Goal: Task Accomplishment & Management: Use online tool/utility

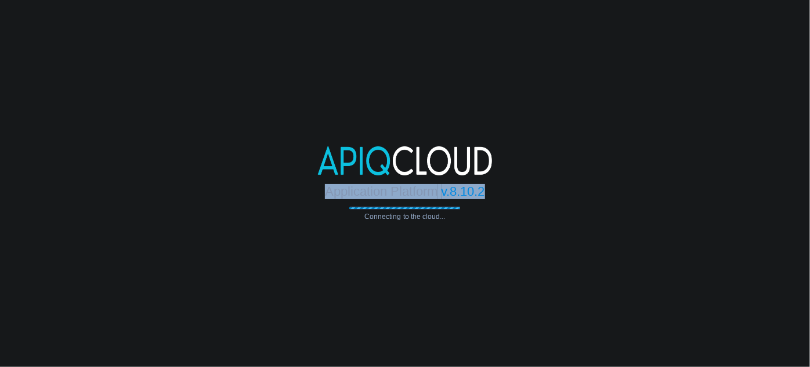
drag, startPoint x: 325, startPoint y: 196, endPoint x: 484, endPoint y: 183, distance: 159.0
click at [484, 183] on div "Application Platform v.8.10.2" at bounding box center [405, 187] width 810 height 24
click at [484, 184] on span "v.8.10.2" at bounding box center [464, 191] width 44 height 15
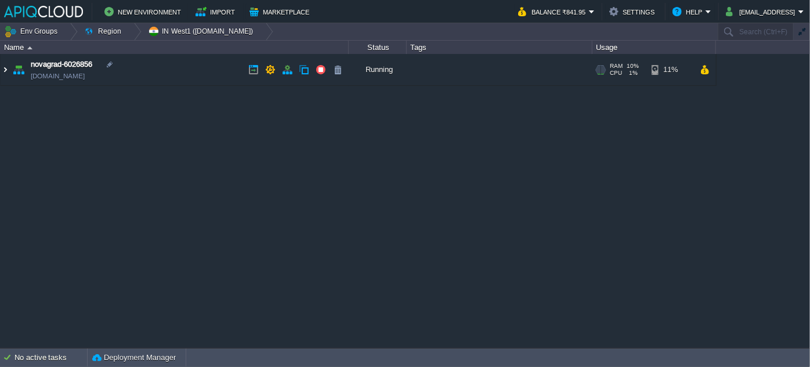
click at [6, 73] on img at bounding box center [5, 69] width 9 height 31
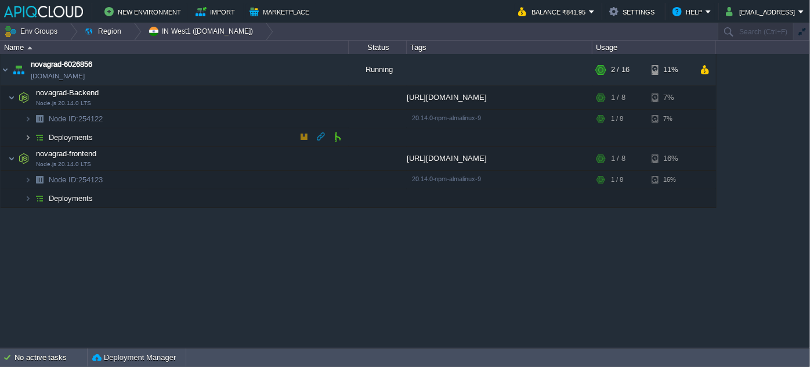
click at [26, 135] on img at bounding box center [27, 137] width 7 height 18
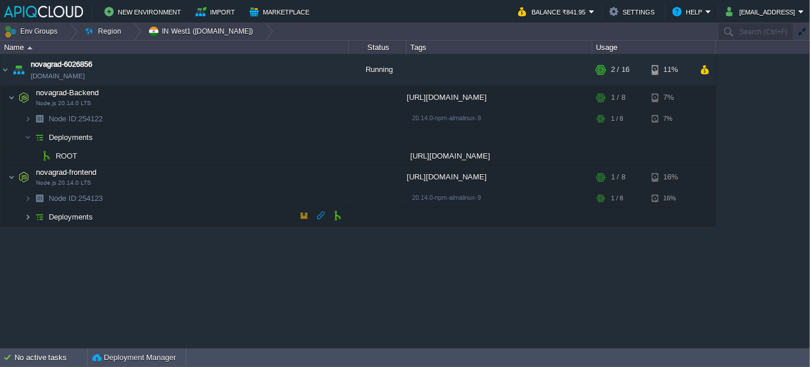
click at [26, 219] on img at bounding box center [27, 217] width 7 height 18
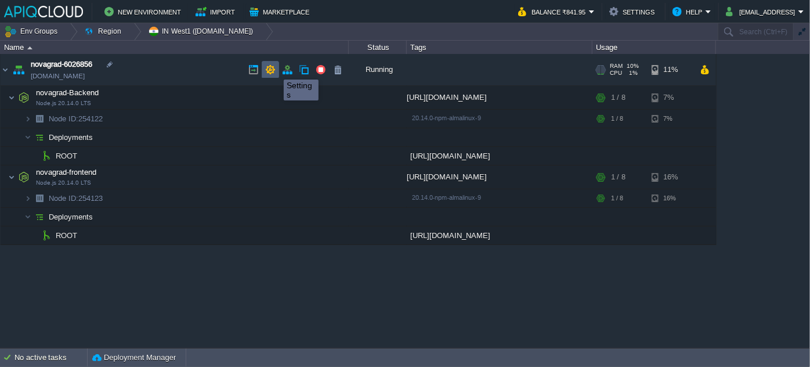
click at [275, 69] on button "button" at bounding box center [270, 69] width 10 height 10
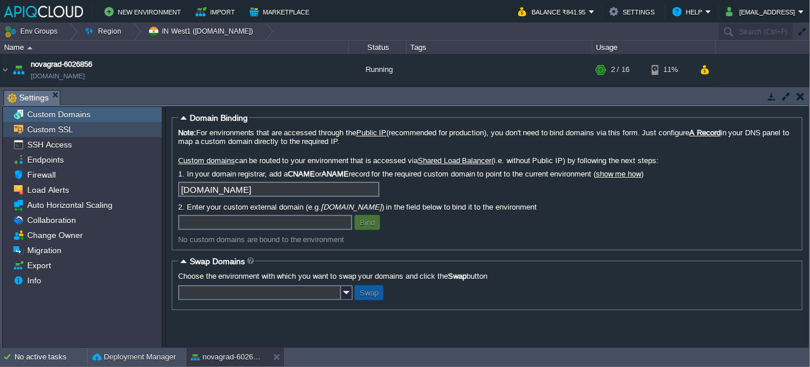
click at [52, 129] on span "Custom SSL" at bounding box center [50, 129] width 50 height 10
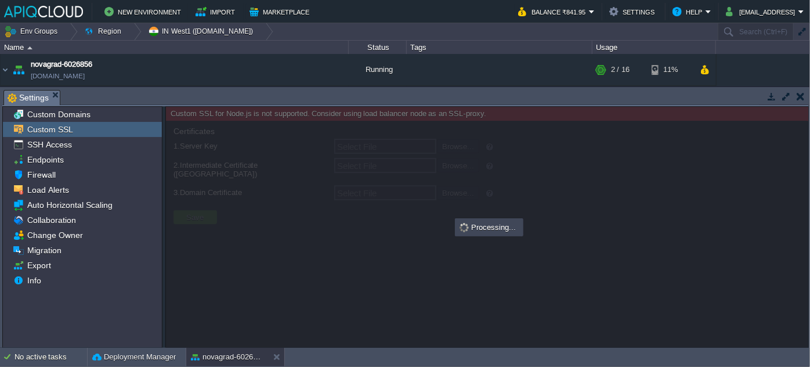
type input "Select File"
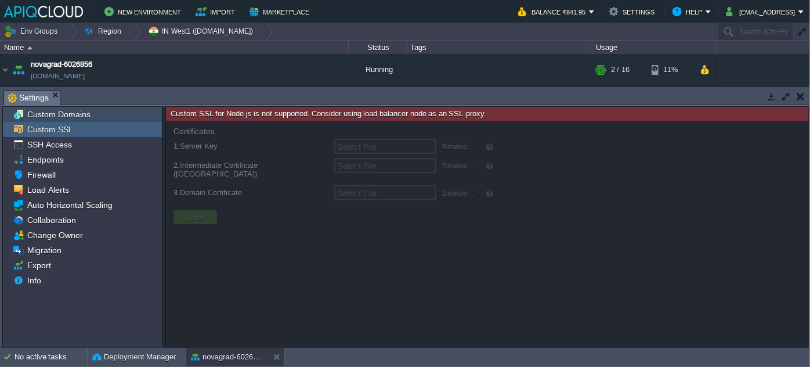
click at [62, 111] on span "Custom Domains" at bounding box center [58, 114] width 67 height 10
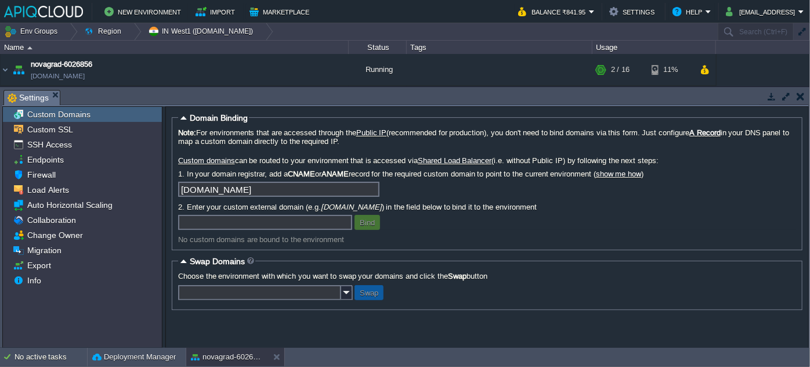
click at [445, 230] on div "Bind" at bounding box center [487, 222] width 618 height 15
click at [240, 226] on input "text" at bounding box center [265, 222] width 174 height 15
click at [249, 229] on input "text" at bounding box center [265, 222] width 174 height 15
paste input "[URL]"
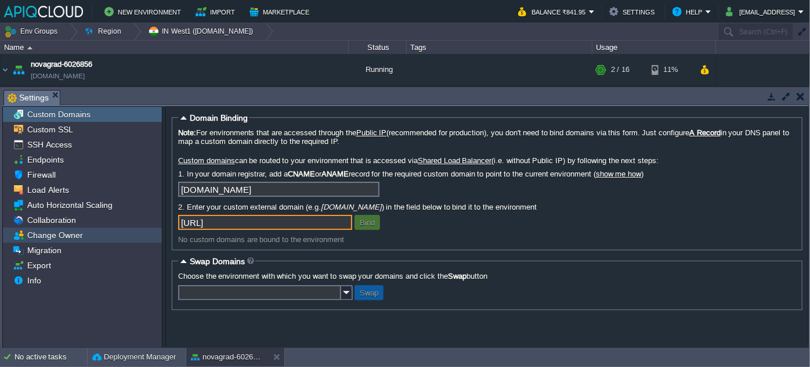
drag, startPoint x: 206, startPoint y: 226, endPoint x: 138, endPoint y: 227, distance: 67.9
click at [138, 227] on div "Custom Domains Custom SSL SSH Access Endpoints Firewall Load Alerts Auto Horizo…" at bounding box center [405, 227] width 807 height 242
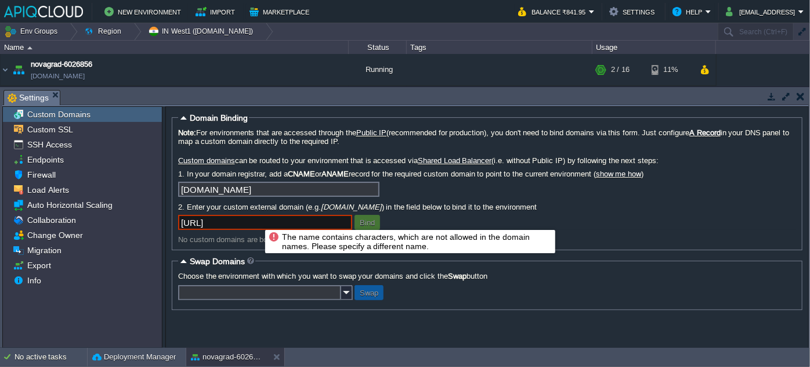
click at [250, 224] on input "[URL]" at bounding box center [265, 222] width 174 height 15
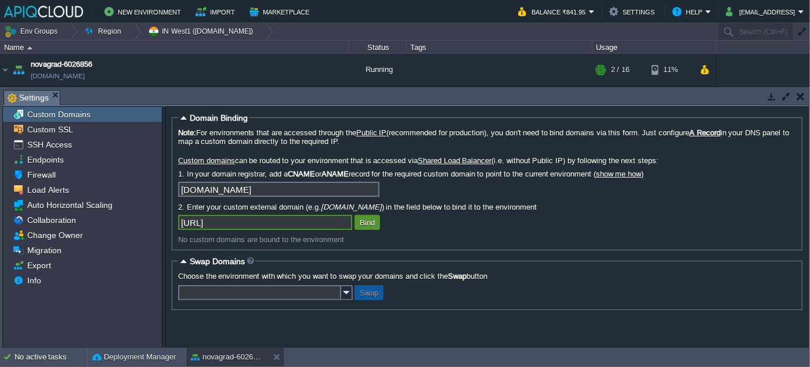
type input "[URL]"
click at [368, 226] on button "Bind" at bounding box center [367, 222] width 22 height 10
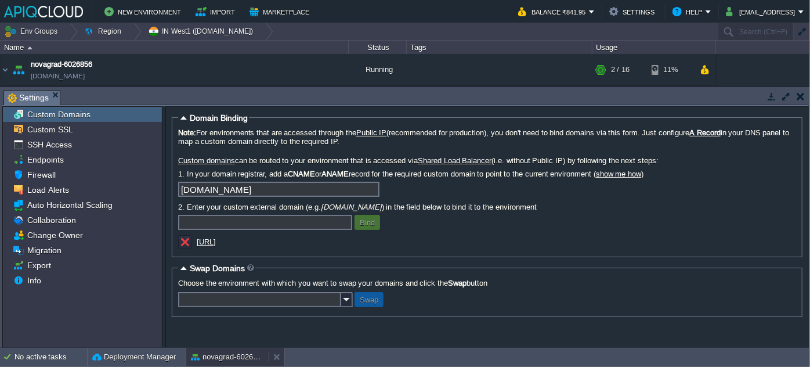
click at [231, 354] on button "novagrad-6026856" at bounding box center [227, 357] width 73 height 12
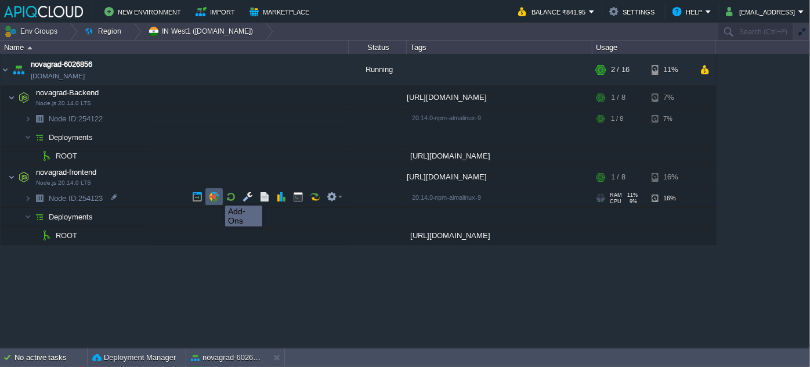
click at [213, 197] on button "button" at bounding box center [214, 197] width 10 height 10
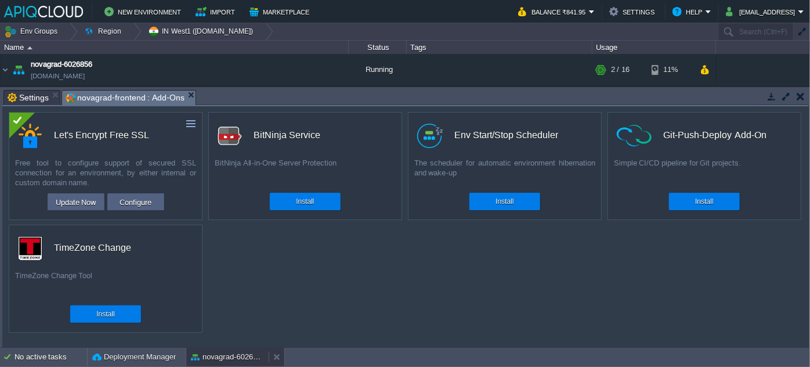
click at [248, 355] on button "novagrad-6026856" at bounding box center [227, 357] width 73 height 12
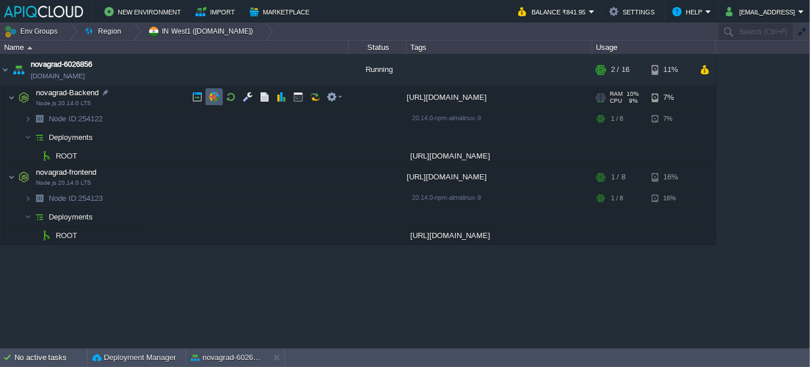
click at [218, 95] on button "button" at bounding box center [214, 97] width 10 height 10
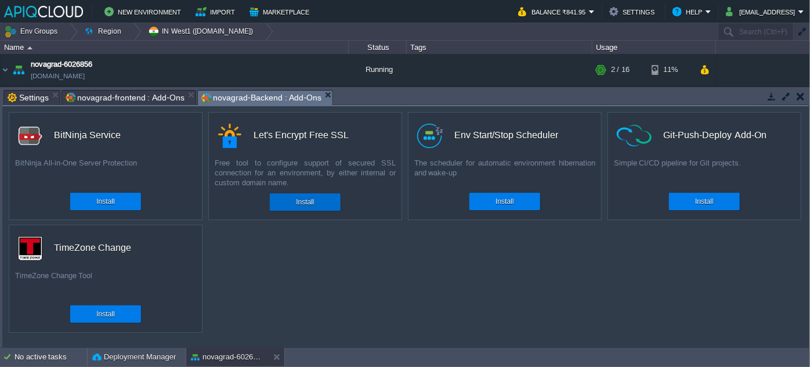
click at [312, 197] on button "Install" at bounding box center [305, 202] width 18 height 12
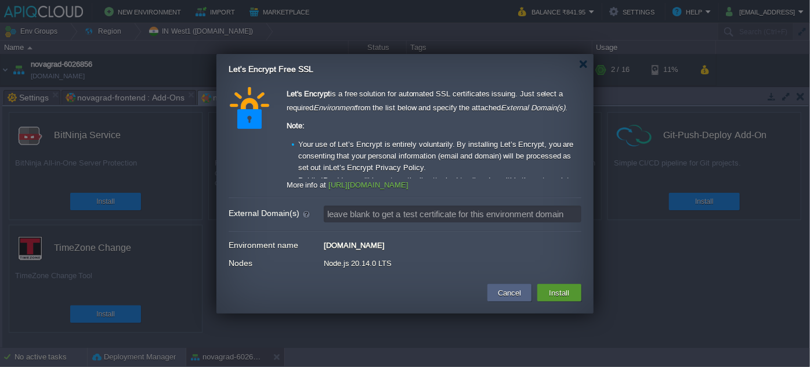
click at [569, 294] on button "Install" at bounding box center [559, 293] width 27 height 14
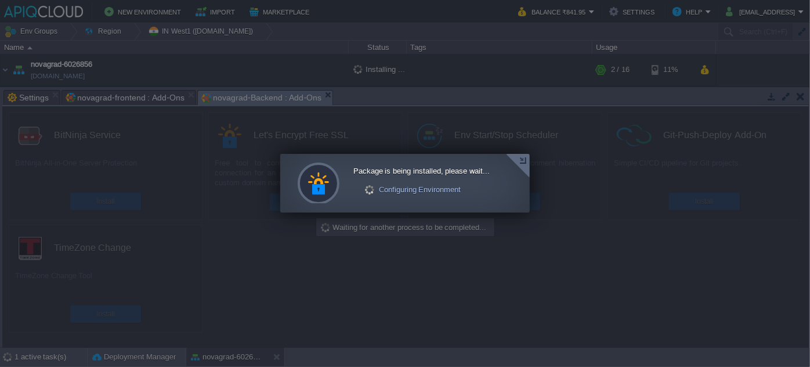
click at [570, 241] on div at bounding box center [405, 183] width 810 height 367
click at [526, 163] on div at bounding box center [518, 166] width 24 height 24
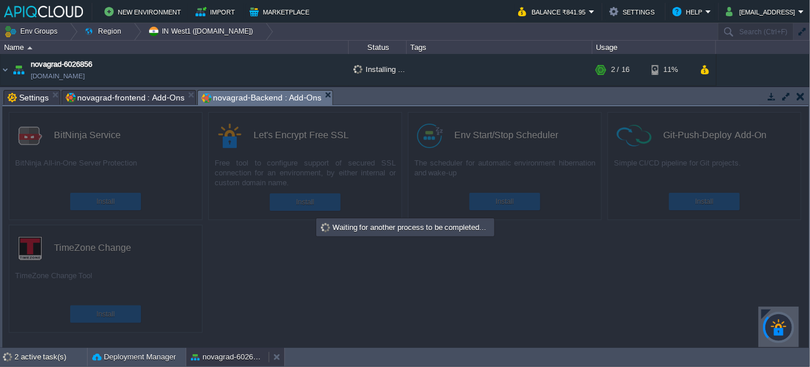
click at [230, 355] on button "novagrad-6026856" at bounding box center [227, 357] width 73 height 12
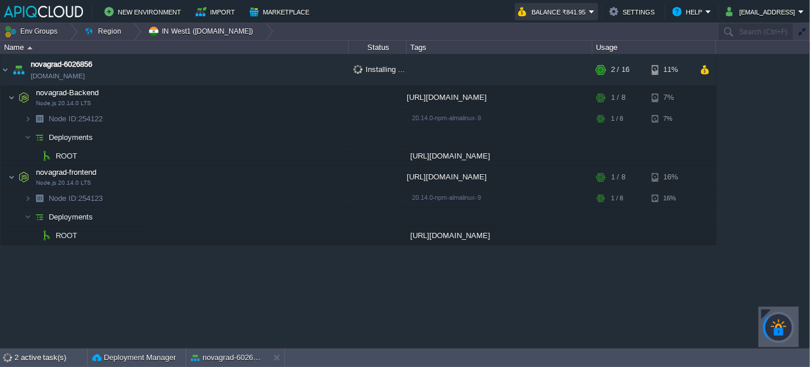
click at [582, 16] on button "Balance ₹841.95" at bounding box center [553, 12] width 71 height 14
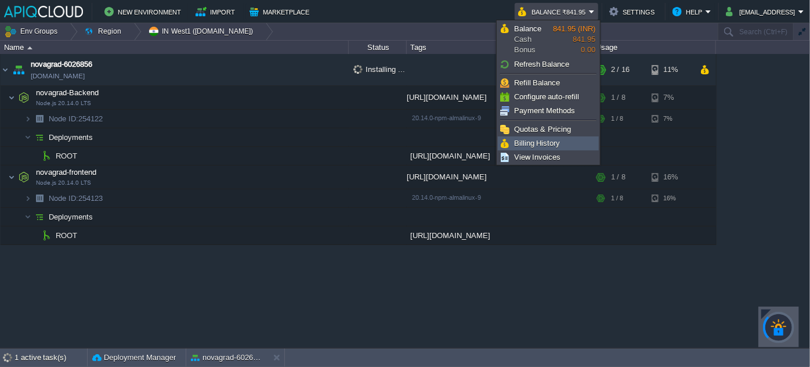
click at [534, 149] on li "Billing History" at bounding box center [548, 143] width 101 height 14
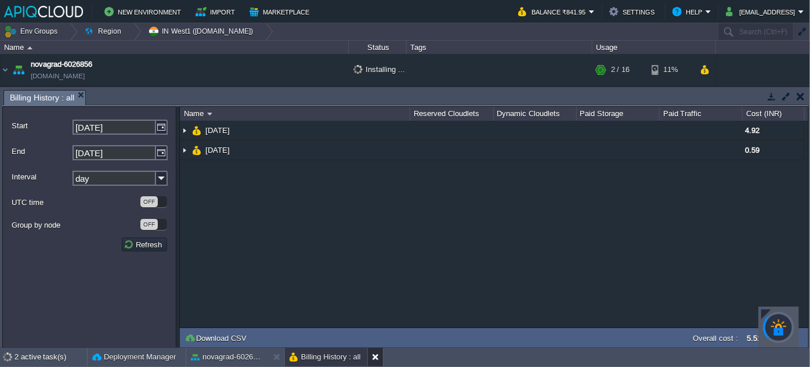
click at [368, 353] on div at bounding box center [375, 357] width 16 height 19
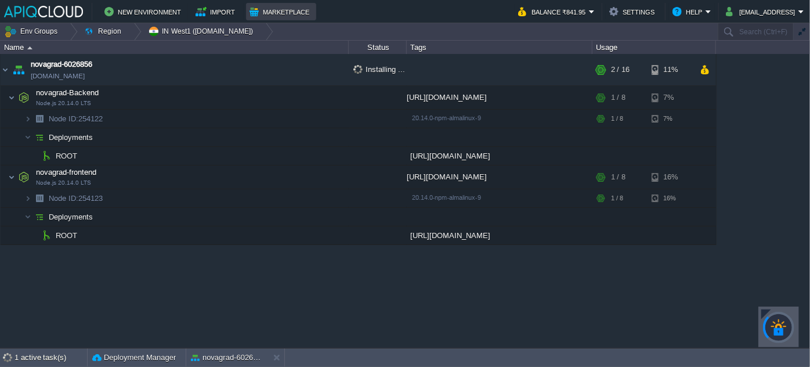
click at [274, 12] on button "Marketplace" at bounding box center [281, 12] width 63 height 14
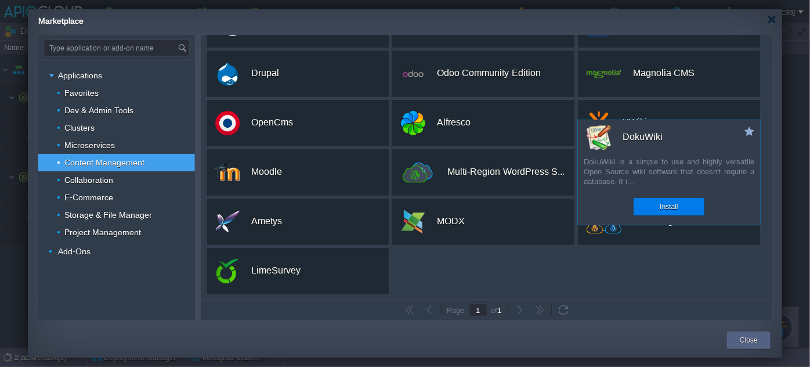
scroll to position [40, 0]
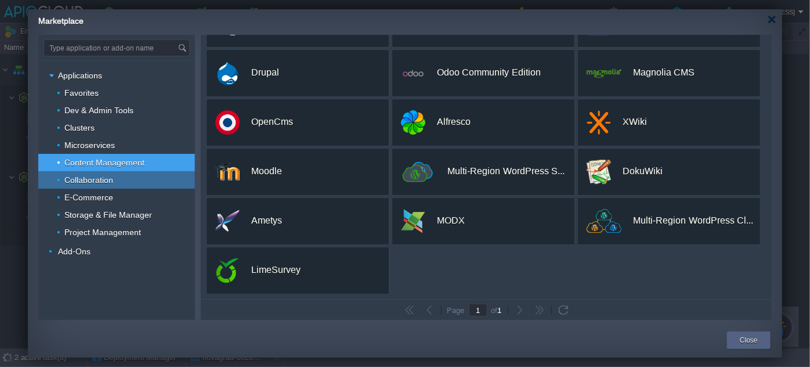
click at [94, 183] on span "Collaboration" at bounding box center [89, 180] width 52 height 10
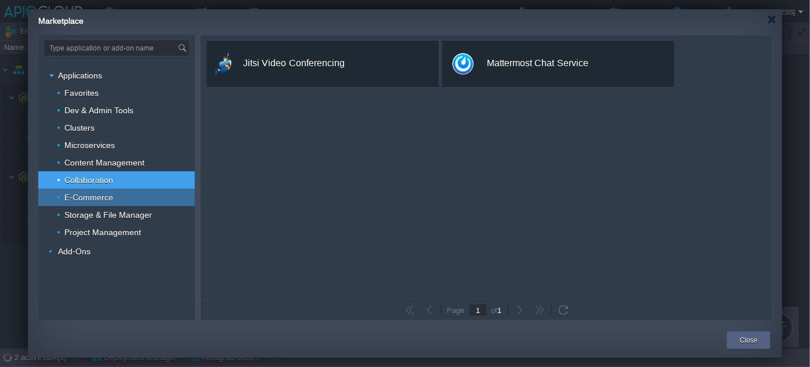
click at [90, 202] on span "E-Commerce" at bounding box center [89, 197] width 52 height 10
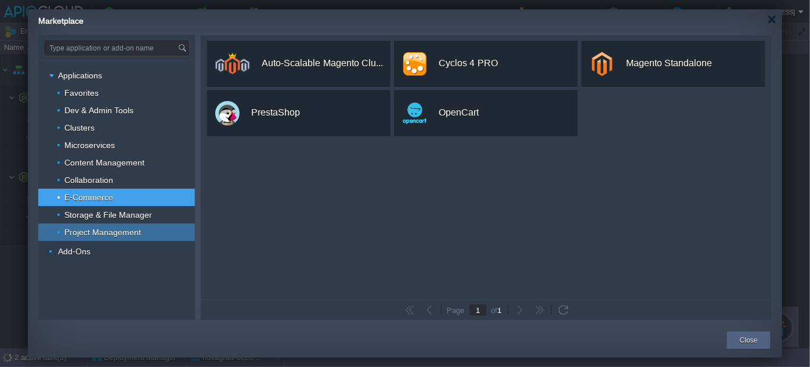
click at [120, 217] on span "Storage & File Manager" at bounding box center [108, 215] width 91 height 10
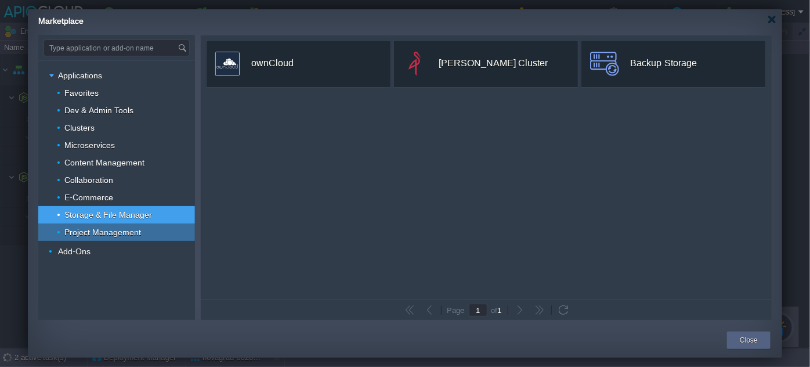
click at [110, 237] on span "Project Management" at bounding box center [103, 232] width 80 height 10
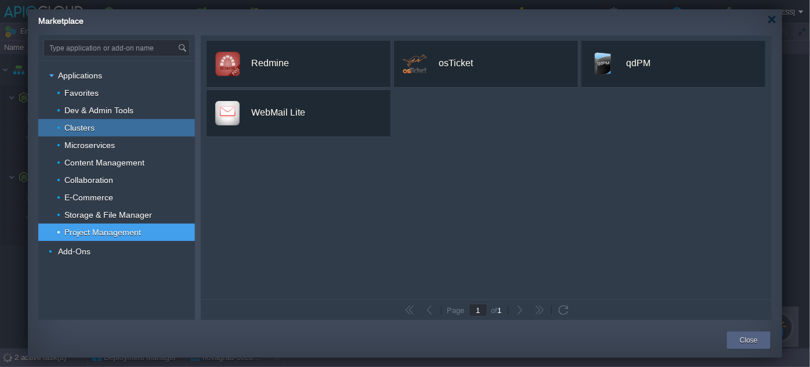
click at [107, 130] on div "Clusters" at bounding box center [116, 127] width 157 height 17
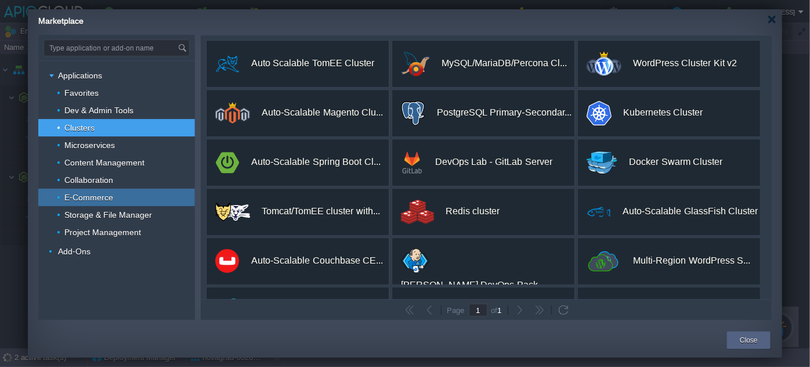
click at [96, 201] on span "E-Commerce" at bounding box center [89, 197] width 52 height 10
type input "Type application or add-on name"
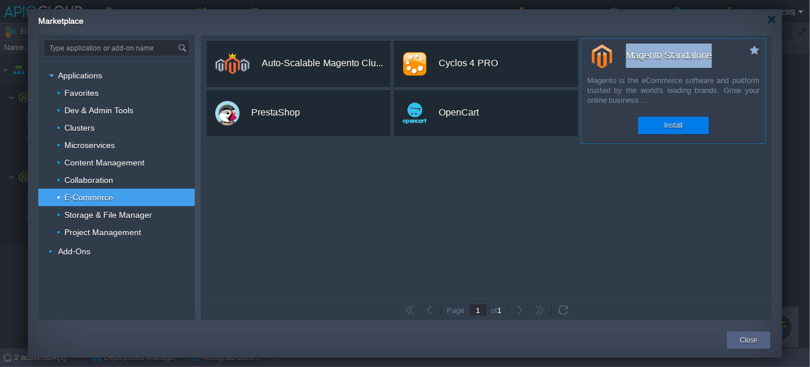
drag, startPoint x: 626, startPoint y: 53, endPoint x: 679, endPoint y: 54, distance: 52.8
click at [712, 56] on div "Magento Standalone" at bounding box center [677, 56] width 175 height 24
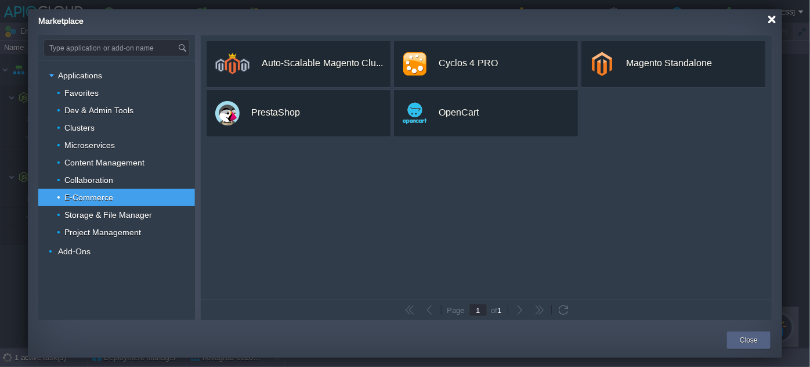
click at [772, 20] on div at bounding box center [772, 19] width 9 height 9
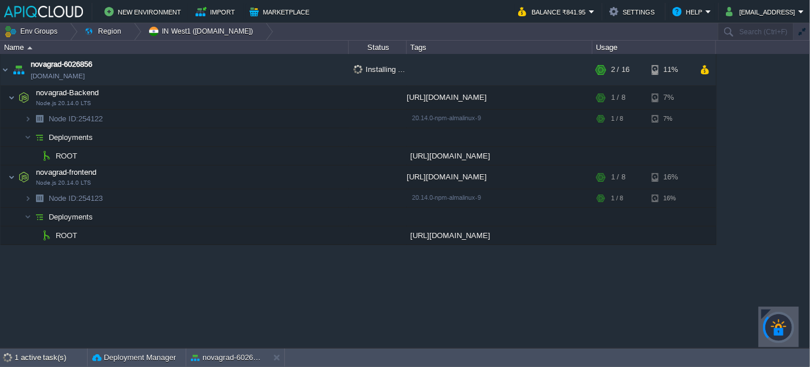
click at [761, 313] on div at bounding box center [779, 326] width 41 height 41
click at [764, 313] on div at bounding box center [767, 314] width 10 height 10
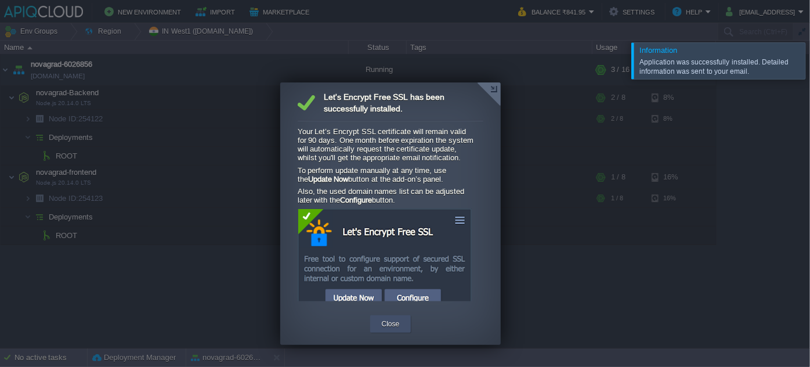
click at [387, 319] on button "Close" at bounding box center [391, 324] width 18 height 12
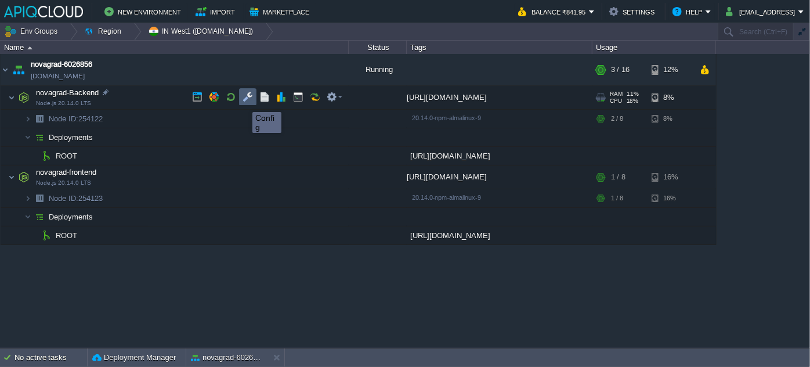
click at [244, 100] on button "button" at bounding box center [248, 97] width 10 height 10
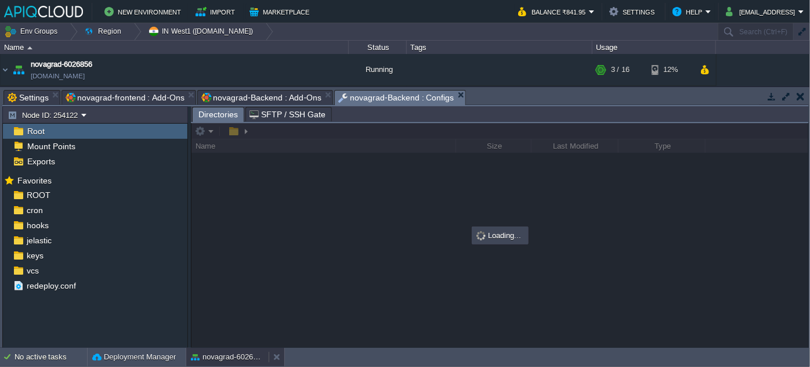
click at [205, 365] on div "novagrad-6026856" at bounding box center [227, 357] width 82 height 19
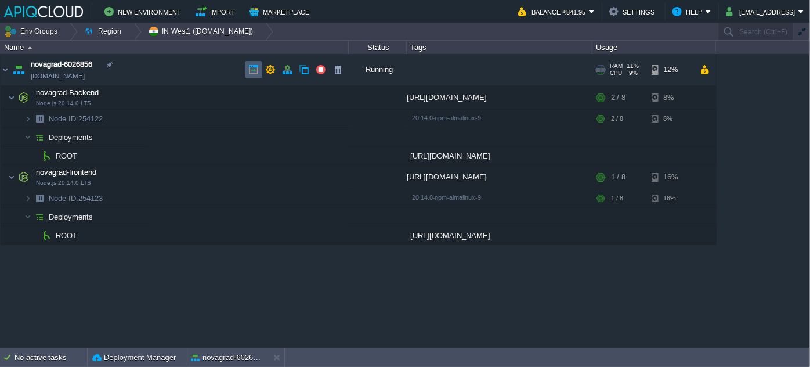
click at [247, 70] on td at bounding box center [253, 69] width 17 height 17
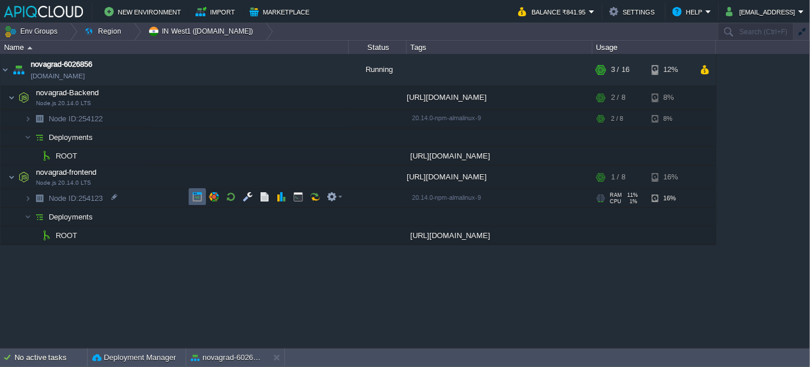
click at [191, 197] on td at bounding box center [197, 196] width 17 height 17
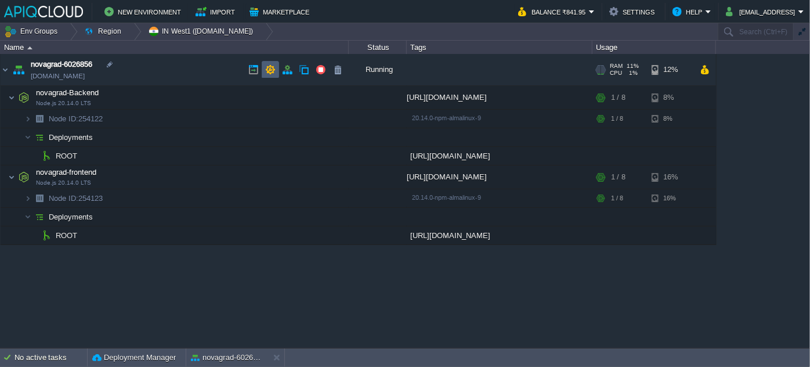
click at [273, 66] on button "button" at bounding box center [270, 69] width 10 height 10
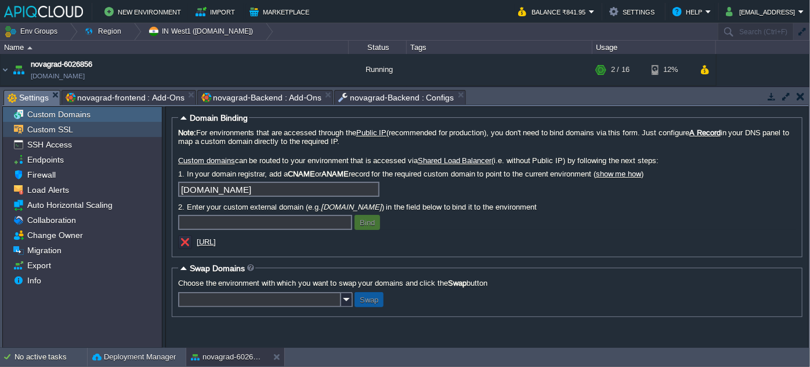
click at [51, 125] on span "Custom SSL" at bounding box center [50, 129] width 50 height 10
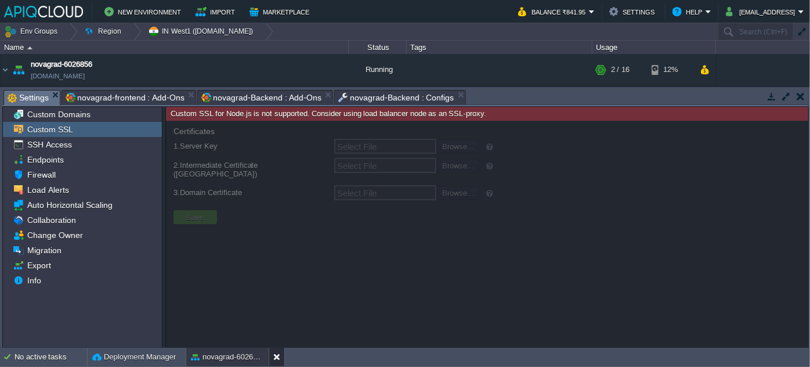
click at [272, 356] on div at bounding box center [277, 357] width 16 height 19
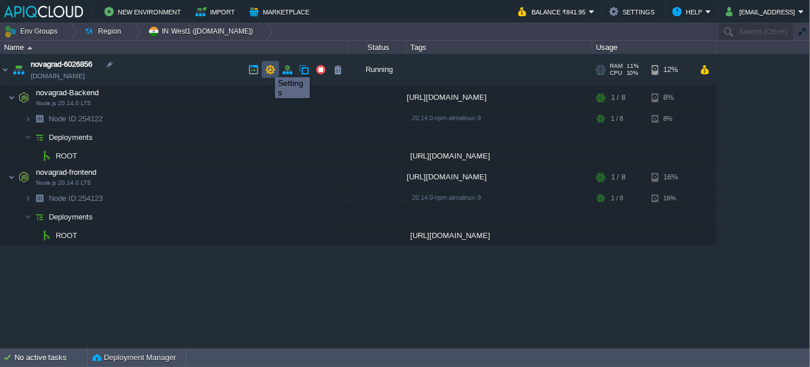
click at [266, 67] on button "button" at bounding box center [270, 69] width 10 height 10
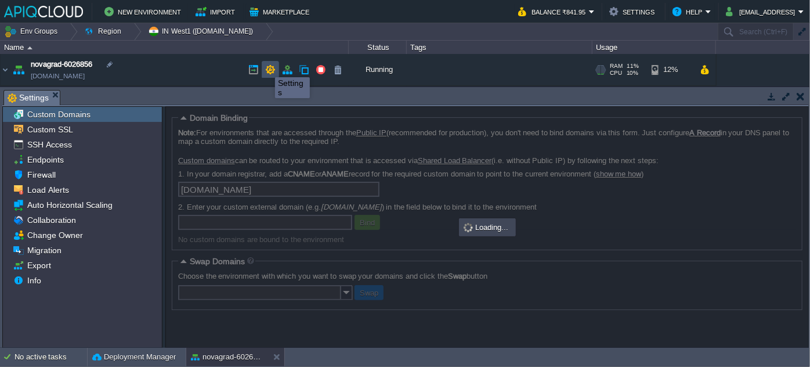
click at [266, 67] on button "button" at bounding box center [270, 69] width 10 height 10
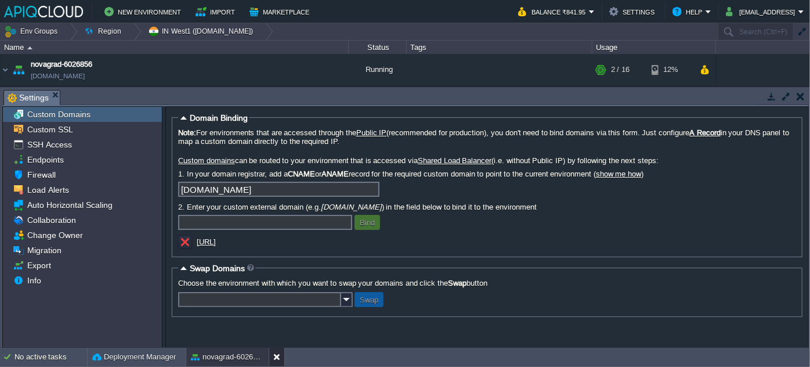
click at [276, 363] on div at bounding box center [277, 357] width 16 height 19
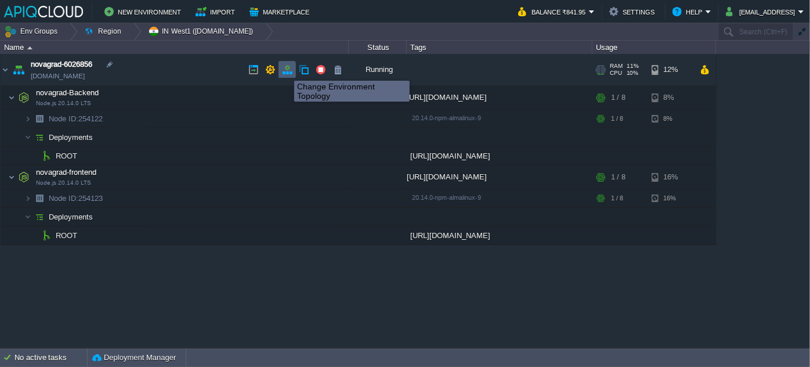
click at [286, 70] on button "button" at bounding box center [287, 69] width 10 height 10
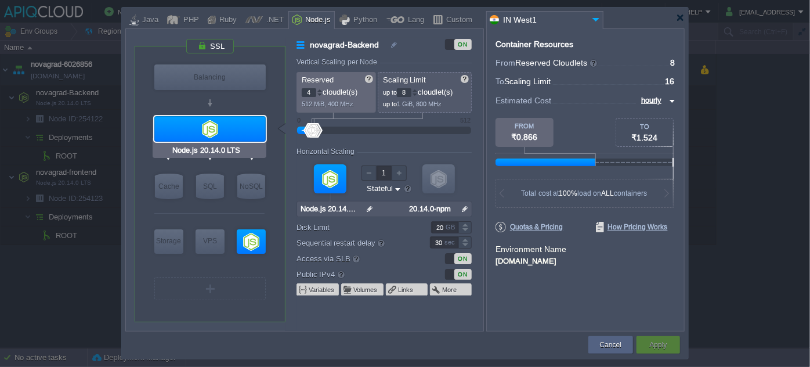
type input "NGINX 1.28.0"
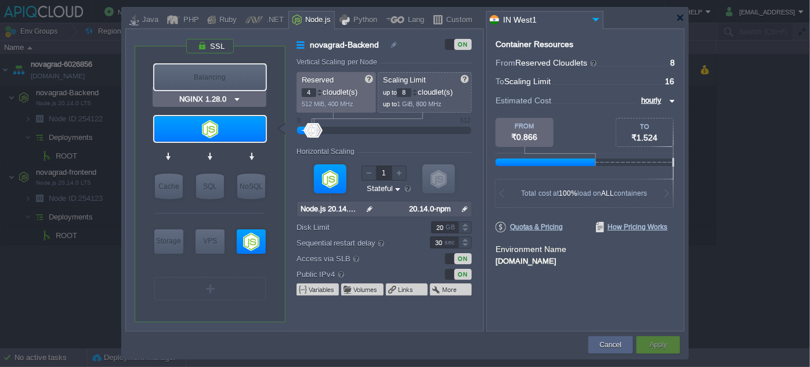
click at [233, 78] on div "Balancing" at bounding box center [209, 77] width 111 height 26
type input "Load Balancer"
type input "1"
type input "4"
type input "NGINX 1.28.0"
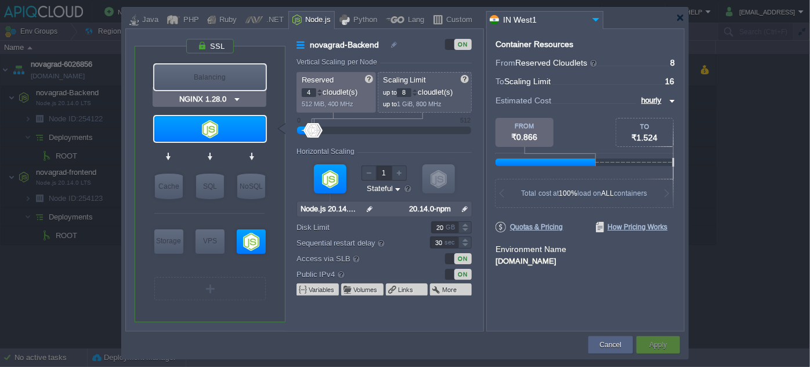
type input "1.28.0-almalin..."
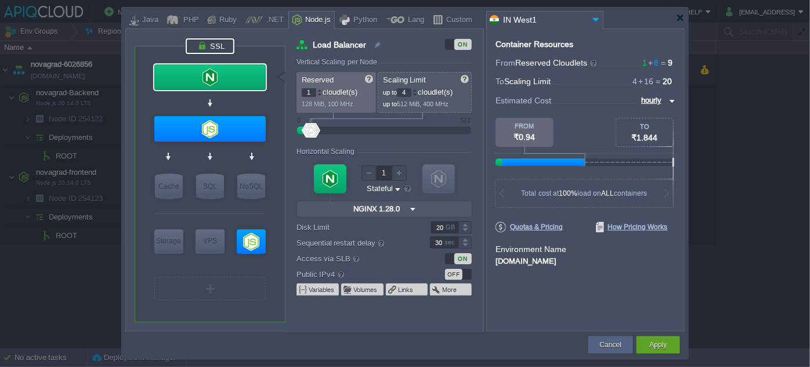
click at [213, 41] on div at bounding box center [210, 46] width 49 height 16
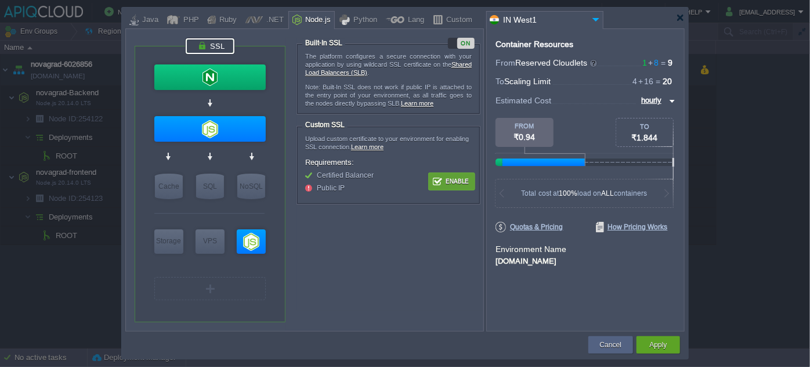
click at [450, 181] on button "Enable" at bounding box center [452, 181] width 44 height 15
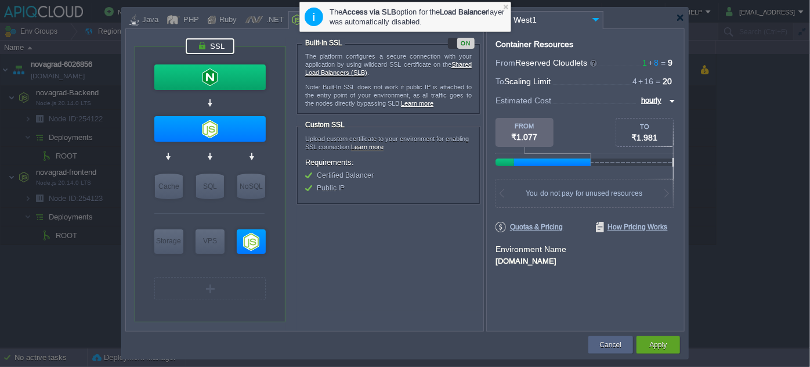
type input "NGINX 1.28.0"
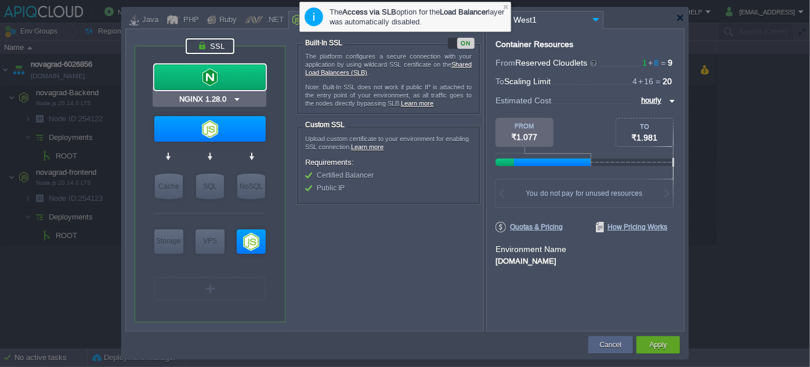
click at [235, 98] on img at bounding box center [237, 99] width 9 height 12
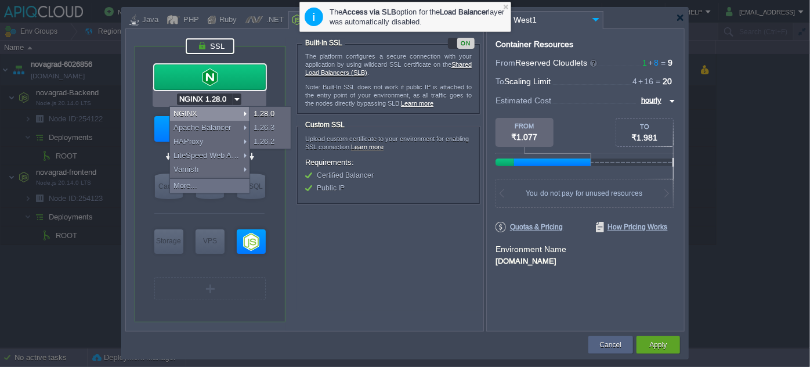
click at [454, 238] on form "The platform configures a secure connection with your application by using wild…" at bounding box center [390, 174] width 186 height 273
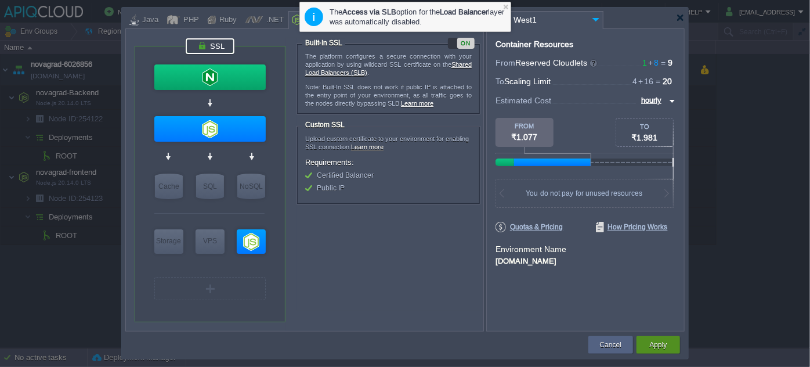
click at [661, 343] on button "Apply" at bounding box center [658, 345] width 17 height 12
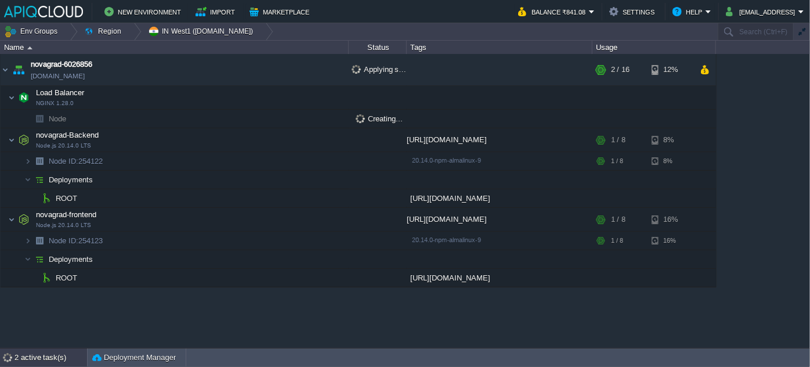
click at [49, 348] on div "2 active task(s)" at bounding box center [51, 357] width 73 height 19
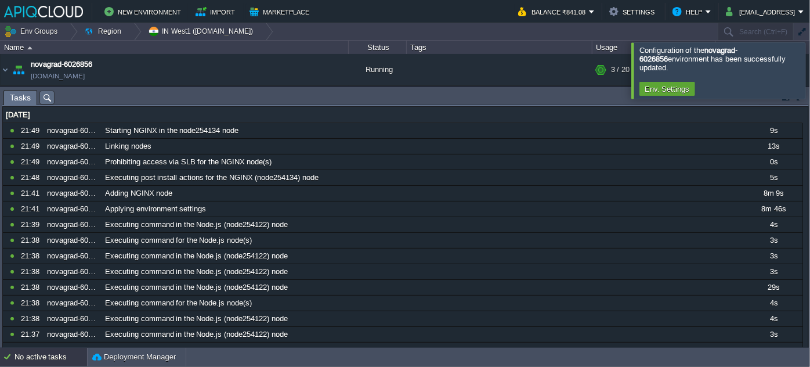
click at [810, 75] on div at bounding box center [824, 70] width 0 height 56
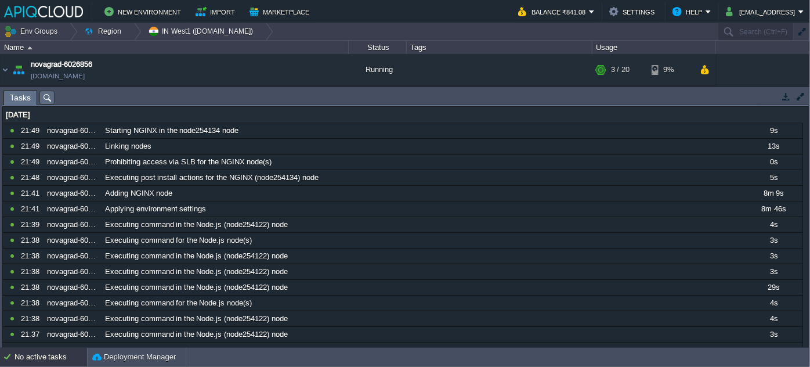
click at [39, 359] on div "No active tasks" at bounding box center [51, 357] width 73 height 19
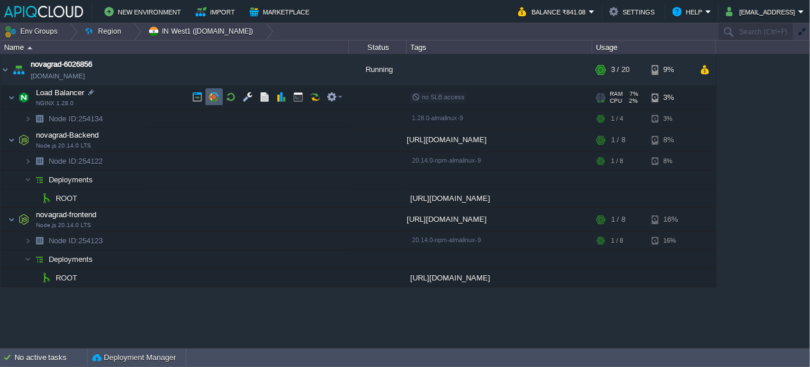
click at [217, 99] on button "button" at bounding box center [214, 97] width 10 height 10
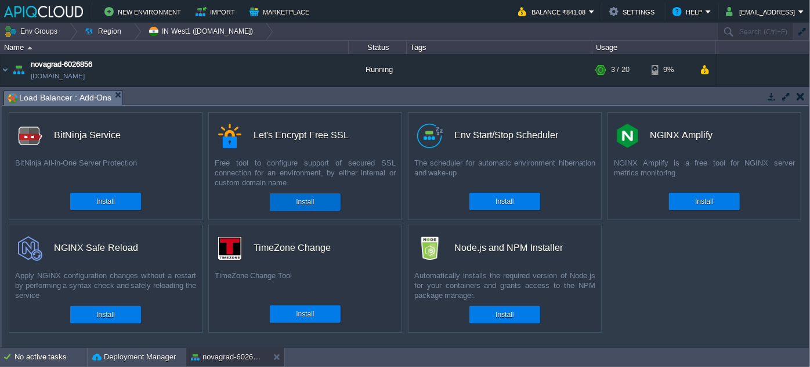
click at [311, 204] on button "Install" at bounding box center [305, 202] width 18 height 12
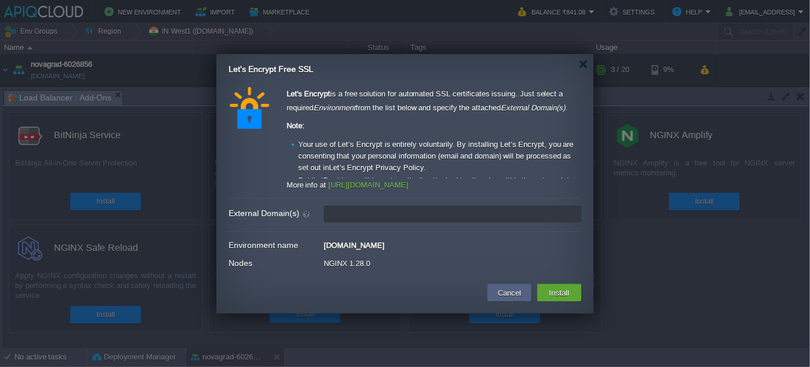
click at [353, 215] on input "External Domain(s)" at bounding box center [453, 213] width 258 height 17
type input "leave blank to get a test certificate for this environment domain"
click at [315, 224] on form "External Domain(s) leave blank to get a test certificate for this environment d…" at bounding box center [405, 214] width 353 height 22
click at [367, 217] on input "External Domain(s)" at bounding box center [453, 213] width 258 height 17
type input "leave blank to get a test certificate for this environment domain"
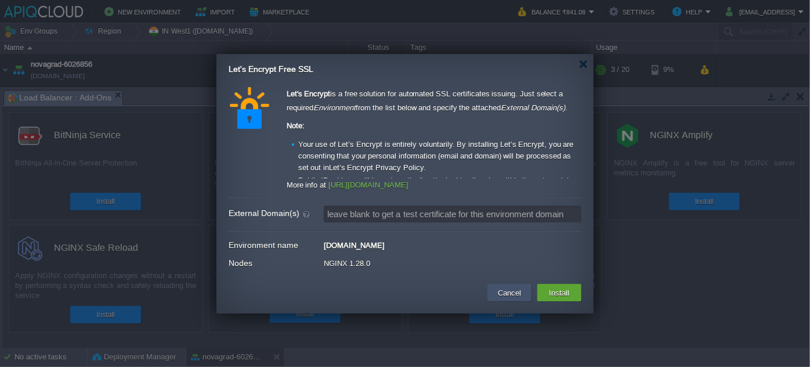
click at [510, 293] on button "Cancel" at bounding box center [510, 293] width 30 height 14
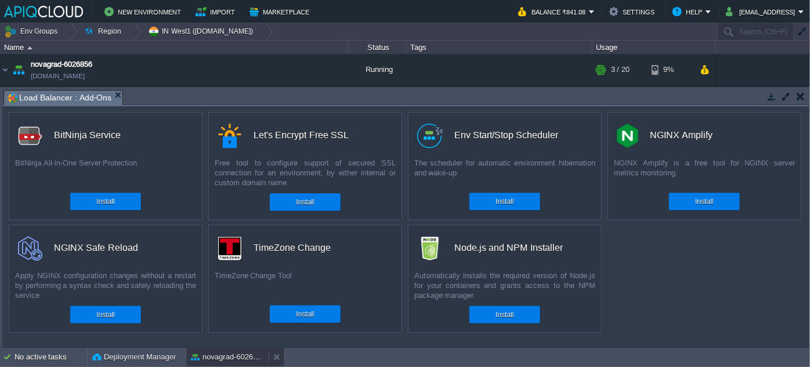
click at [213, 350] on div "novagrad-6026856" at bounding box center [227, 357] width 82 height 19
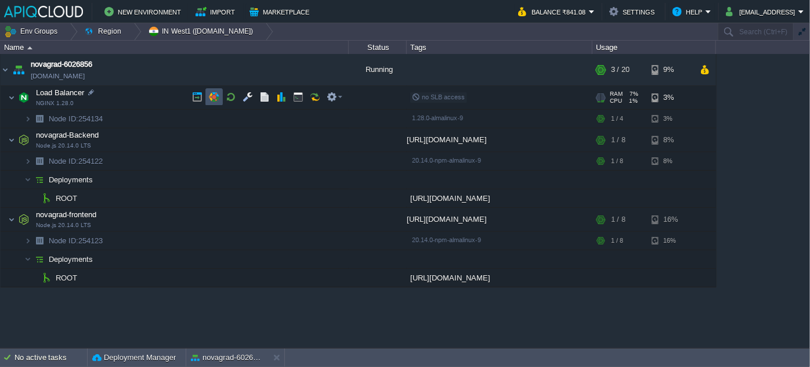
click at [217, 95] on button "button" at bounding box center [214, 97] width 10 height 10
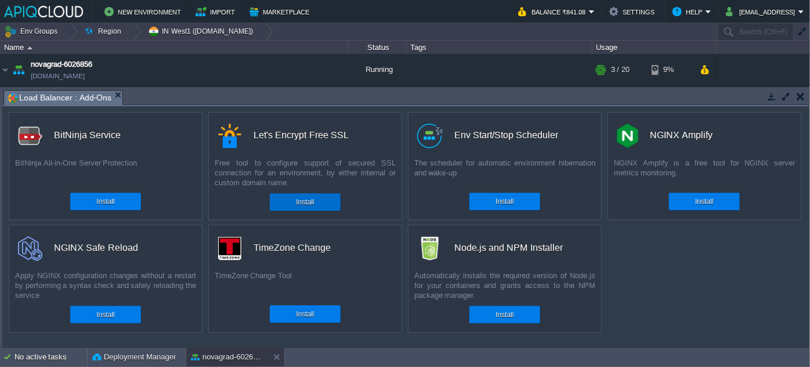
click at [303, 202] on button "Install" at bounding box center [305, 202] width 18 height 12
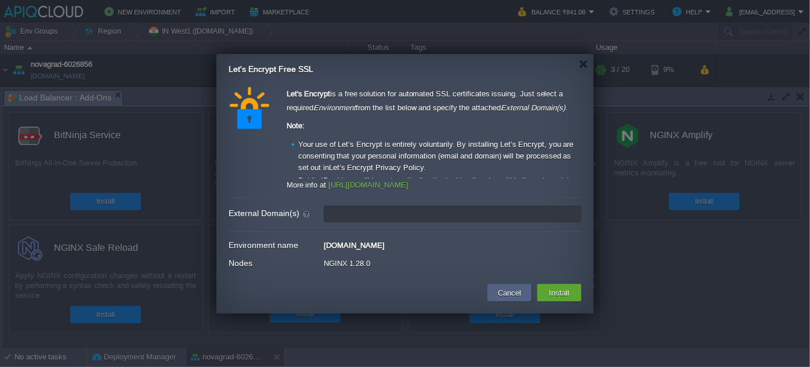
click at [352, 211] on input "External Domain(s)" at bounding box center [453, 213] width 258 height 17
type input "a"
type input "leave blank to get a test certificate for this environment domain"
paste input "[URL]"
click at [377, 214] on input "novagrad.a" at bounding box center [453, 213] width 258 height 17
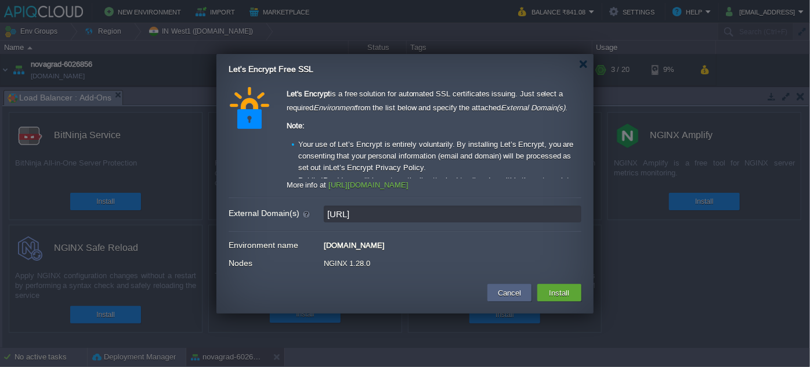
type input "[URL]"
click at [323, 228] on div "Let's Encrypt is a free solution for automated SSL certificates issuing. Just s…" at bounding box center [405, 180] width 353 height 186
click at [565, 293] on button "Install" at bounding box center [559, 293] width 27 height 14
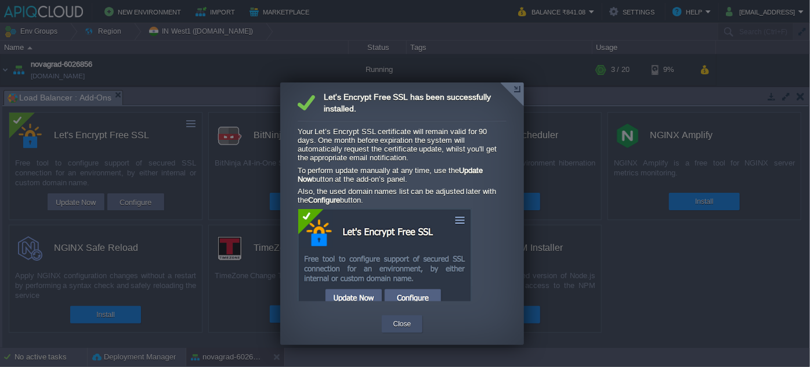
click at [391, 324] on div "Close" at bounding box center [403, 323] width 24 height 17
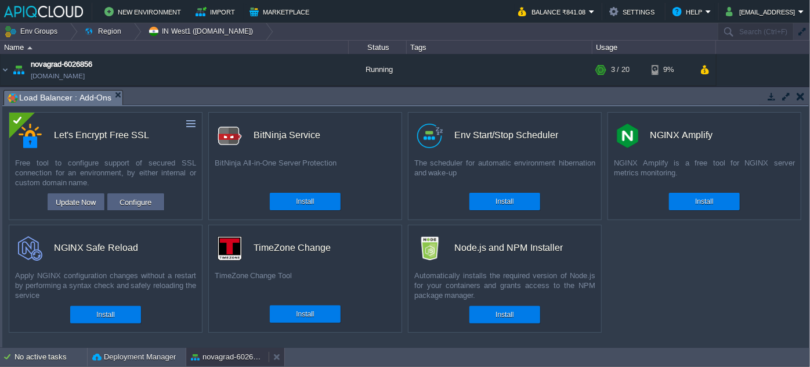
click at [247, 356] on button "novagrad-6026856" at bounding box center [227, 357] width 73 height 12
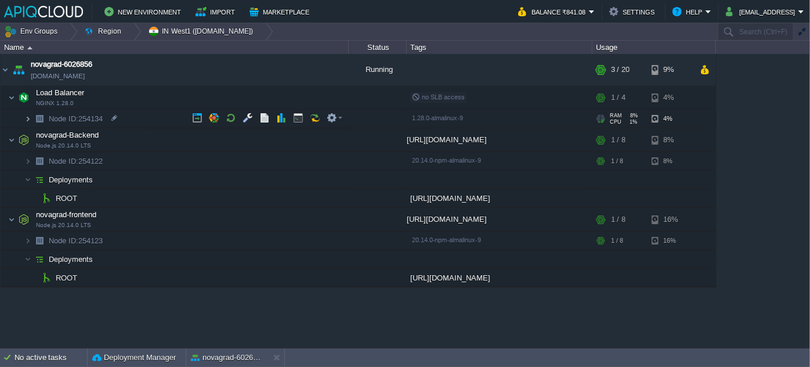
click at [27, 120] on img at bounding box center [27, 119] width 7 height 18
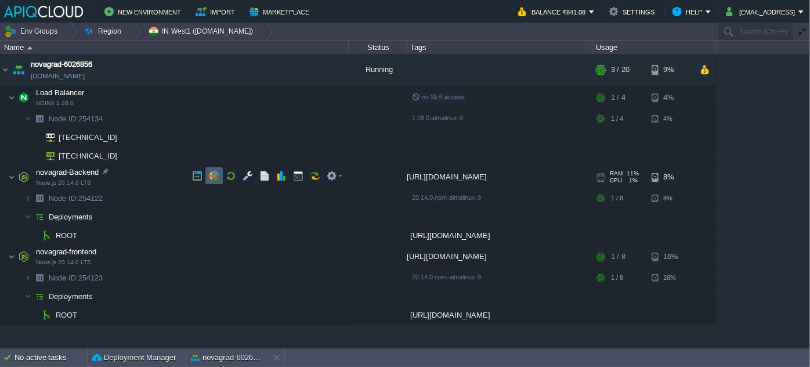
click at [212, 176] on button "button" at bounding box center [214, 176] width 10 height 10
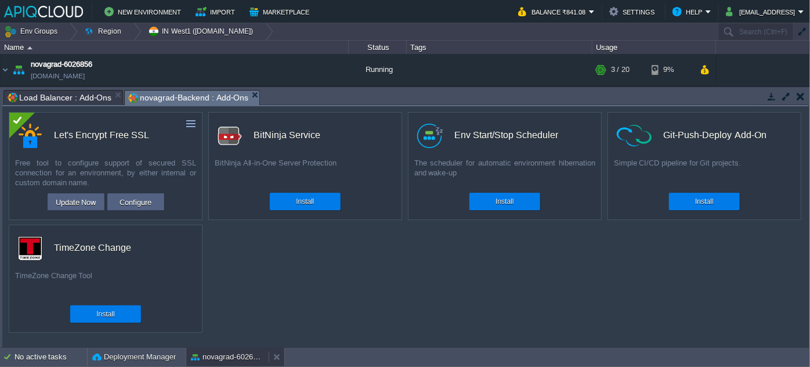
click at [214, 355] on button "novagrad-6026856" at bounding box center [227, 357] width 73 height 12
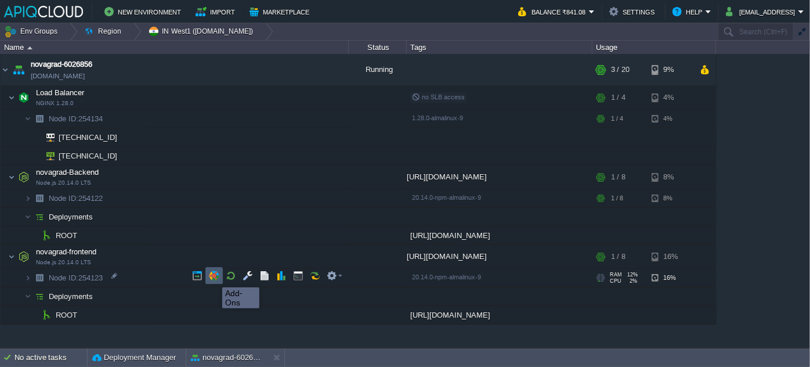
click at [214, 277] on button "button" at bounding box center [214, 275] width 10 height 10
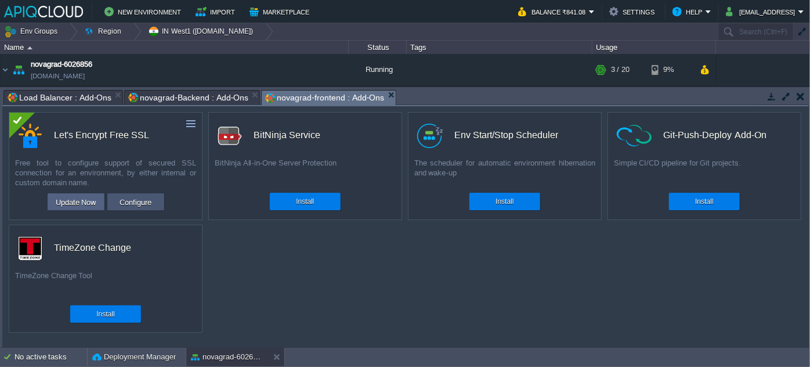
click at [127, 201] on button "Configure" at bounding box center [135, 202] width 39 height 14
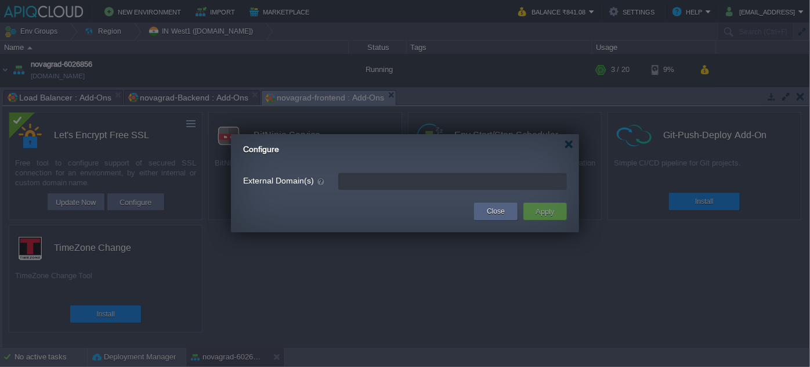
click at [381, 183] on input "External Domain(s)" at bounding box center [452, 181] width 229 height 17
paste input "[URL]"
drag, startPoint x: 371, startPoint y: 183, endPoint x: 272, endPoint y: 190, distance: 98.9
click at [272, 190] on form "External Domain(s) [URL]" at bounding box center [405, 181] width 324 height 22
click at [425, 180] on input "[URL]" at bounding box center [452, 181] width 229 height 17
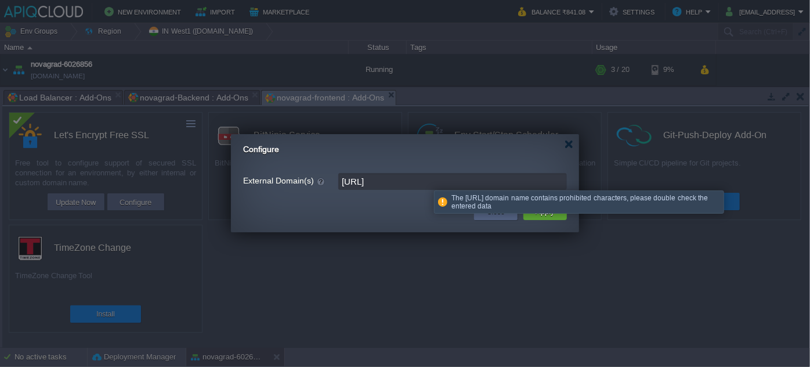
click at [375, 180] on input "[URL]" at bounding box center [452, 181] width 229 height 17
drag, startPoint x: 365, startPoint y: 180, endPoint x: 331, endPoint y: 180, distance: 33.1
click at [331, 181] on div "External Domain(s) [URL]" at bounding box center [405, 181] width 324 height 17
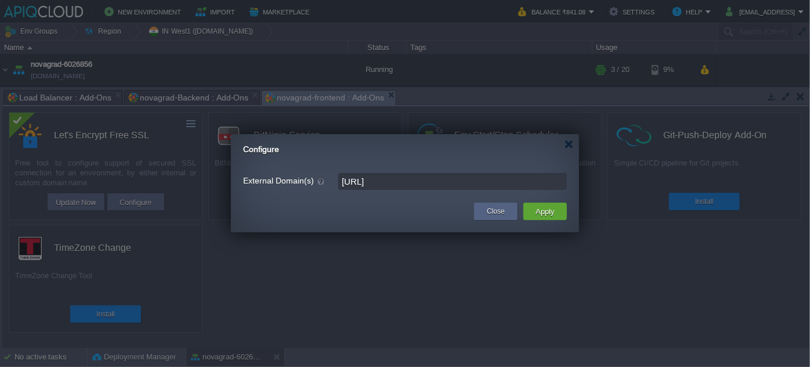
type input "[URL]"
click at [546, 213] on button "Apply" at bounding box center [545, 211] width 26 height 14
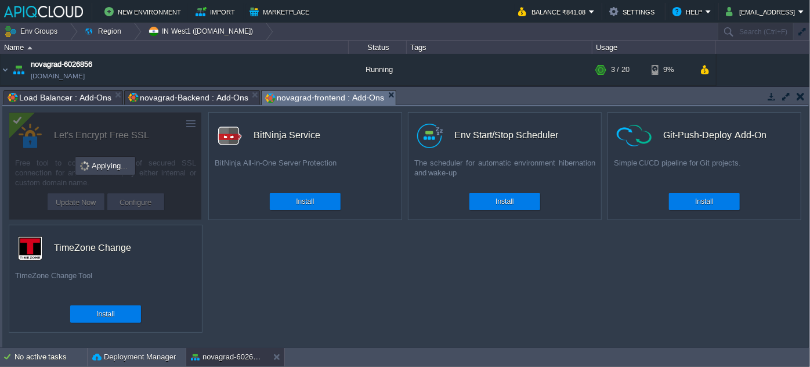
scroll to position [153, 0]
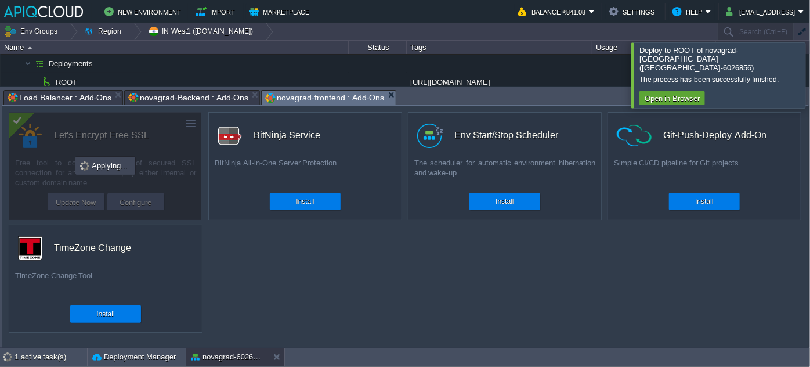
click at [810, 72] on div at bounding box center [824, 74] width 0 height 65
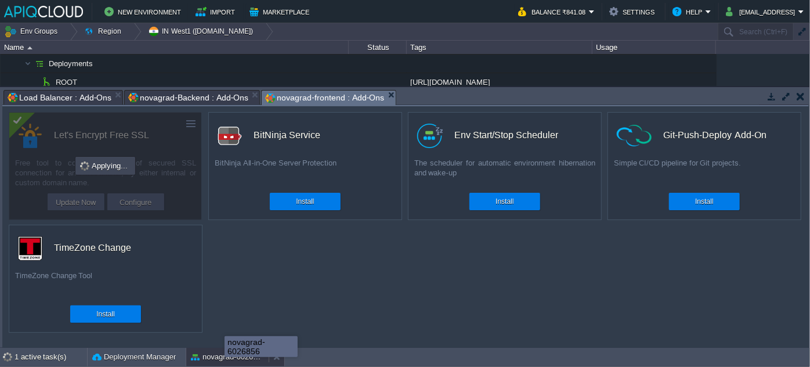
click at [225, 360] on button "novagrad-6026856" at bounding box center [227, 357] width 73 height 12
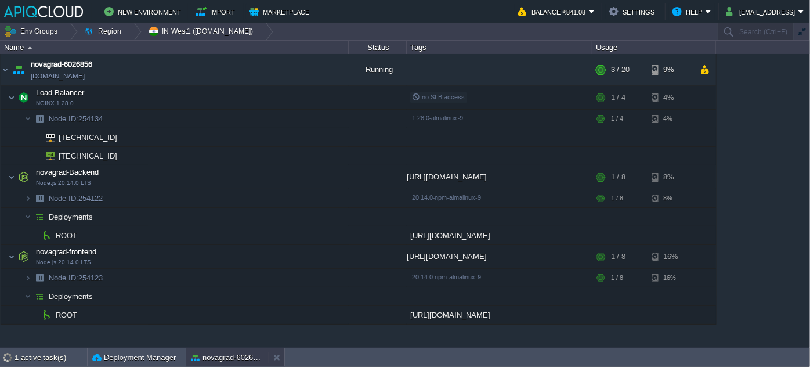
scroll to position [0, 0]
click at [230, 356] on button "novagrad-6026856" at bounding box center [227, 358] width 73 height 12
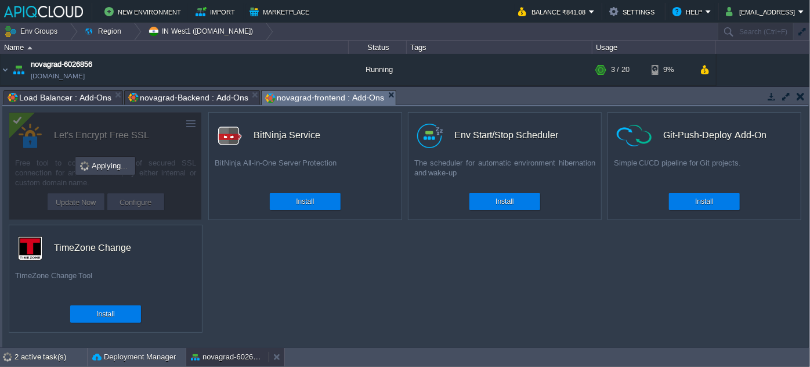
click at [217, 352] on button "novagrad-6026856" at bounding box center [227, 357] width 73 height 12
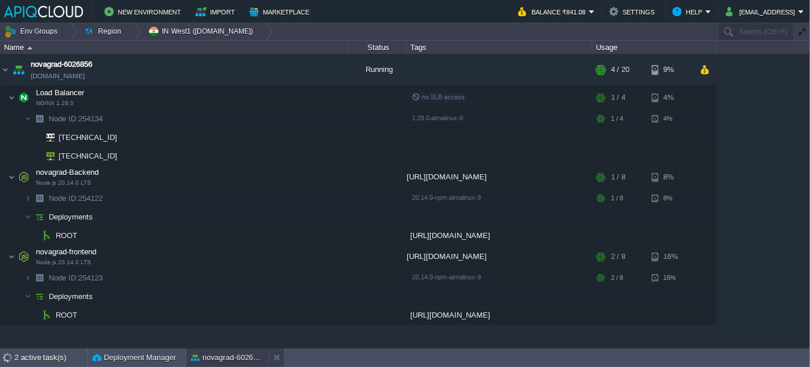
click at [237, 352] on button "novagrad-6026856" at bounding box center [227, 358] width 73 height 12
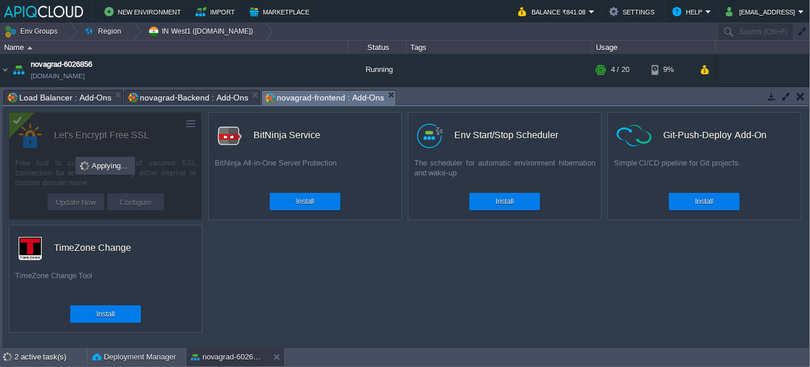
click at [178, 95] on span "novagrad-Backend : Add-Ons" at bounding box center [188, 98] width 120 height 14
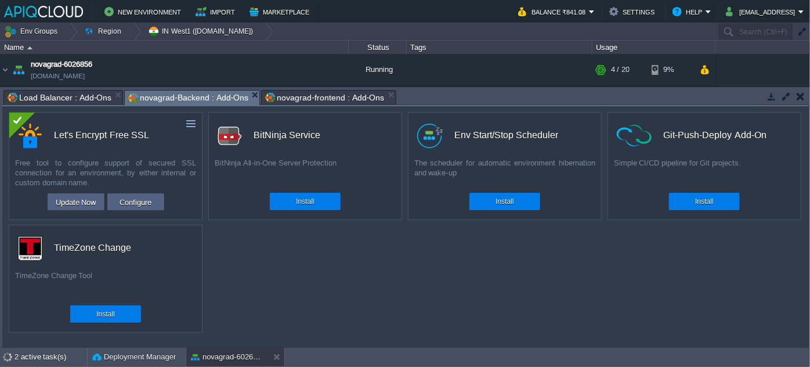
click at [89, 101] on span "Load Balancer : Add-Ons" at bounding box center [60, 98] width 104 height 14
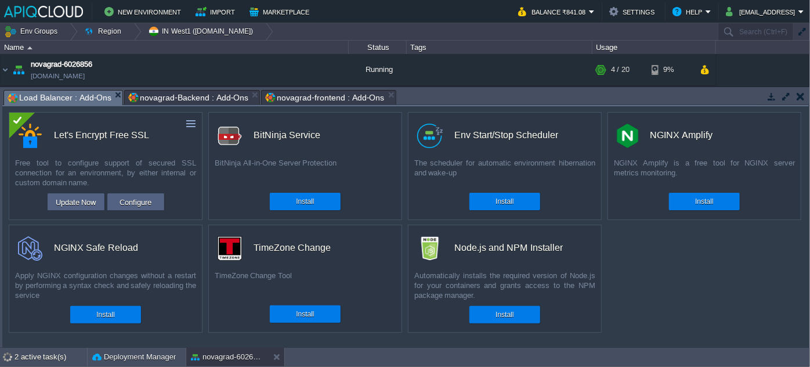
click at [304, 96] on span "novagrad-frontend : Add-Ons" at bounding box center [324, 98] width 119 height 14
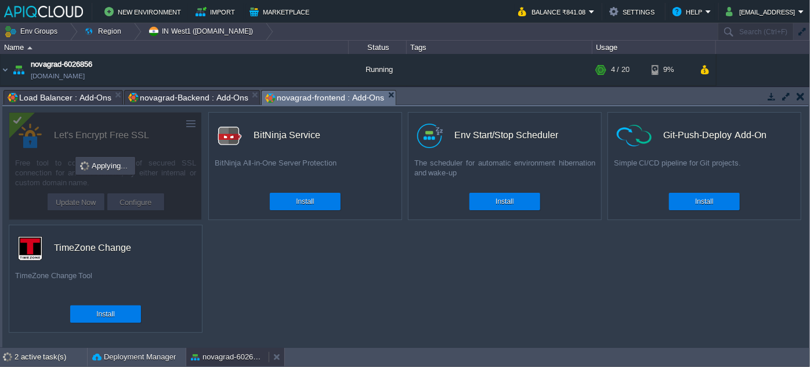
click at [231, 360] on button "novagrad-6026856" at bounding box center [227, 357] width 73 height 12
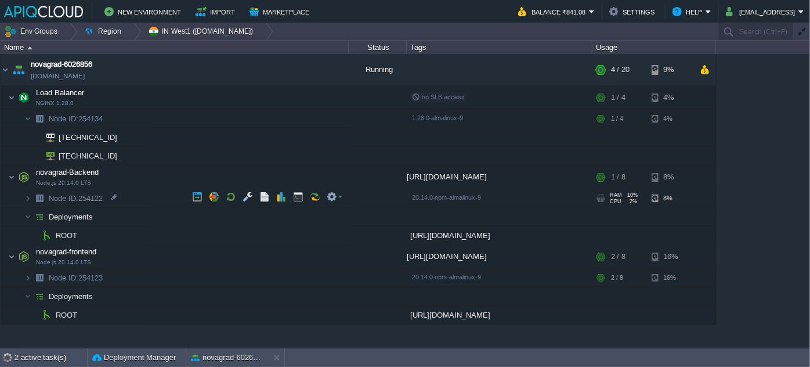
click at [54, 200] on span "Node ID:" at bounding box center [64, 198] width 30 height 9
click at [26, 196] on img at bounding box center [27, 198] width 7 height 18
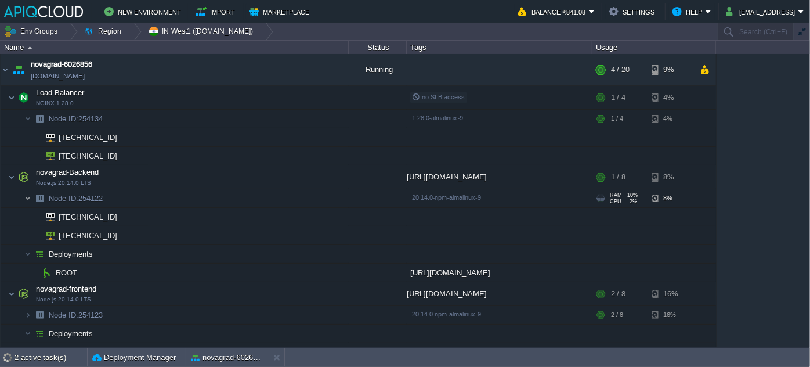
click at [26, 196] on img at bounding box center [27, 198] width 7 height 18
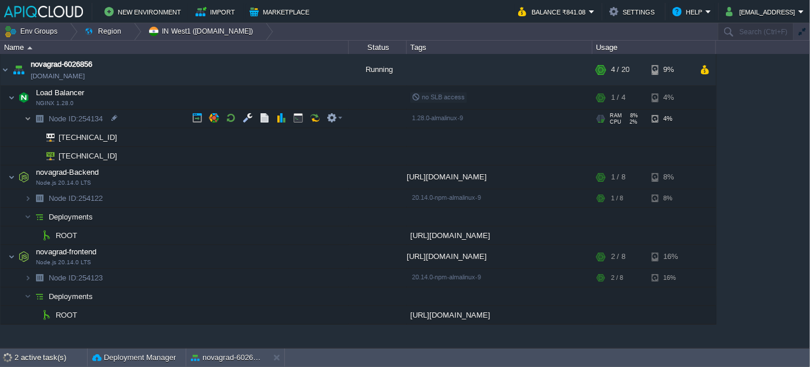
click at [28, 122] on img at bounding box center [27, 119] width 7 height 18
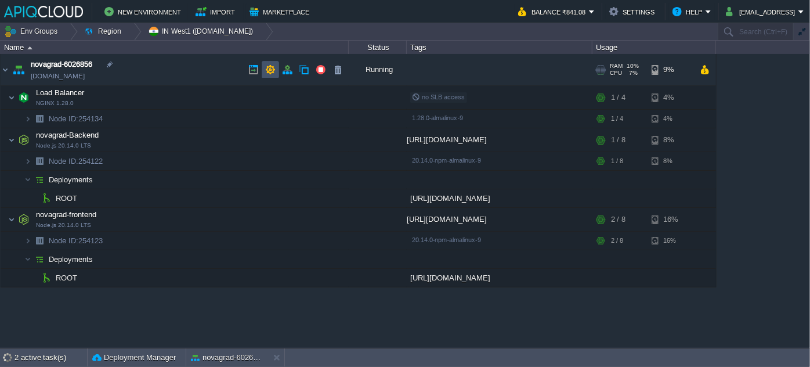
click at [273, 72] on button "button" at bounding box center [270, 69] width 10 height 10
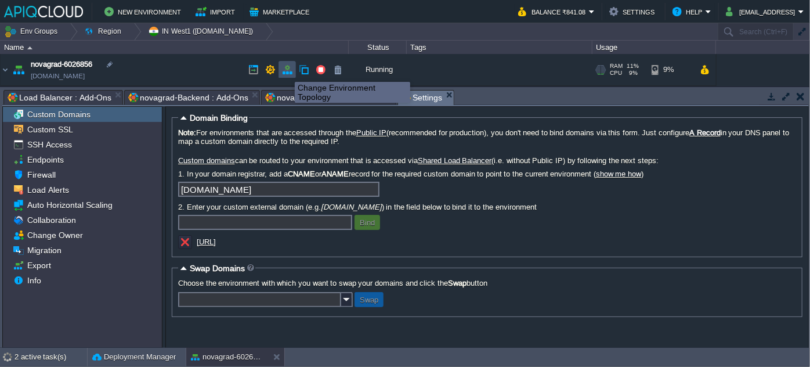
click at [286, 71] on button "button" at bounding box center [287, 69] width 10 height 10
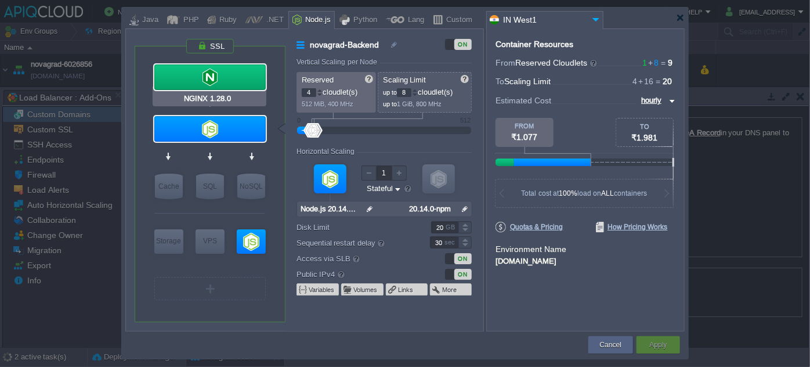
click at [210, 76] on div at bounding box center [209, 77] width 111 height 26
type input "Load Balancer"
type input "1"
type input "4"
type input "NGINX 1.28.0"
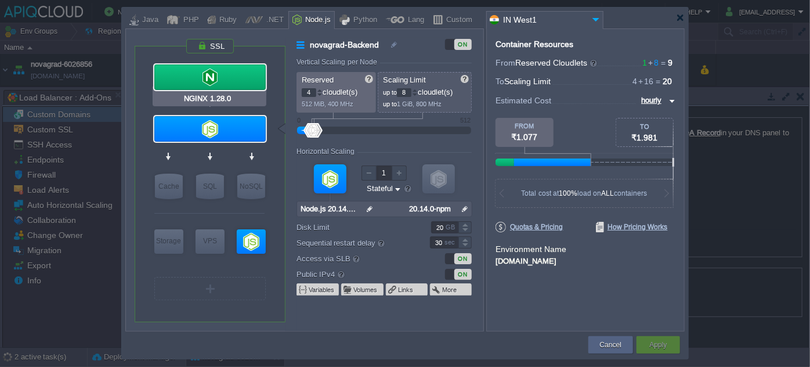
type input "null"
type input "1.28.0-almalin..."
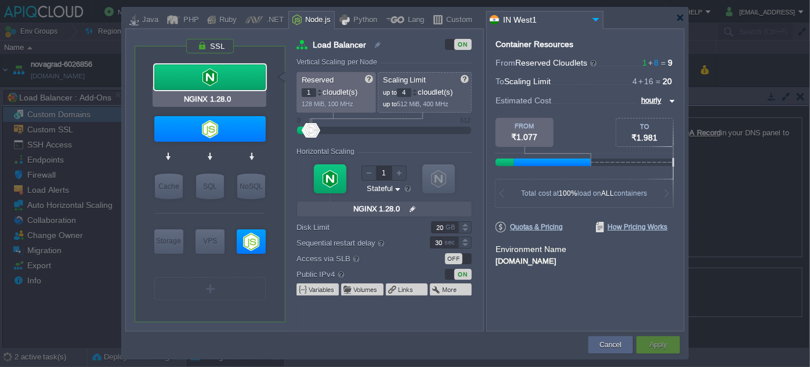
click at [203, 77] on div at bounding box center [209, 77] width 111 height 26
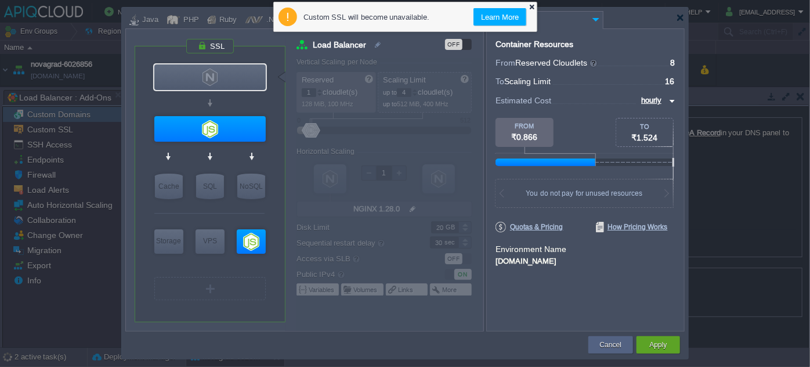
click at [532, 8] on div at bounding box center [532, 7] width 8 height 8
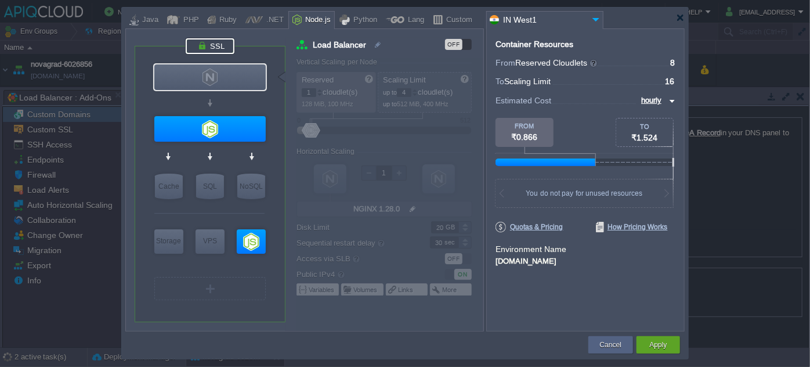
click at [221, 49] on div at bounding box center [210, 46] width 49 height 16
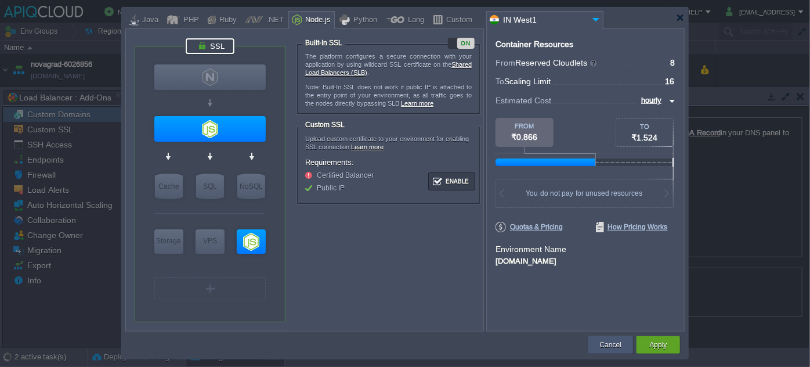
click at [618, 346] on button "Cancel" at bounding box center [610, 345] width 21 height 12
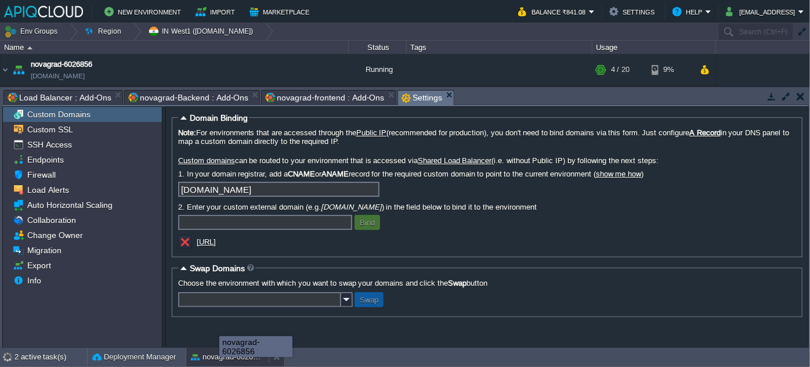
click at [223, 353] on button "novagrad-6026856" at bounding box center [227, 357] width 73 height 12
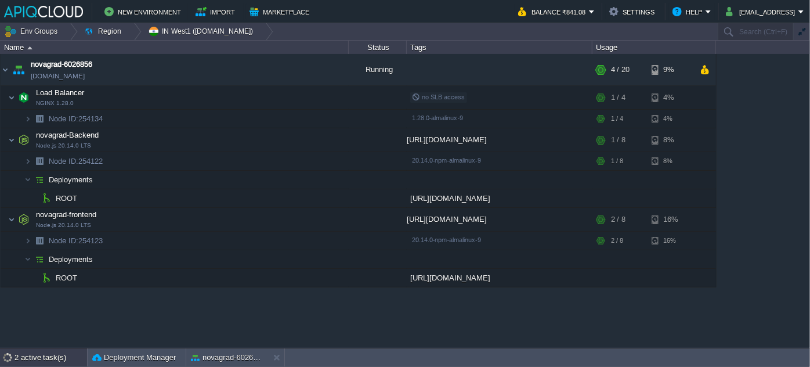
click at [64, 359] on div "2 active task(s)" at bounding box center [51, 357] width 73 height 19
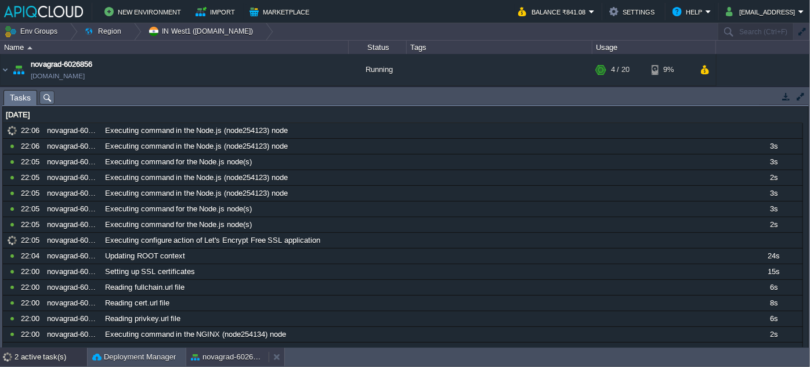
click at [221, 353] on button "novagrad-6026856" at bounding box center [227, 357] width 73 height 12
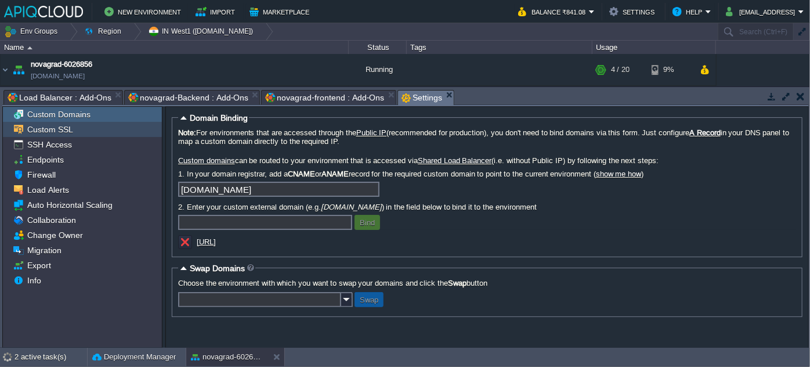
click at [69, 134] on span "Custom SSL" at bounding box center [50, 129] width 50 height 10
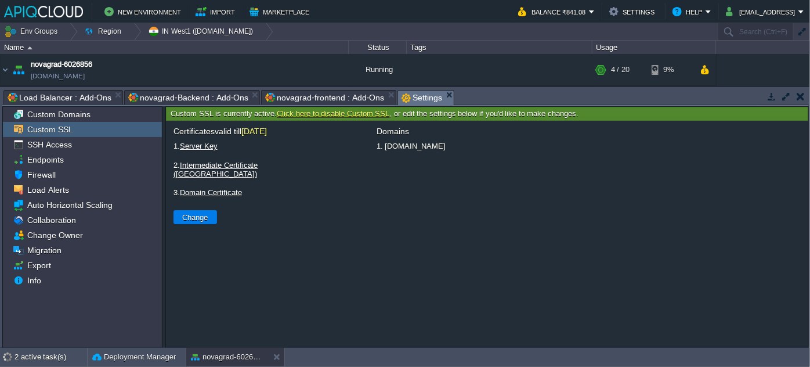
drag, startPoint x: 385, startPoint y: 150, endPoint x: 522, endPoint y: 147, distance: 137.0
click at [522, 147] on li "1. [DOMAIN_NAME]" at bounding box center [589, 146] width 428 height 15
click at [200, 212] on button "Change" at bounding box center [195, 217] width 33 height 10
type input "Select File"
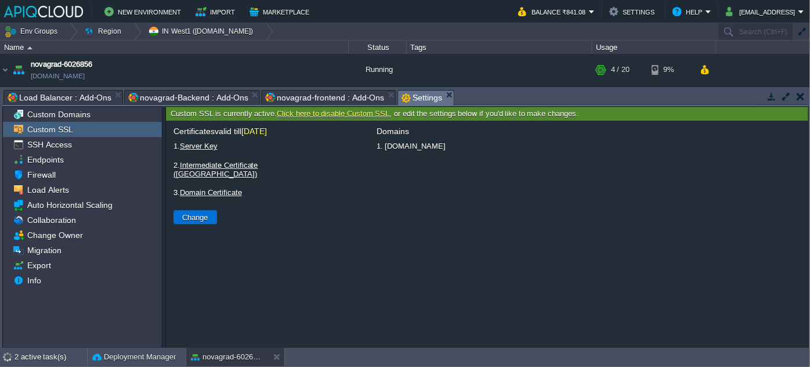
type input "Select File"
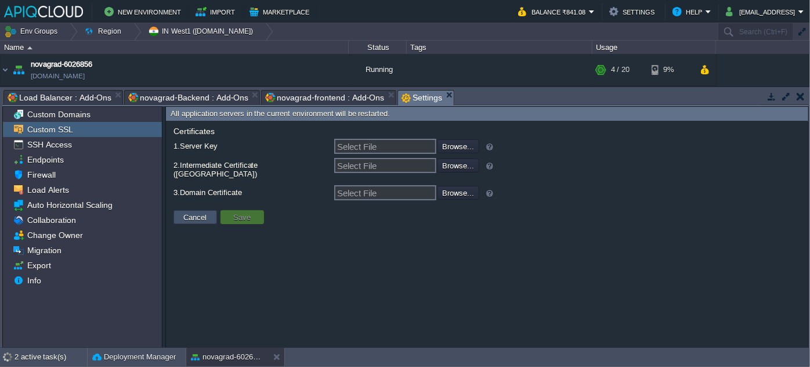
click at [195, 212] on button "Cancel" at bounding box center [196, 217] width 30 height 10
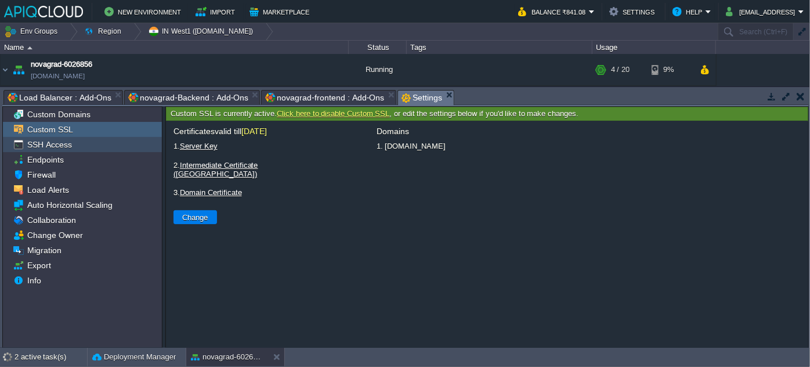
click at [57, 145] on span "SSH Access" at bounding box center [49, 144] width 49 height 10
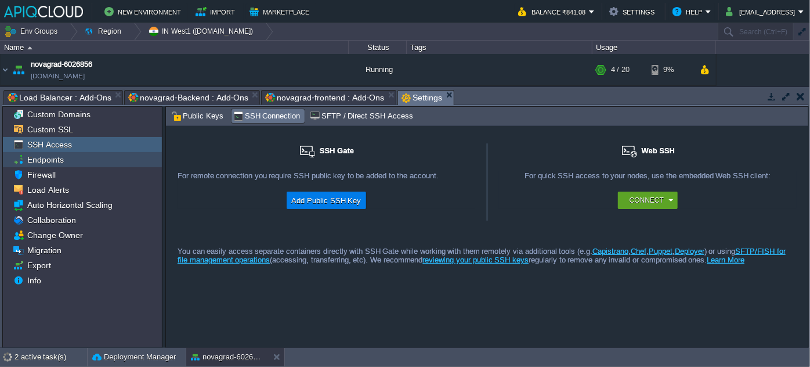
click at [56, 160] on span "Endpoints" at bounding box center [45, 159] width 41 height 10
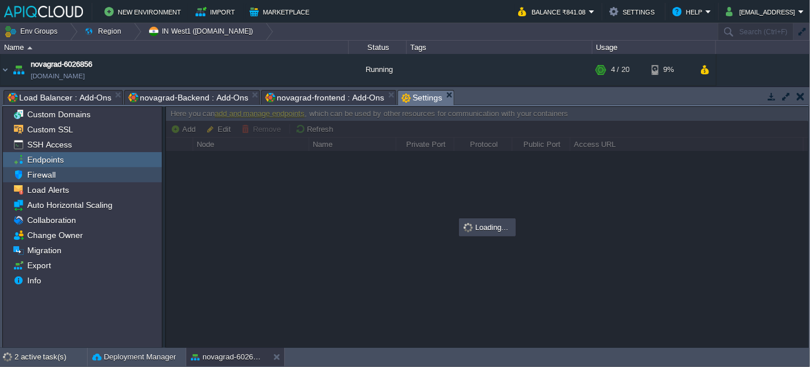
click at [52, 174] on span "Firewall" at bounding box center [41, 174] width 33 height 10
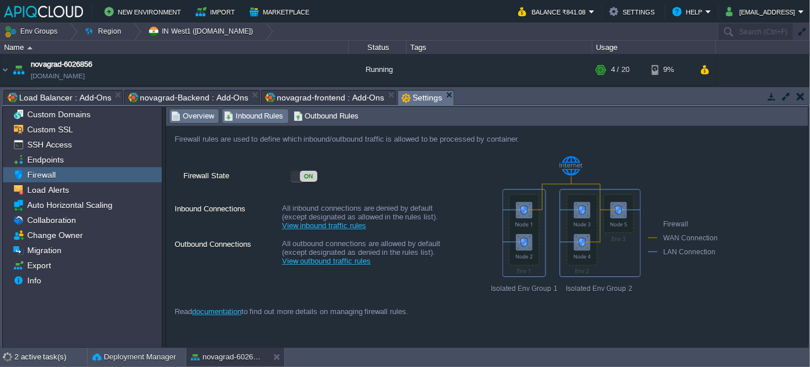
click at [246, 114] on span "Inbound Rules" at bounding box center [254, 116] width 60 height 13
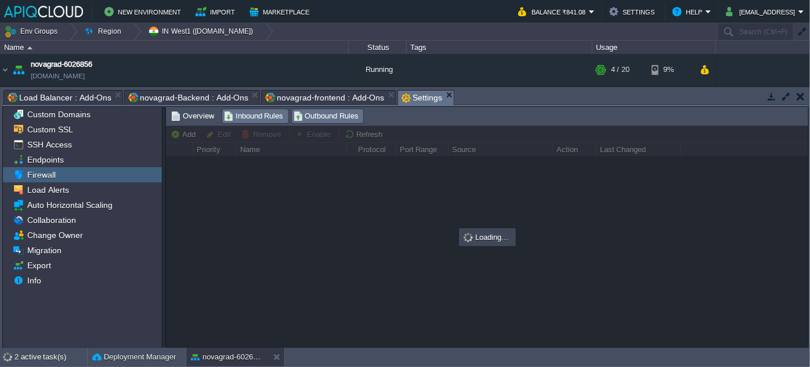
click at [318, 118] on span "Outbound Rules" at bounding box center [327, 116] width 66 height 13
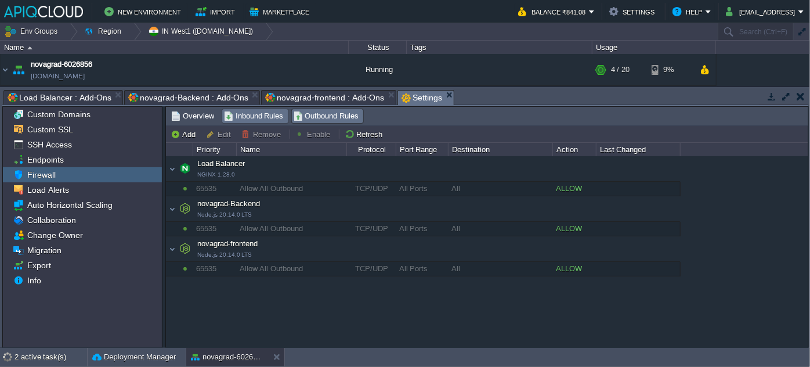
click at [243, 113] on span "Inbound Rules" at bounding box center [254, 116] width 60 height 13
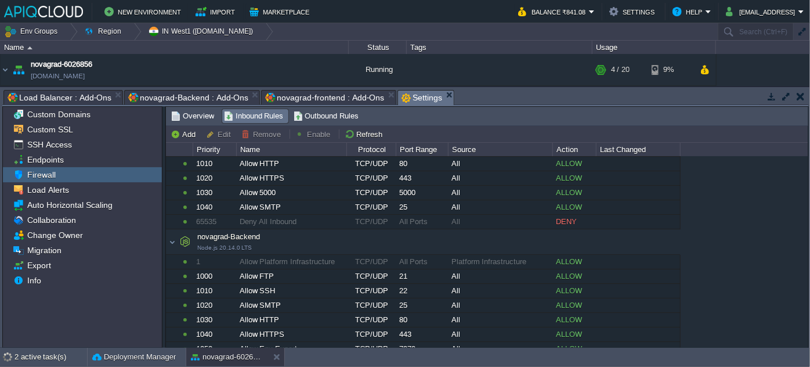
scroll to position [55, 0]
click at [215, 355] on button "novagrad-6026856" at bounding box center [227, 357] width 73 height 12
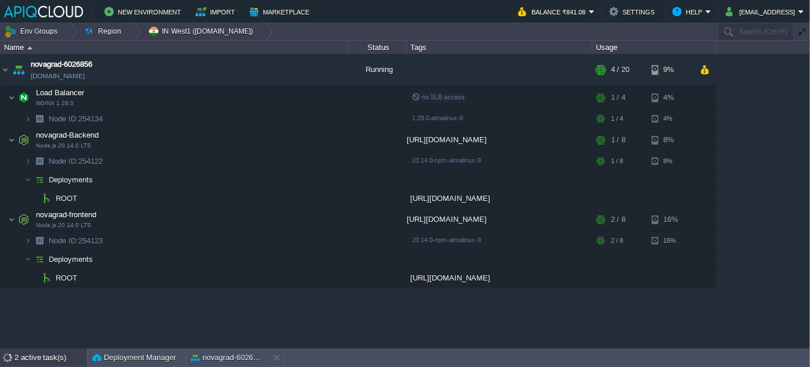
click at [29, 355] on div "2 active task(s)" at bounding box center [51, 357] width 73 height 19
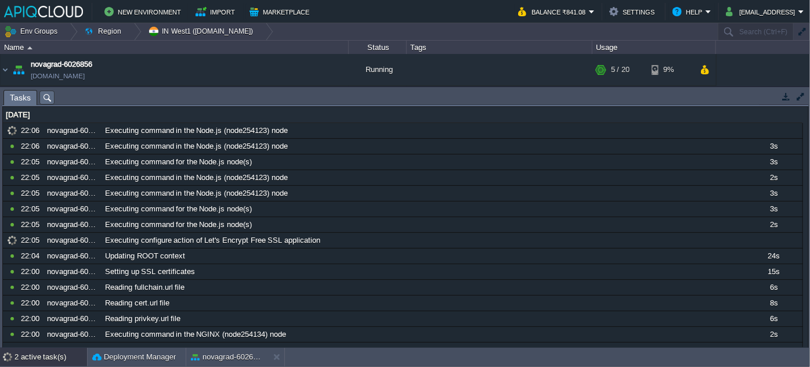
click at [29, 353] on div "2 active task(s)" at bounding box center [51, 357] width 73 height 19
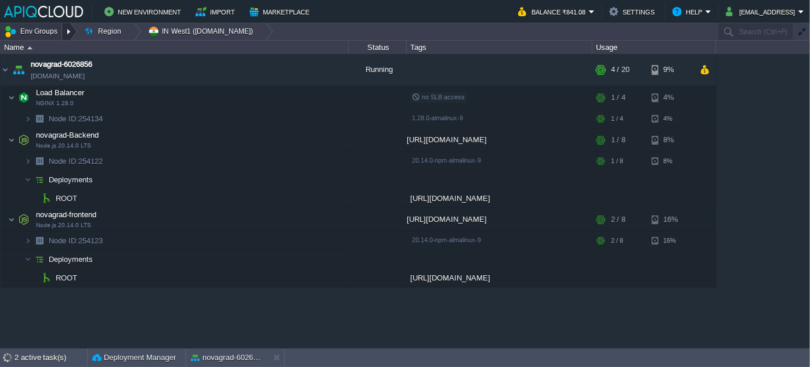
click at [65, 31] on div at bounding box center [70, 31] width 16 height 17
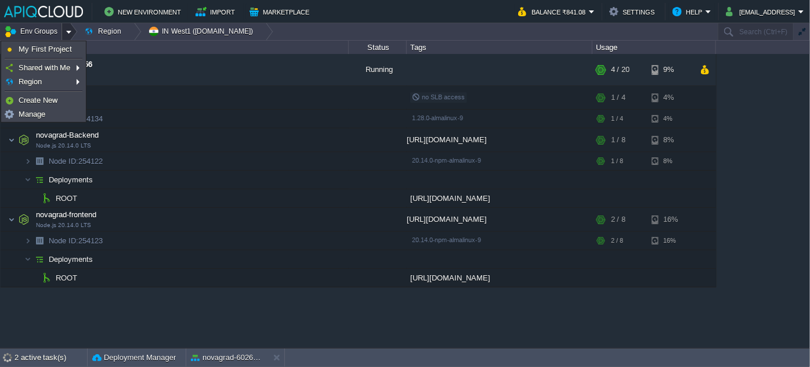
click at [65, 31] on div at bounding box center [70, 31] width 16 height 17
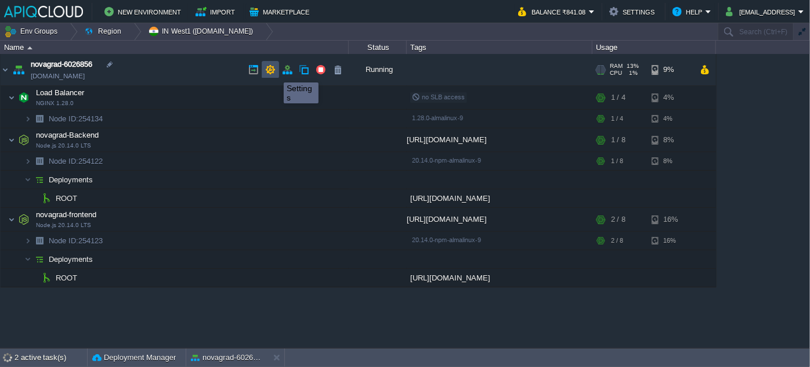
click at [275, 69] on button "button" at bounding box center [270, 69] width 10 height 10
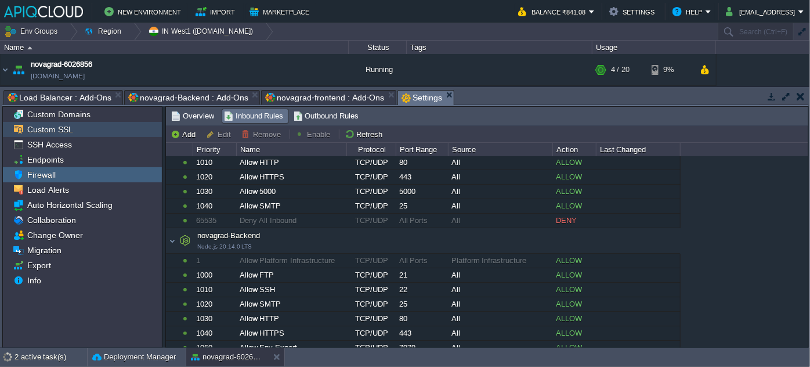
click at [69, 133] on span "Custom SSL" at bounding box center [50, 129] width 50 height 10
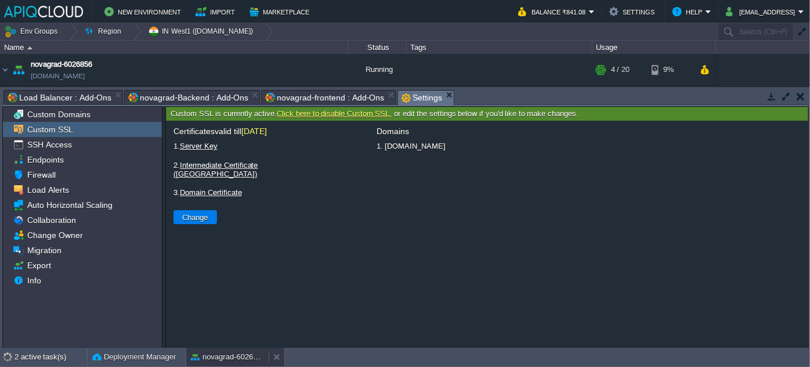
click at [215, 366] on div "novagrad-6026856" at bounding box center [227, 357] width 82 height 19
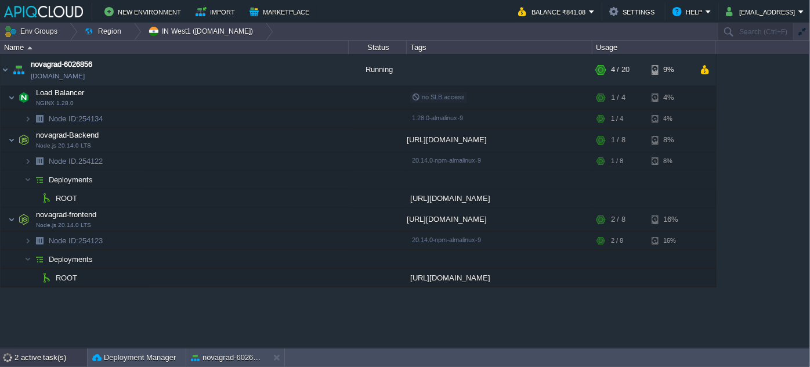
click at [15, 357] on div "2 active task(s)" at bounding box center [51, 357] width 73 height 19
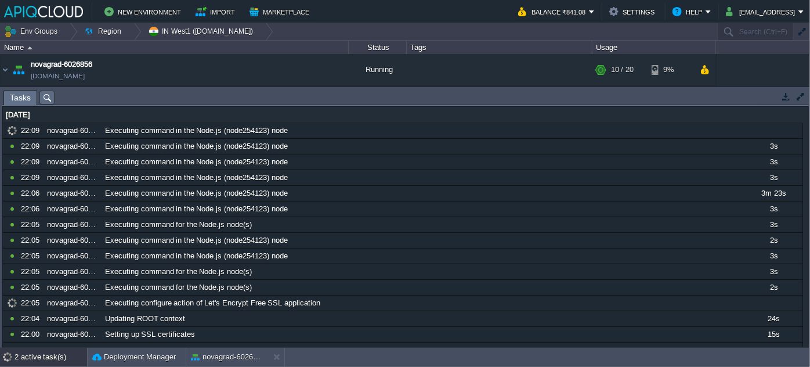
click at [52, 355] on div "2 active task(s)" at bounding box center [51, 357] width 73 height 19
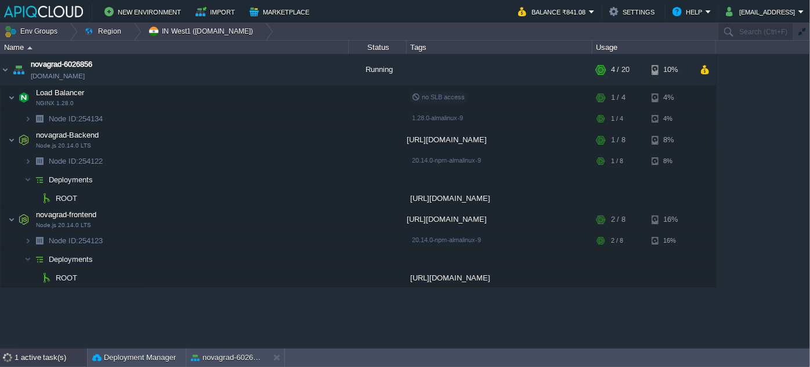
click at [50, 359] on div "1 active task(s)" at bounding box center [51, 357] width 73 height 19
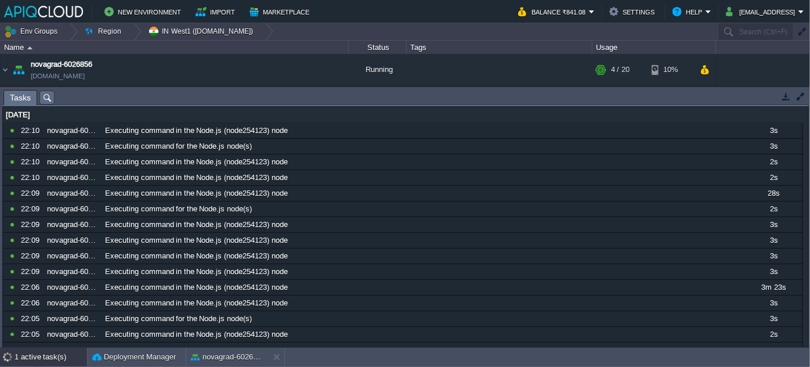
click at [50, 359] on div "1 active task(s)" at bounding box center [51, 357] width 73 height 19
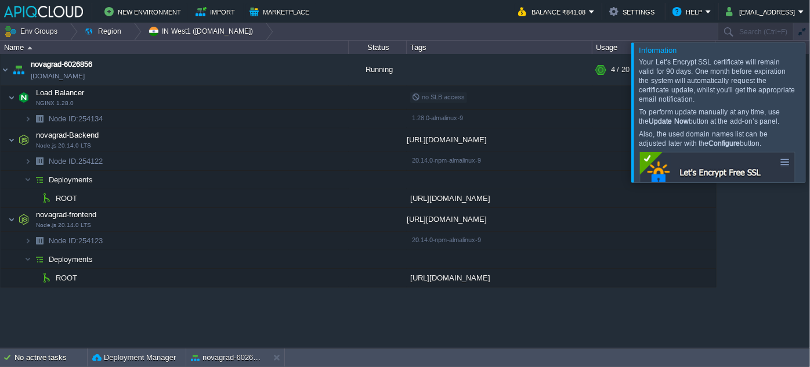
click at [810, 104] on div at bounding box center [824, 111] width 0 height 139
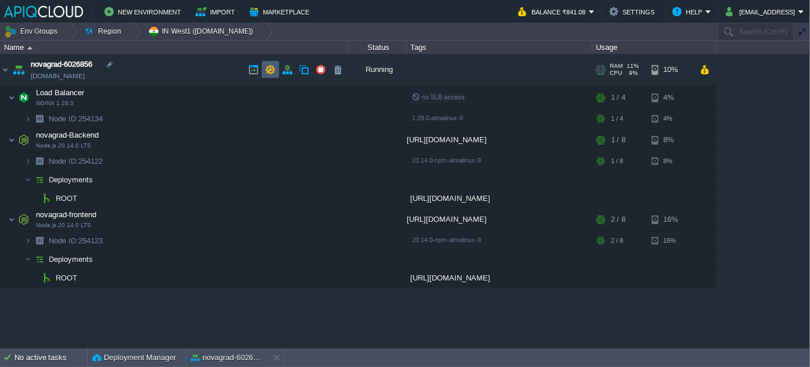
click at [270, 66] on button "button" at bounding box center [270, 69] width 10 height 10
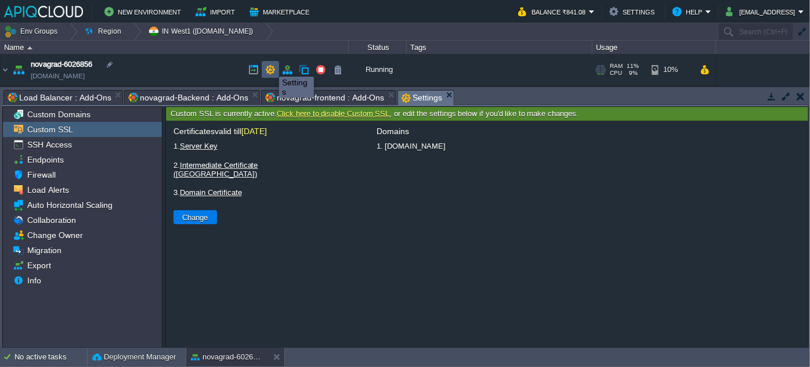
click at [270, 66] on button "button" at bounding box center [270, 69] width 10 height 10
click at [287, 70] on button "button" at bounding box center [287, 69] width 10 height 10
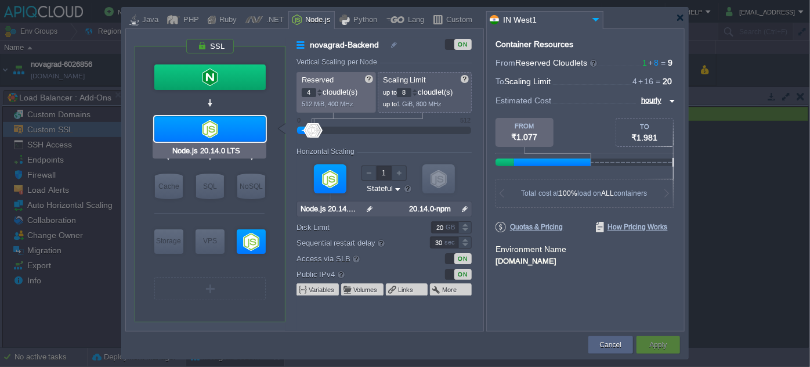
type input "NGINX 1.28.0"
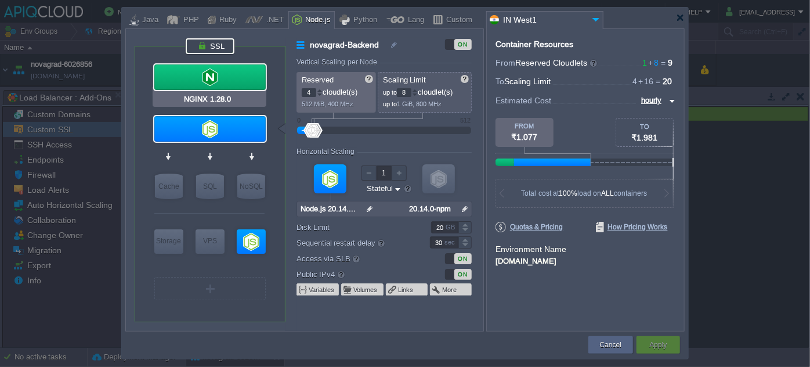
click at [217, 46] on div at bounding box center [210, 46] width 49 height 16
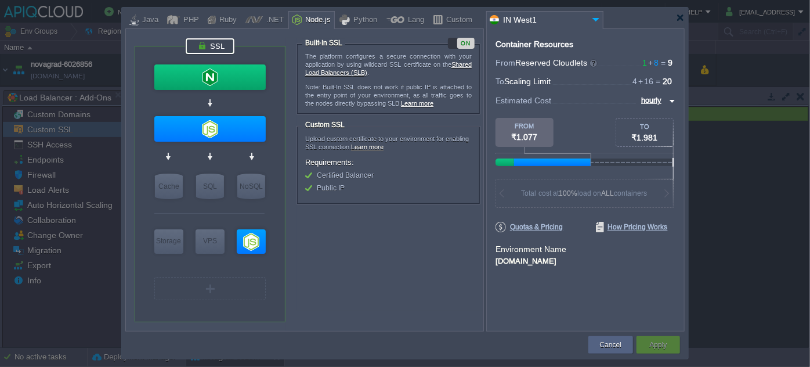
click at [461, 43] on div "ON" at bounding box center [465, 43] width 17 height 11
click at [461, 43] on div "OFF" at bounding box center [456, 43] width 17 height 11
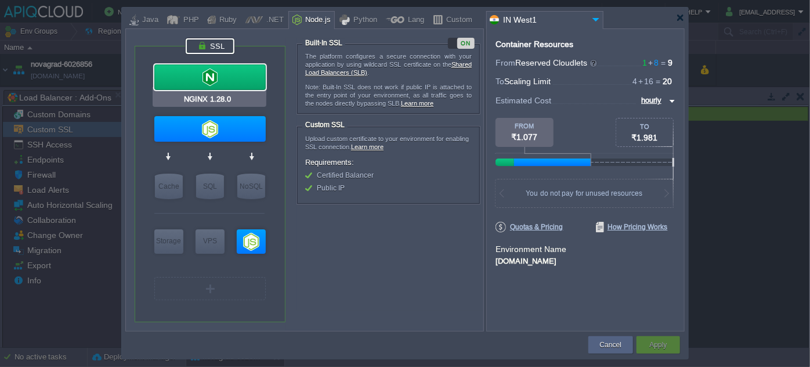
click at [229, 67] on div at bounding box center [209, 77] width 111 height 26
type input "Load Balancer"
type input "1"
type input "4"
type input "NGINX 1.28.0"
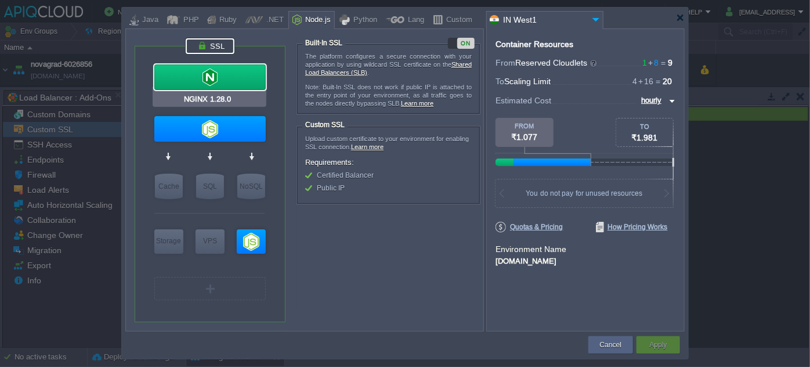
type input "null"
type input "1.28.0-almalin..."
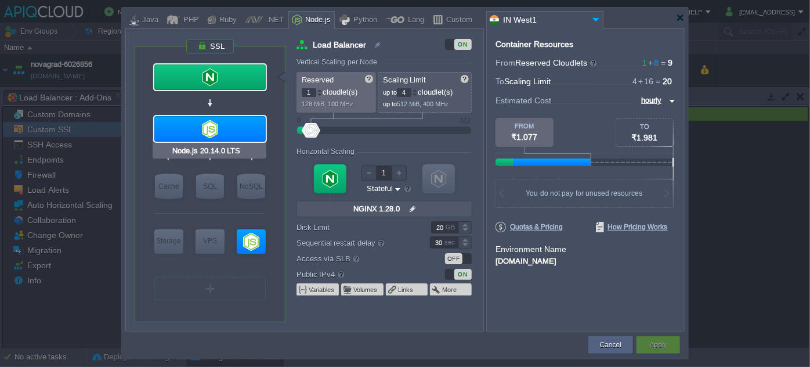
type input "NGINX 1.28.0"
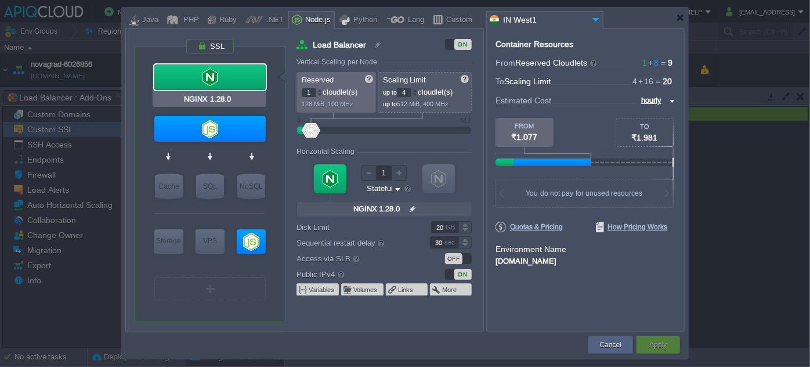
click at [228, 78] on div at bounding box center [209, 77] width 111 height 26
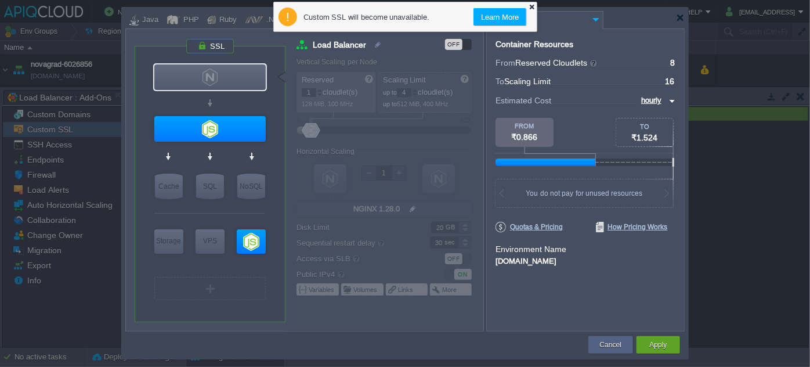
click at [535, 6] on div at bounding box center [532, 7] width 8 height 8
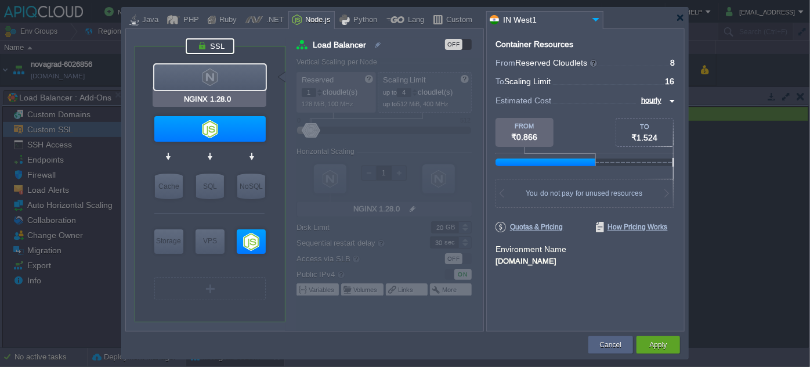
click at [192, 41] on div at bounding box center [210, 46] width 49 height 16
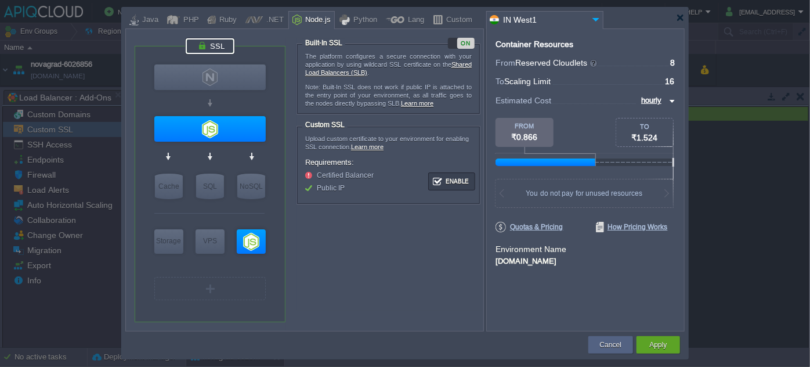
drag, startPoint x: 316, startPoint y: 174, endPoint x: 379, endPoint y: 175, distance: 63.3
click at [379, 175] on li "Certified Balancer" at bounding box center [372, 175] width 134 height 7
click at [658, 344] on button "Apply" at bounding box center [658, 345] width 17 height 12
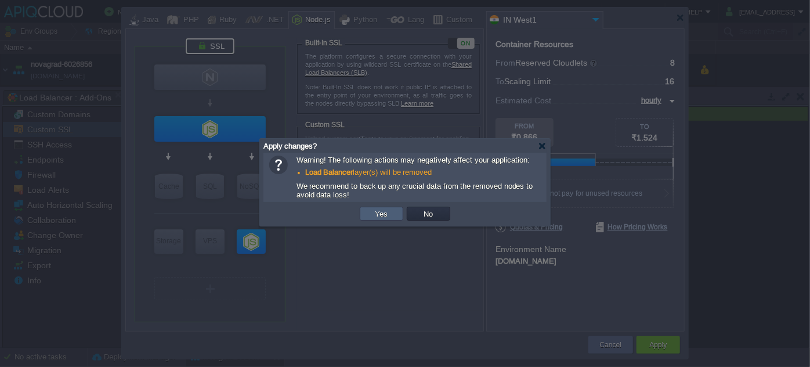
click at [372, 214] on button "Yes" at bounding box center [382, 213] width 20 height 10
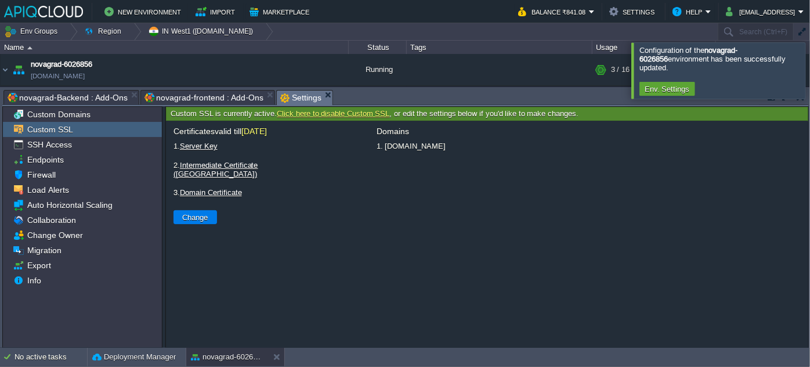
scroll to position [0, 0]
click at [810, 75] on div at bounding box center [824, 70] width 0 height 56
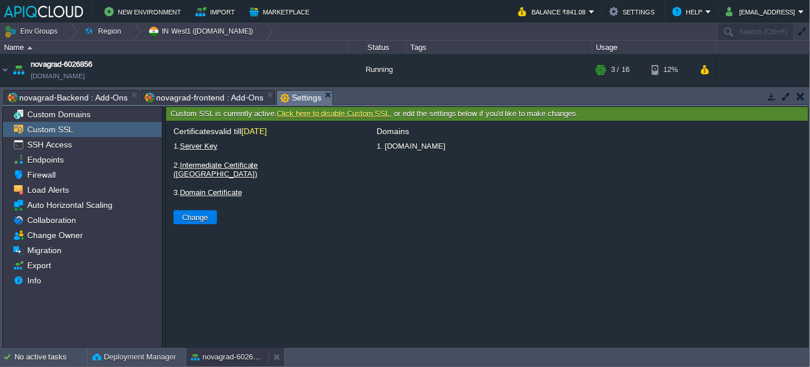
click at [214, 353] on button "novagrad-6026856" at bounding box center [227, 357] width 73 height 12
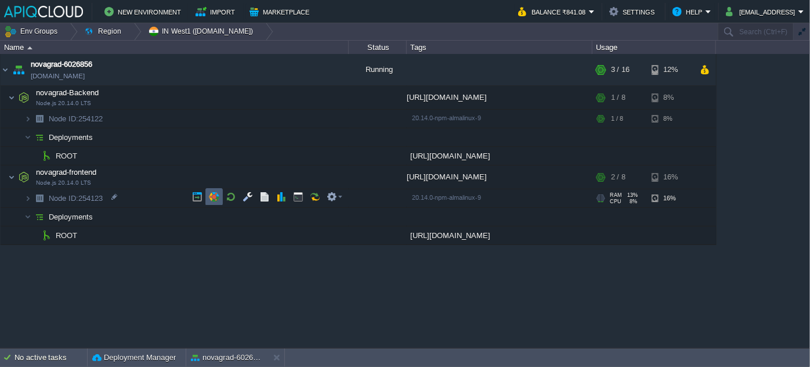
click at [211, 197] on button "button" at bounding box center [214, 197] width 10 height 10
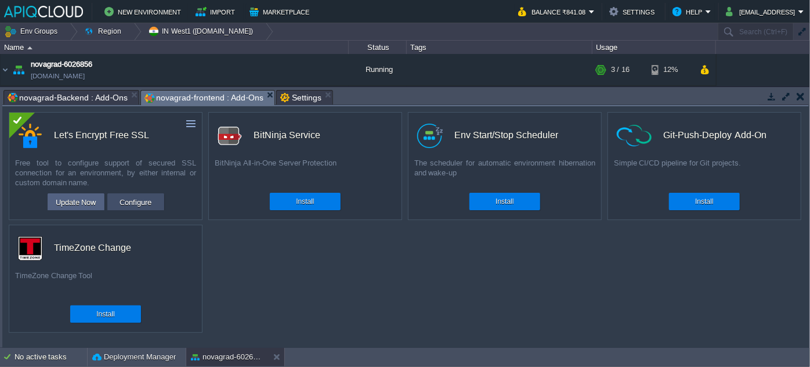
click at [132, 201] on button "Configure" at bounding box center [135, 202] width 39 height 14
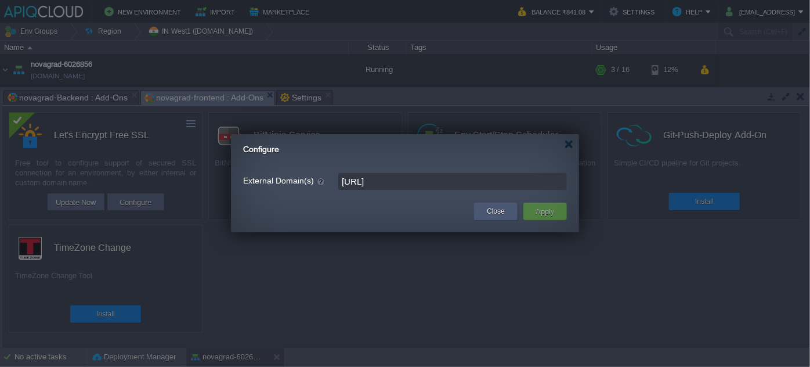
click at [490, 214] on button "Close" at bounding box center [496, 211] width 18 height 12
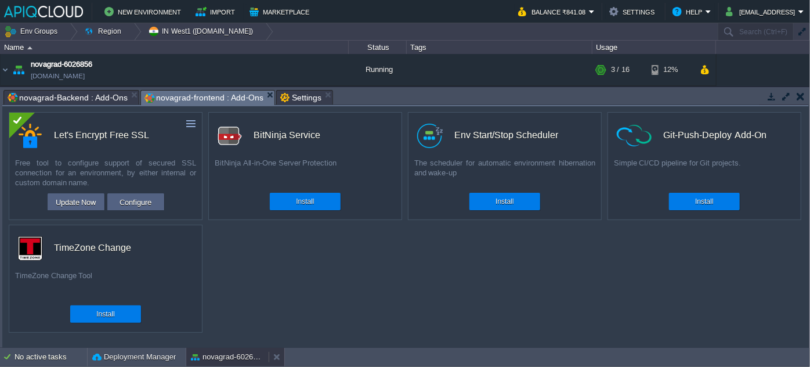
click at [224, 362] on button "novagrad-6026856" at bounding box center [227, 357] width 73 height 12
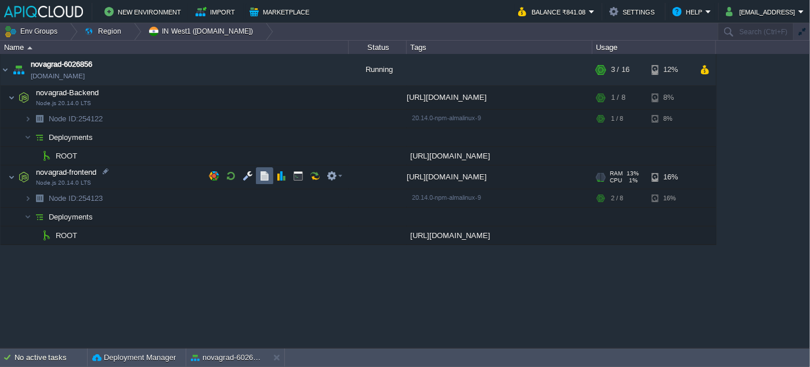
click at [258, 175] on td at bounding box center [264, 175] width 17 height 17
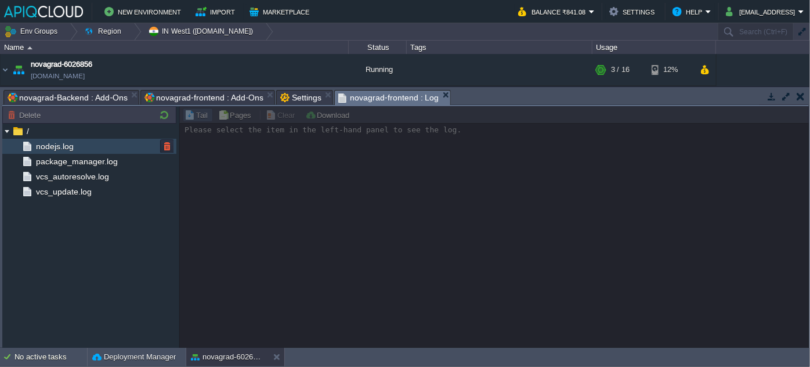
click at [52, 139] on div "nodejs.log" at bounding box center [89, 146] width 174 height 15
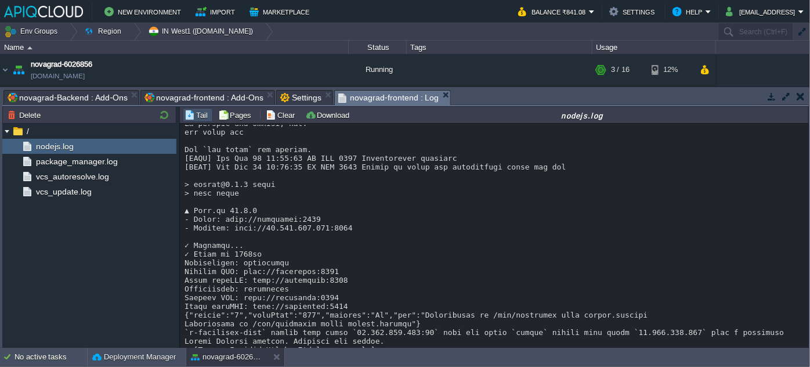
scroll to position [1886, 0]
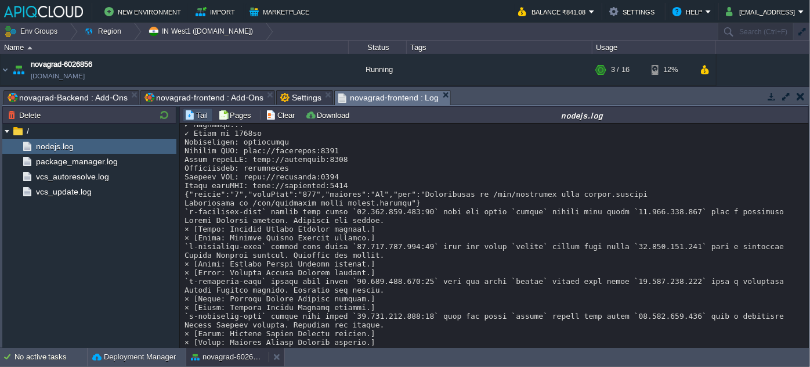
click at [238, 356] on button "novagrad-6026856" at bounding box center [227, 357] width 73 height 12
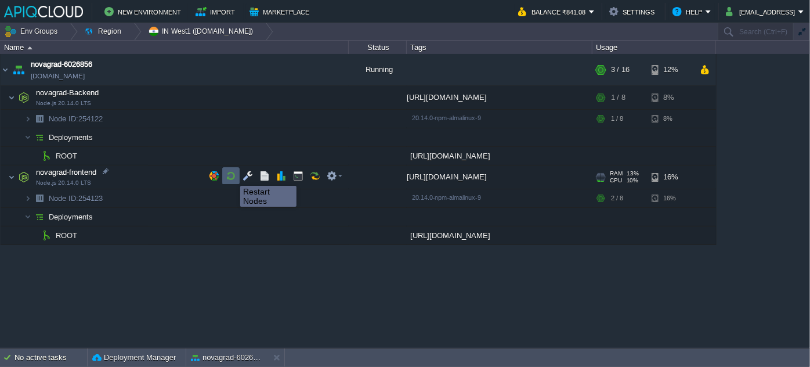
click at [232, 175] on button "button" at bounding box center [231, 176] width 10 height 10
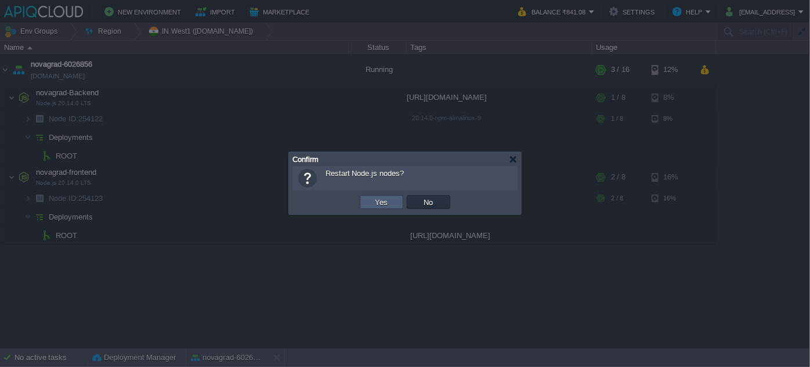
click at [381, 200] on button "Yes" at bounding box center [382, 202] width 20 height 10
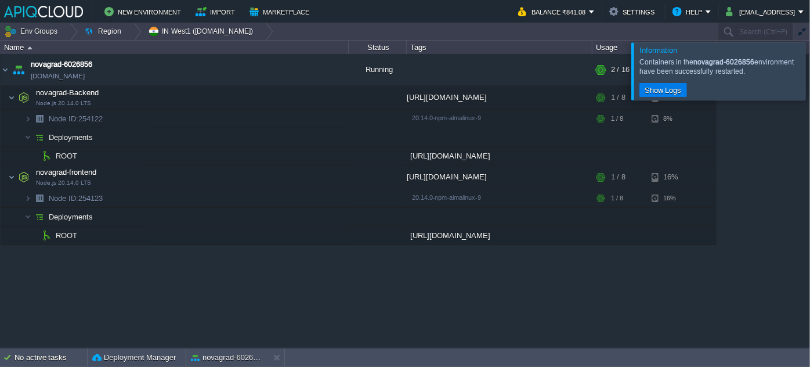
click at [810, 86] on div at bounding box center [824, 70] width 0 height 57
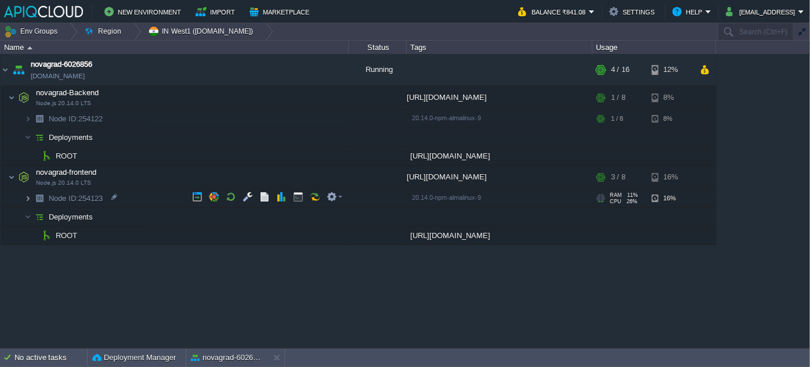
click at [25, 199] on img at bounding box center [27, 198] width 7 height 18
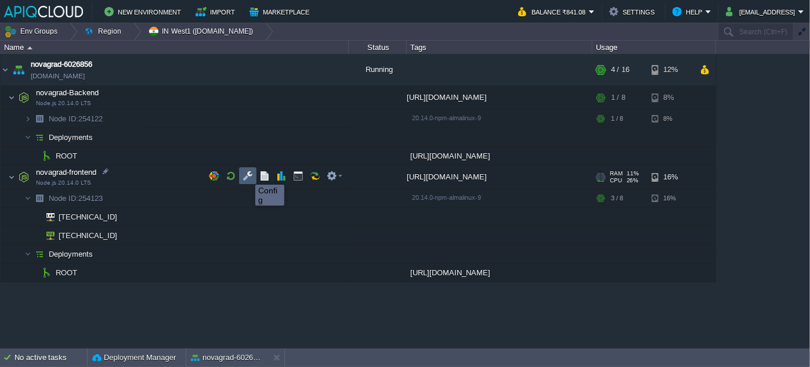
click at [247, 174] on button "button" at bounding box center [248, 176] width 10 height 10
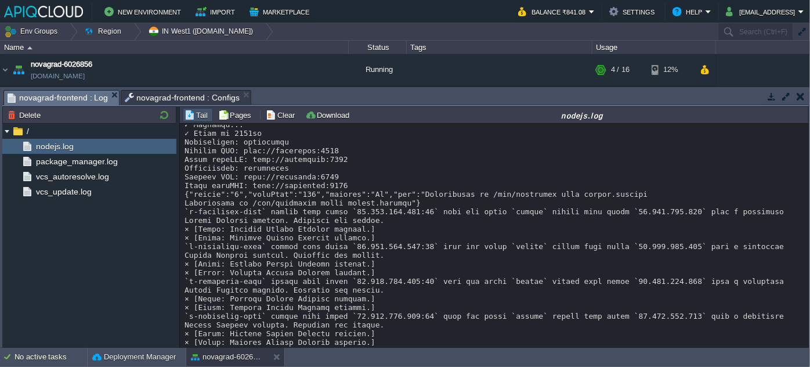
click at [49, 95] on span "novagrad-frontend : Log" at bounding box center [58, 98] width 100 height 15
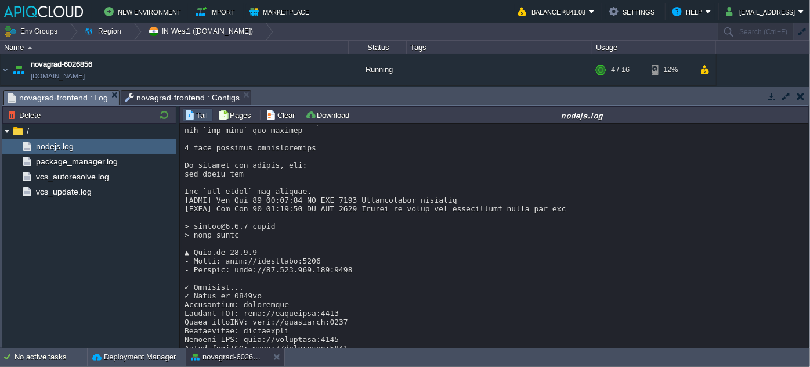
scroll to position [2150, 0]
click at [228, 354] on button "novagrad-6026856" at bounding box center [227, 357] width 73 height 12
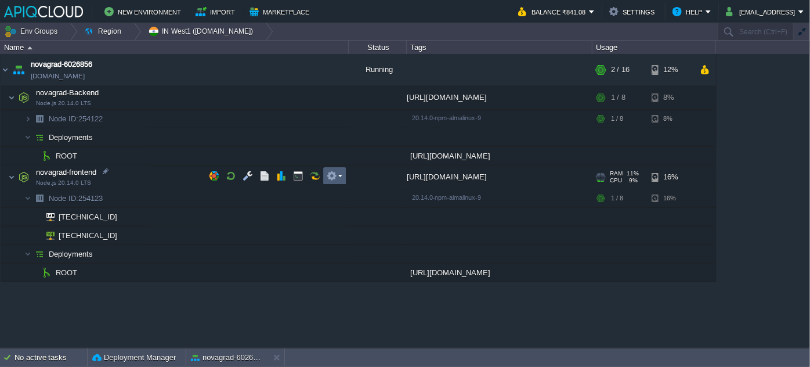
click at [336, 182] on td at bounding box center [334, 175] width 23 height 17
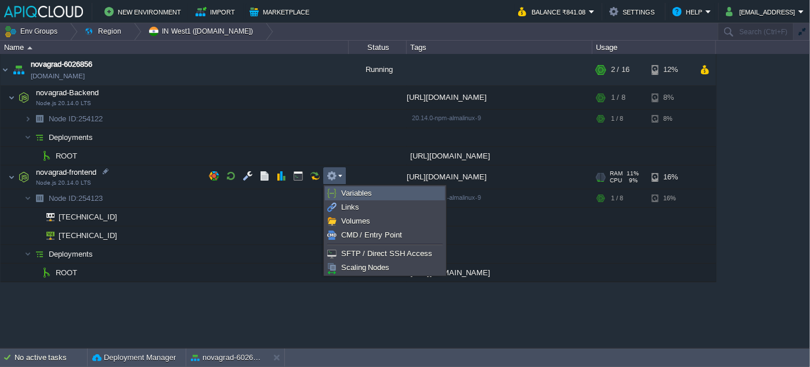
click at [380, 192] on link "Variables" at bounding box center [385, 193] width 119 height 13
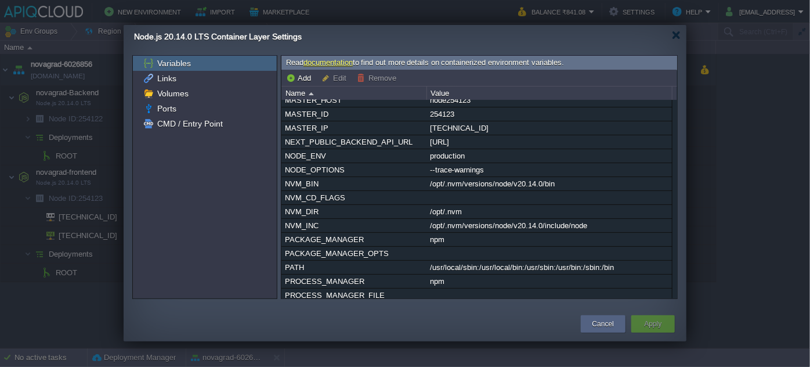
scroll to position [77, 0]
click at [605, 328] on button "Cancel" at bounding box center [603, 324] width 21 height 12
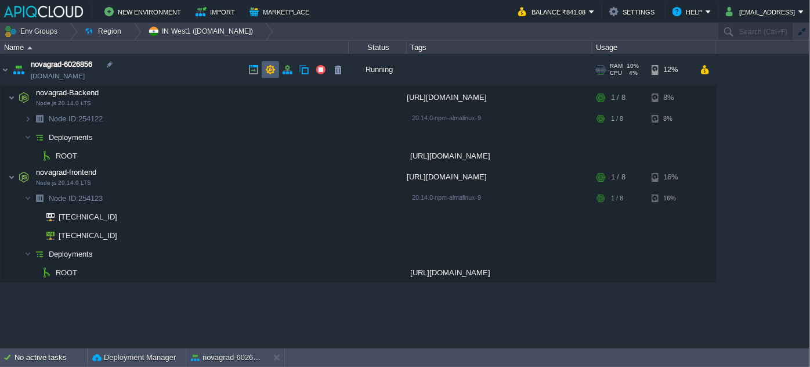
click at [273, 67] on button "button" at bounding box center [270, 69] width 10 height 10
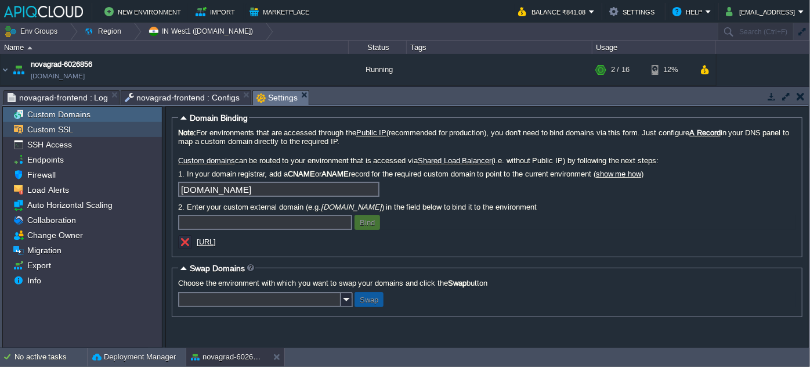
click at [49, 127] on span "Custom SSL" at bounding box center [50, 129] width 50 height 10
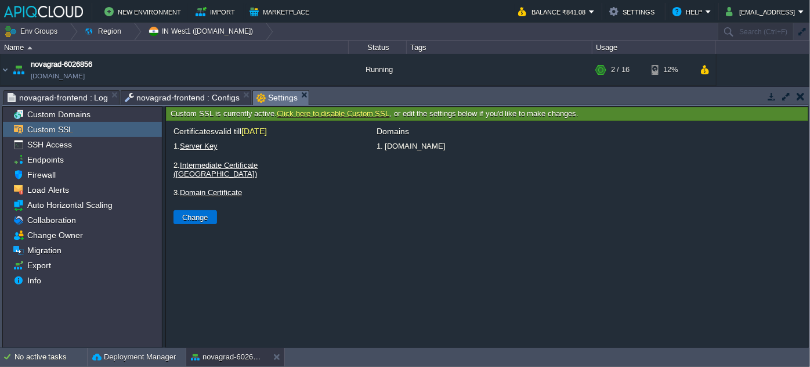
click at [192, 212] on button "Change" at bounding box center [195, 217] width 33 height 10
type input "Select File"
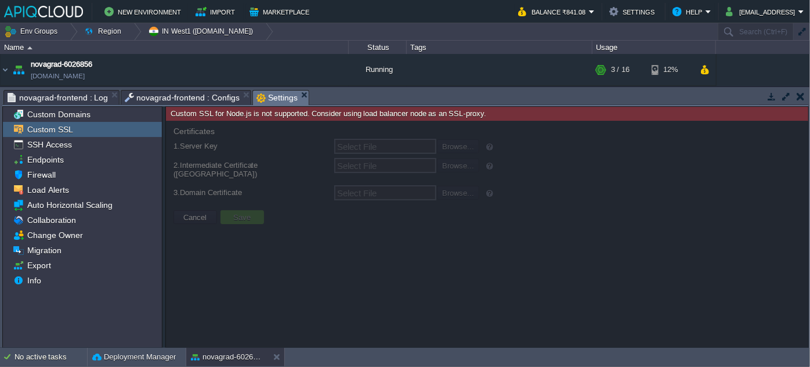
click at [191, 210] on div at bounding box center [487, 234] width 643 height 227
click at [48, 123] on div "Custom SSL" at bounding box center [82, 129] width 159 height 15
click at [48, 118] on span "Custom Domains" at bounding box center [58, 114] width 67 height 10
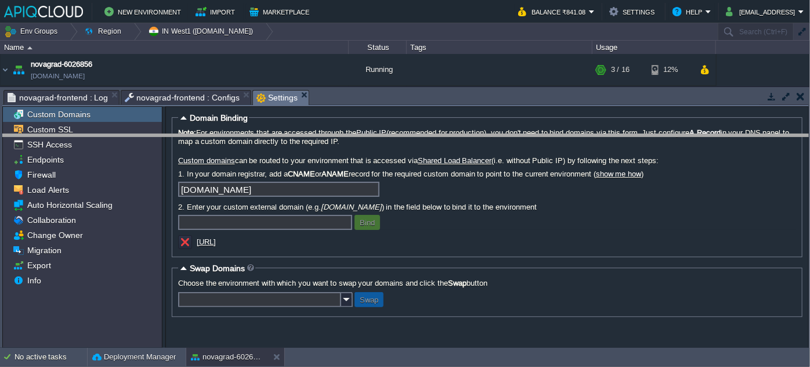
drag, startPoint x: 340, startPoint y: 103, endPoint x: 345, endPoint y: 147, distance: 44.4
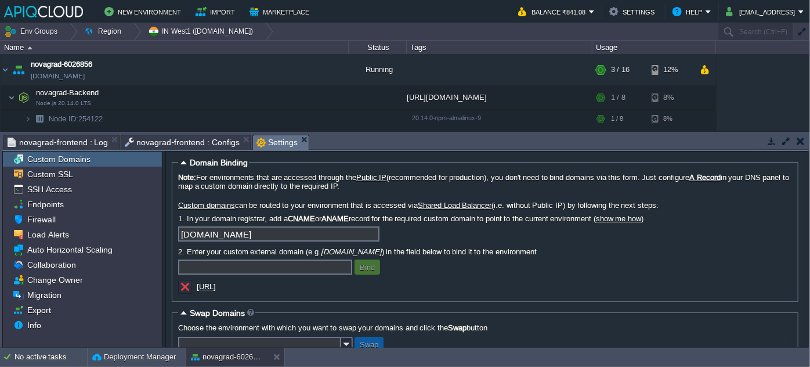
drag, startPoint x: 243, startPoint y: 289, endPoint x: 237, endPoint y: 288, distance: 5.8
click at [237, 290] on div "[URL]" at bounding box center [294, 288] width 232 height 16
click at [237, 285] on div "[URL]" at bounding box center [294, 288] width 232 height 16
click at [52, 174] on span "Custom SSL" at bounding box center [50, 174] width 50 height 10
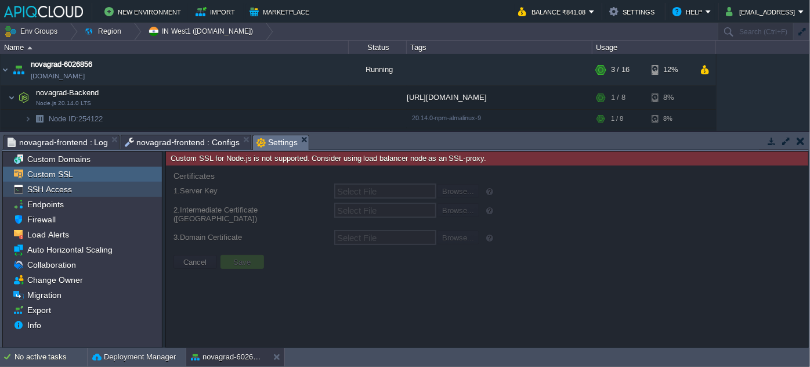
click at [46, 190] on span "SSH Access" at bounding box center [49, 189] width 49 height 10
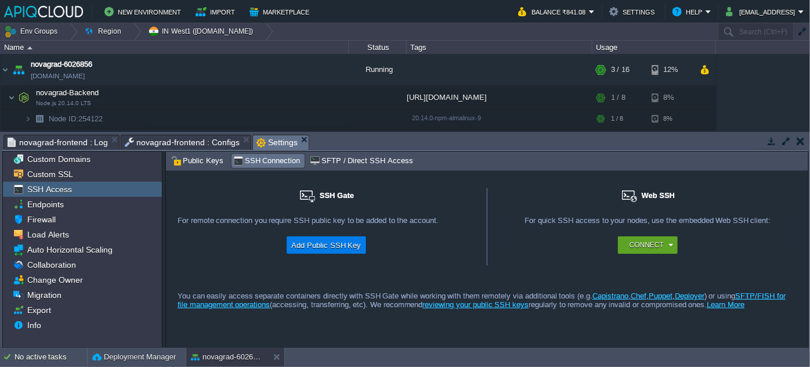
click at [53, 182] on div "SSH Access" at bounding box center [82, 189] width 159 height 15
click at [56, 174] on span "Custom SSL" at bounding box center [50, 174] width 50 height 10
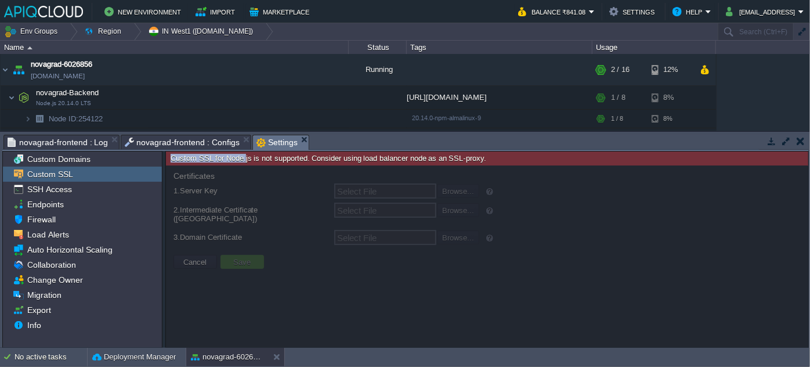
drag, startPoint x: 165, startPoint y: 154, endPoint x: 241, endPoint y: 154, distance: 76.0
click at [241, 154] on div "Custom SSL for Node.js is not supported. Consider using load balancer node as a…" at bounding box center [487, 158] width 643 height 15
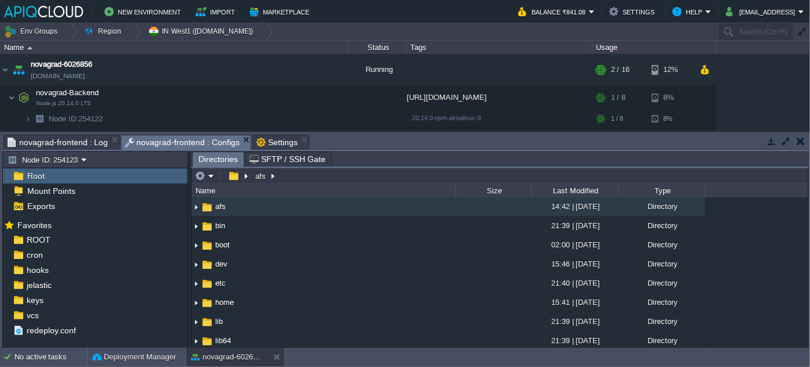
click at [202, 138] on span "novagrad-frontend : Configs" at bounding box center [182, 142] width 114 height 15
click at [270, 138] on span "Settings" at bounding box center [277, 142] width 41 height 14
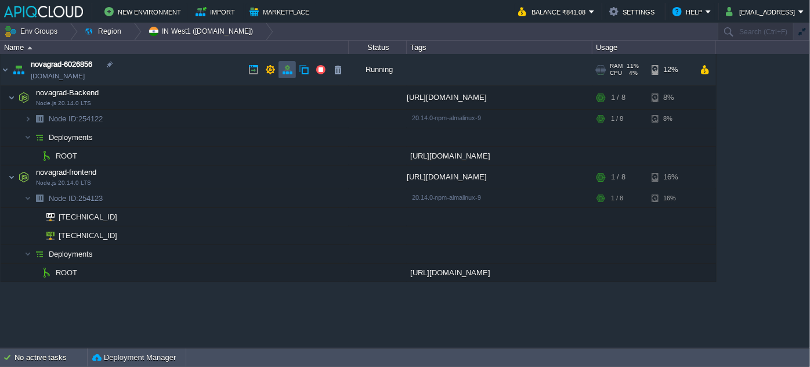
click at [282, 67] on button "button" at bounding box center [287, 69] width 10 height 10
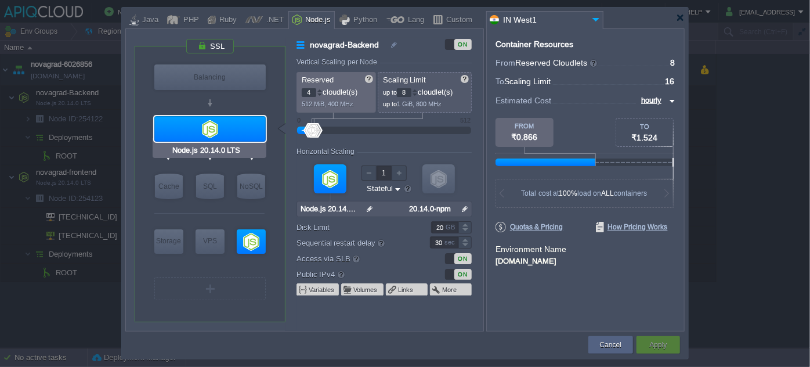
type input "NGINX 1.28.0"
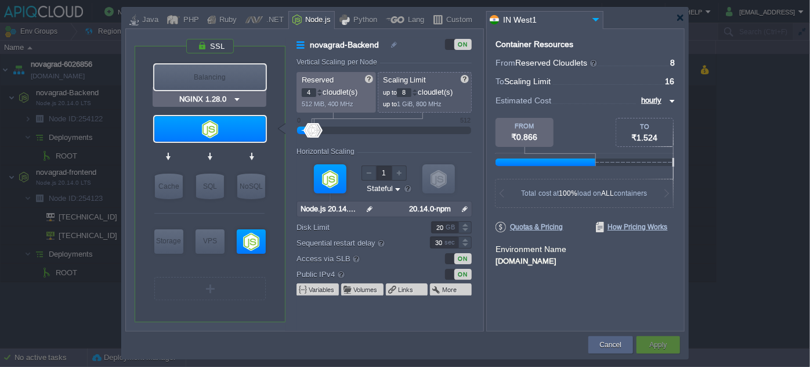
click at [190, 82] on div "Balancing" at bounding box center [209, 77] width 111 height 26
type input "Load Balancer"
type input "1"
type input "4"
type input "NGINX 1.28.0"
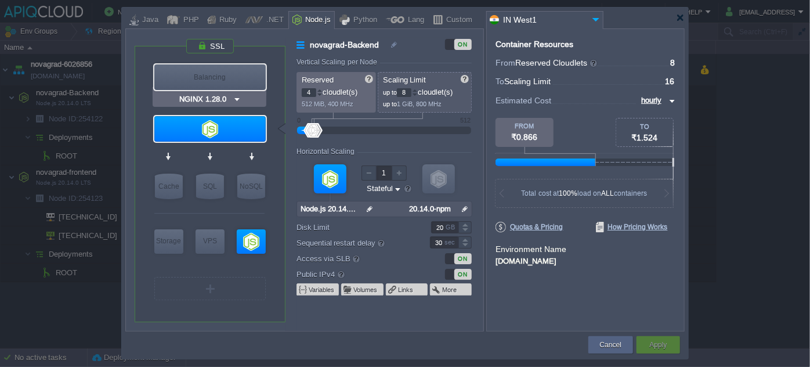
type input "1.28.0-almalin..."
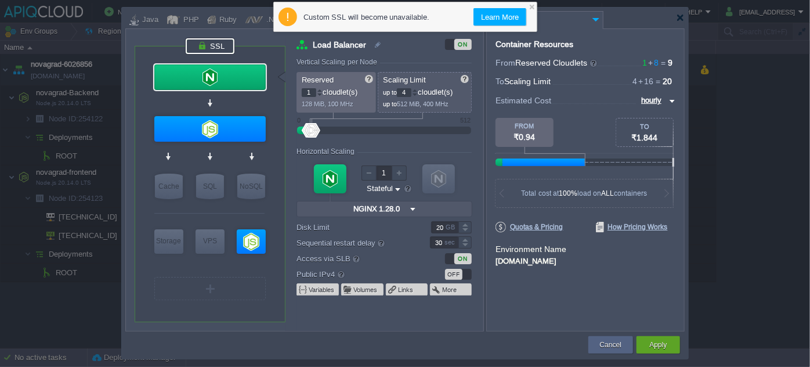
click at [217, 46] on div at bounding box center [210, 46] width 49 height 16
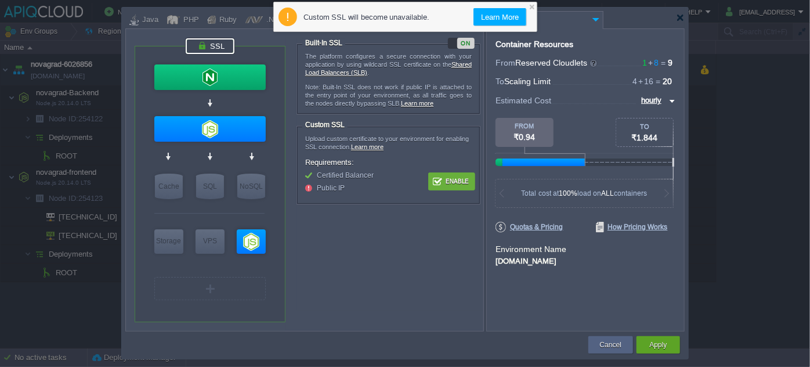
click at [461, 181] on button "Enable" at bounding box center [452, 181] width 44 height 15
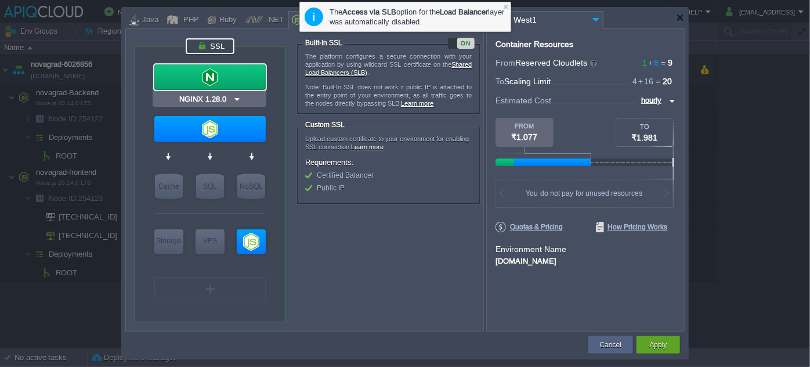
click at [226, 98] on input "NGINX 1.28.0" at bounding box center [205, 99] width 56 height 12
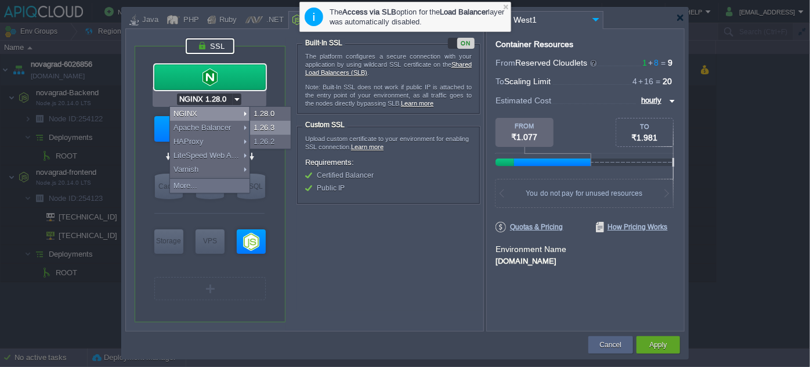
click at [270, 127] on div "1.26.3" at bounding box center [270, 128] width 41 height 14
type input "NGINX 1.26.3"
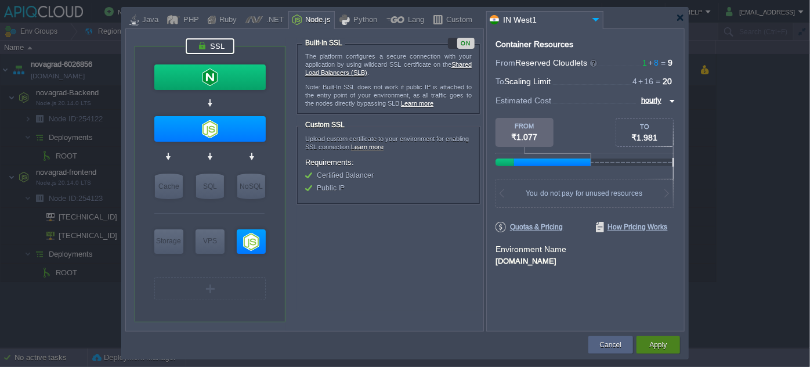
click at [656, 347] on button "Apply" at bounding box center [658, 345] width 17 height 12
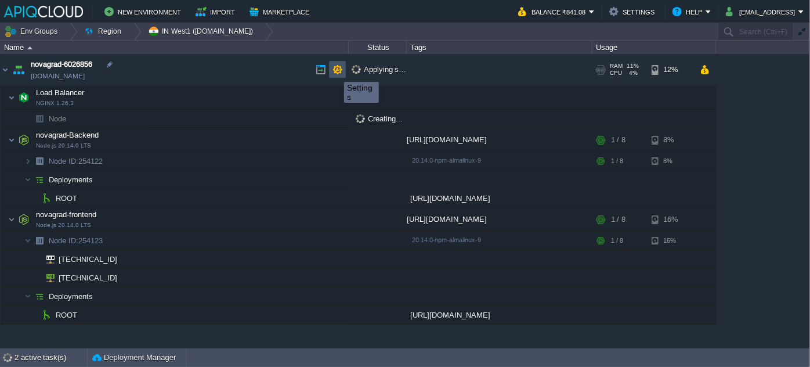
click at [336, 71] on button "button" at bounding box center [338, 69] width 10 height 10
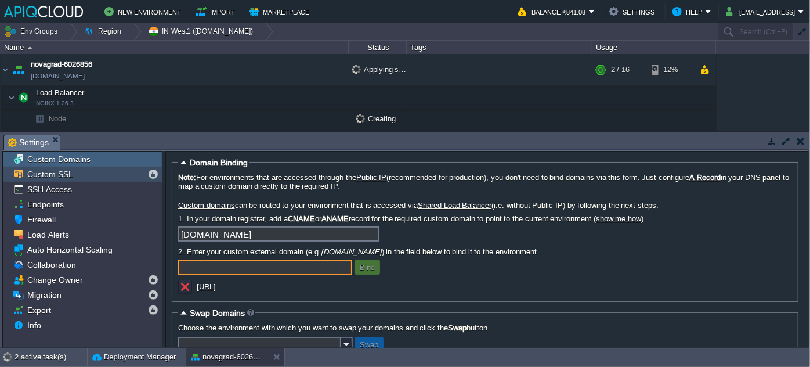
click at [51, 174] on span "Custom SSL" at bounding box center [50, 174] width 50 height 10
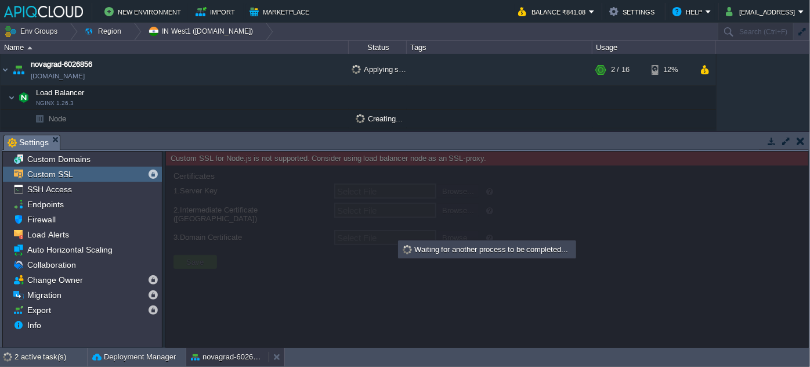
click at [241, 358] on button "novagrad-6026856" at bounding box center [227, 357] width 73 height 12
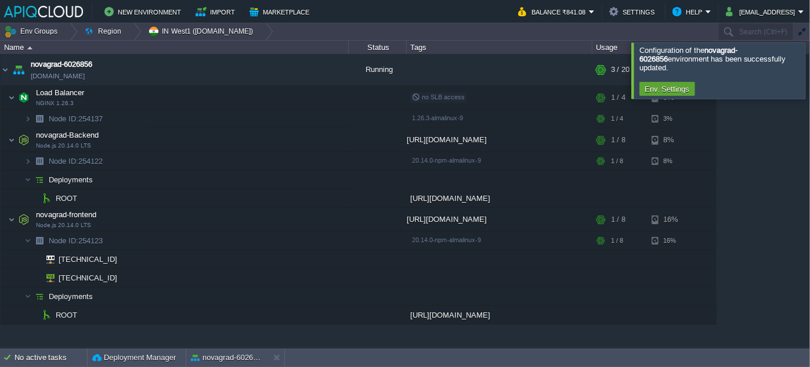
click at [810, 74] on div at bounding box center [824, 70] width 0 height 56
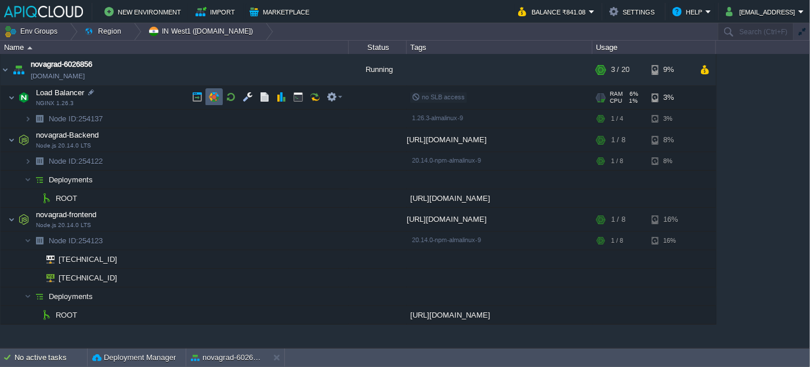
click at [221, 96] on td at bounding box center [213, 96] width 17 height 17
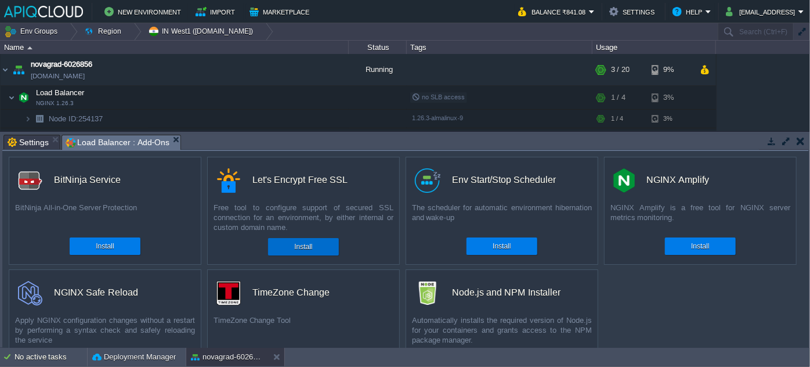
click at [295, 252] on div "Install" at bounding box center [303, 246] width 53 height 17
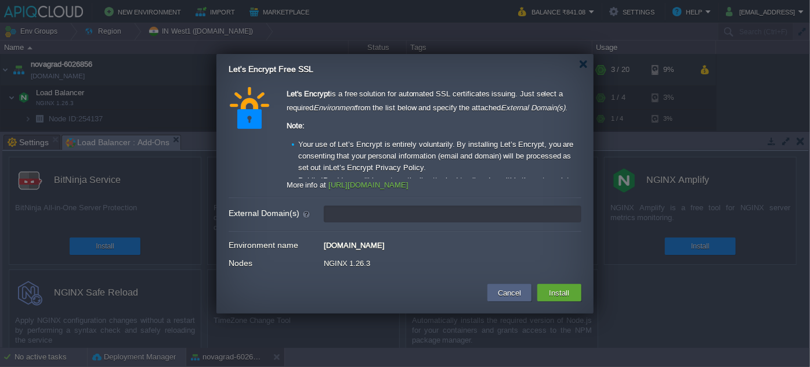
click at [367, 218] on input "External Domain(s)" at bounding box center [453, 213] width 258 height 17
paste input "[URL]"
drag, startPoint x: 355, startPoint y: 213, endPoint x: 252, endPoint y: 221, distance: 103.6
click at [252, 221] on div "[URL]" at bounding box center [405, 213] width 353 height 17
click at [409, 213] on input "[URL]" at bounding box center [453, 213] width 258 height 17
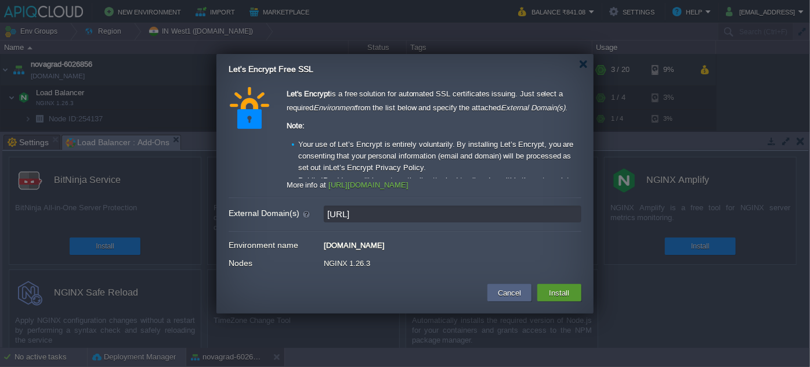
type input "[URL]"
click at [562, 286] on button "Install" at bounding box center [559, 293] width 27 height 14
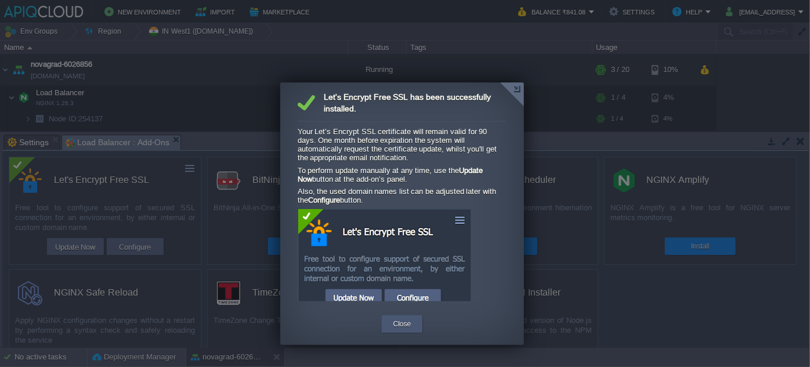
click at [410, 321] on button "Close" at bounding box center [403, 324] width 18 height 12
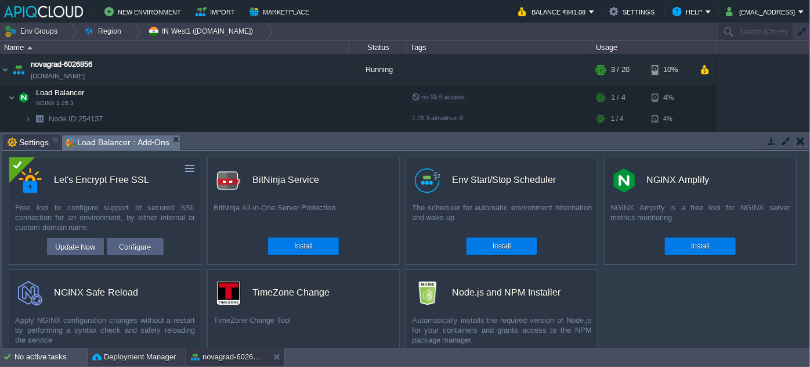
click at [155, 357] on button "Deployment Manager" at bounding box center [134, 357] width 84 height 12
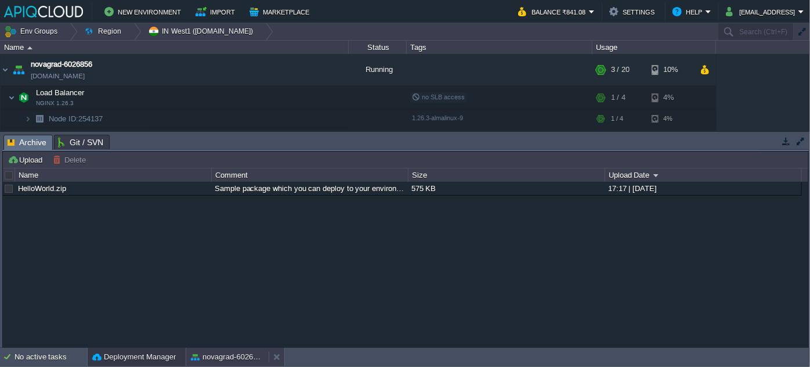
click at [189, 356] on div "novagrad-6026856" at bounding box center [227, 357] width 82 height 19
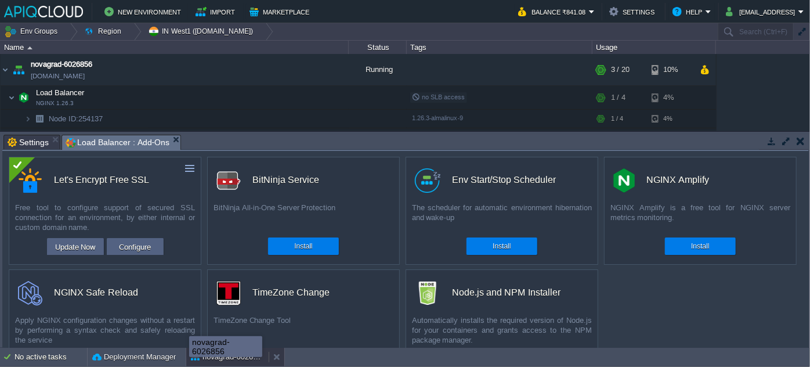
click at [205, 360] on button "novagrad-6026856" at bounding box center [227, 357] width 73 height 12
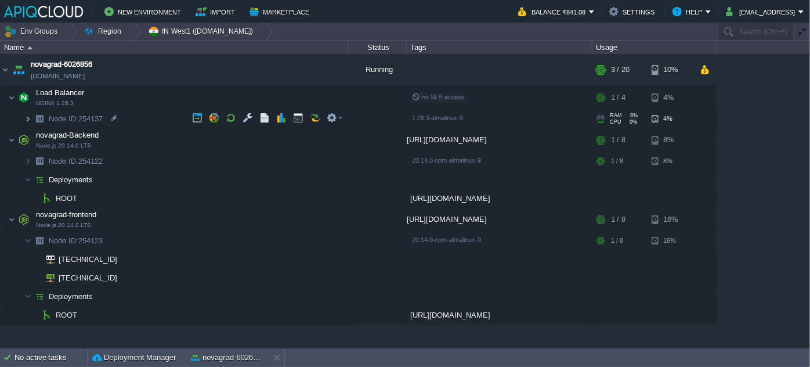
click at [30, 118] on img at bounding box center [27, 119] width 7 height 18
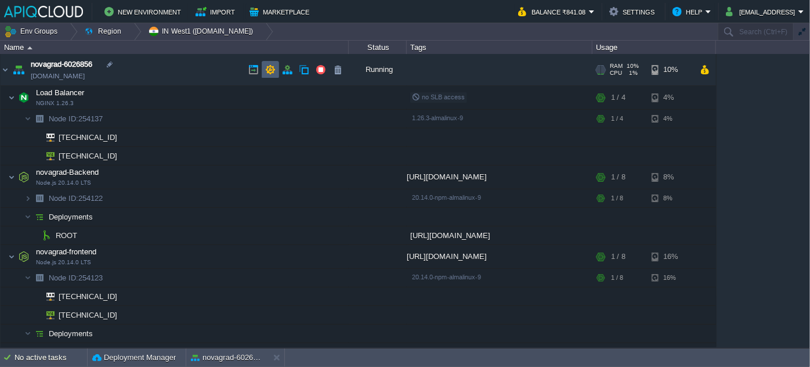
click at [266, 68] on button "button" at bounding box center [270, 69] width 10 height 10
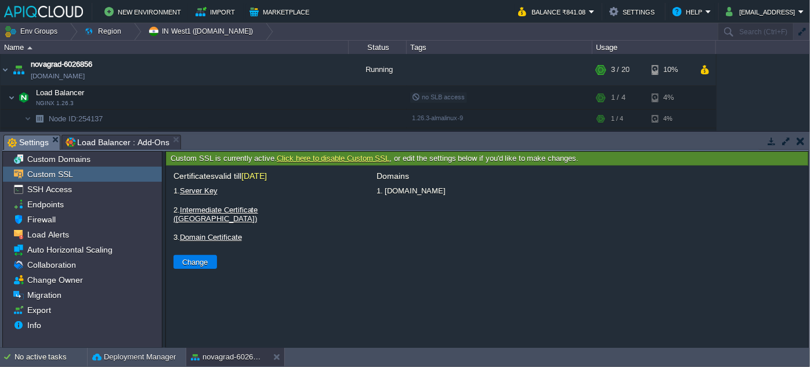
drag, startPoint x: 384, startPoint y: 189, endPoint x: 518, endPoint y: 190, distance: 134.1
click at [518, 190] on li "1. [DOMAIN_NAME]" at bounding box center [589, 190] width 428 height 15
click at [212, 233] on link "Domain Certificate" at bounding box center [211, 237] width 62 height 9
click at [367, 230] on div "Select File Browse..." at bounding box center [415, 237] width 163 height 15
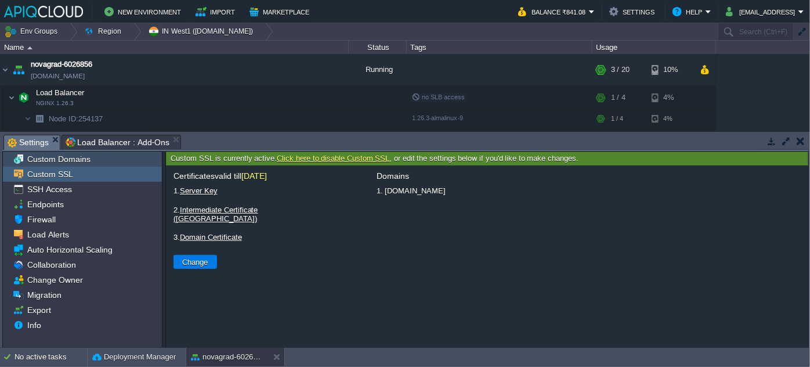
click at [80, 160] on span "Custom Domains" at bounding box center [58, 159] width 67 height 10
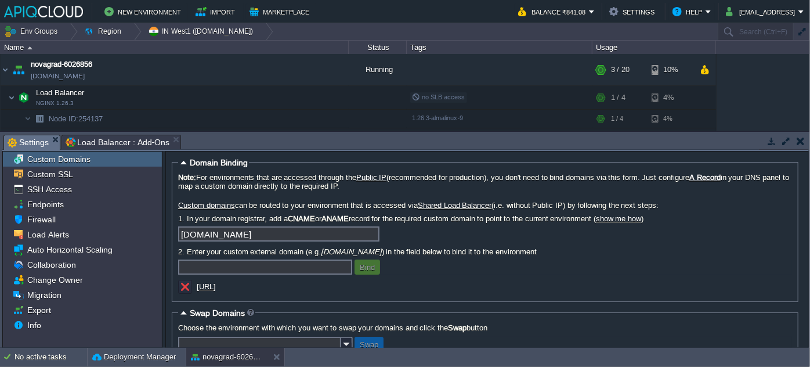
drag, startPoint x: 240, startPoint y: 287, endPoint x: 233, endPoint y: 292, distance: 8.7
click at [233, 292] on div "[URL]" at bounding box center [294, 288] width 232 height 16
drag, startPoint x: 215, startPoint y: 290, endPoint x: 205, endPoint y: 288, distance: 10.0
click at [205, 288] on u "[URL]" at bounding box center [206, 286] width 19 height 9
click at [181, 286] on button "button" at bounding box center [185, 287] width 10 height 10
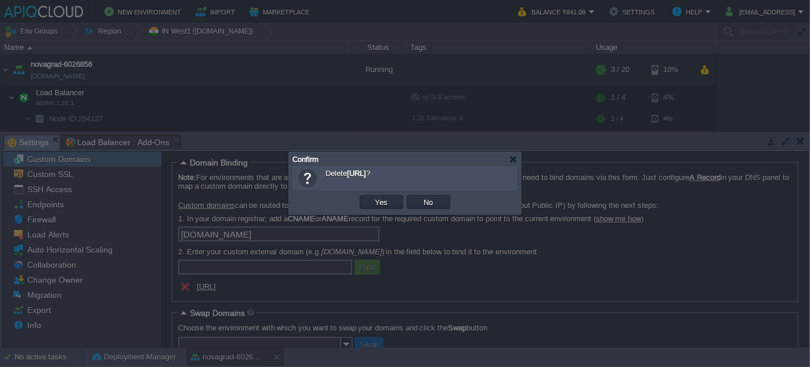
click at [378, 196] on td "Yes" at bounding box center [382, 202] width 44 height 14
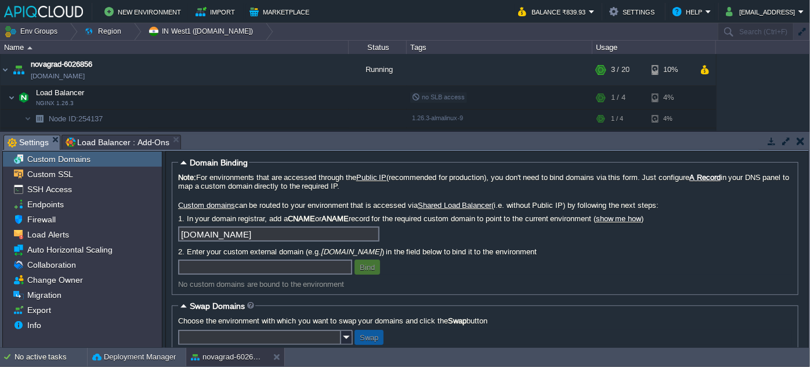
click at [259, 266] on input "text" at bounding box center [265, 266] width 174 height 15
paste input "[URL]"
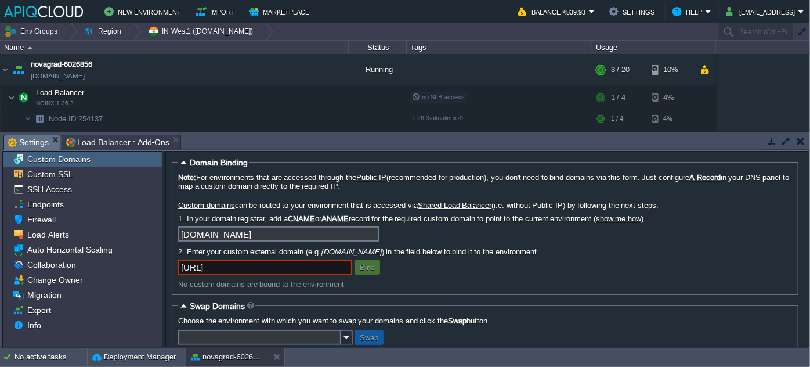
drag, startPoint x: 205, startPoint y: 271, endPoint x: 163, endPoint y: 271, distance: 43.0
click at [163, 271] on div "Custom Domains Custom SSL SSH Access Endpoints Firewall Load Alerts Auto Horizo…" at bounding box center [405, 249] width 807 height 197
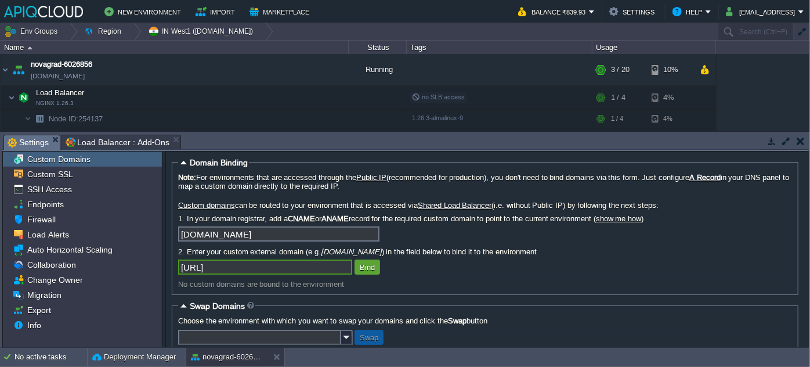
type input "[URL]"
click at [374, 270] on button "Bind" at bounding box center [367, 267] width 22 height 10
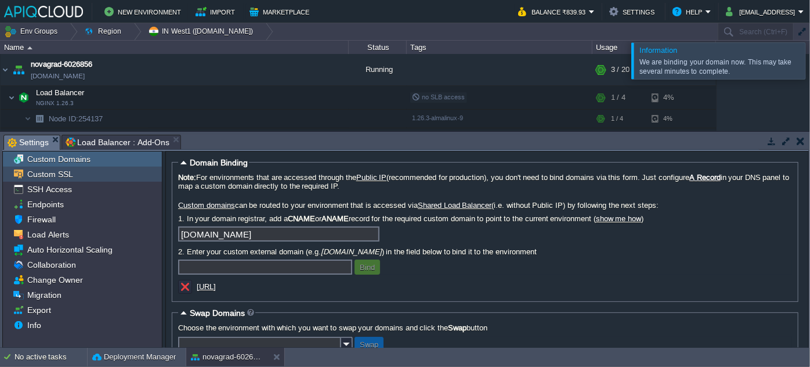
click at [71, 176] on div "Custom SSL" at bounding box center [82, 174] width 159 height 15
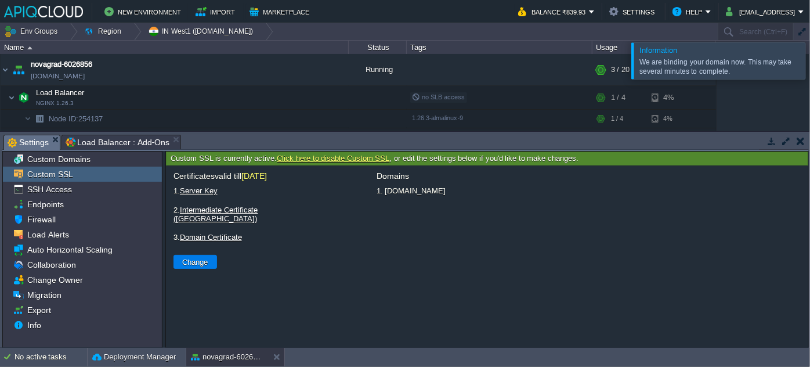
click at [399, 190] on li "1. [DOMAIN_NAME]" at bounding box center [589, 190] width 428 height 15
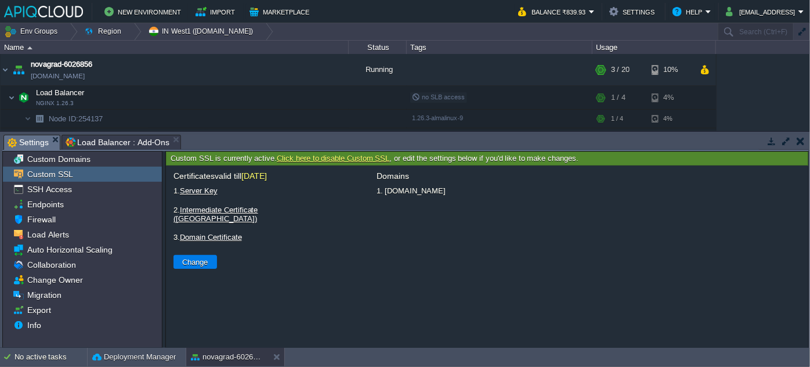
click at [331, 155] on link "Click here to disable Custom SSL" at bounding box center [333, 158] width 113 height 9
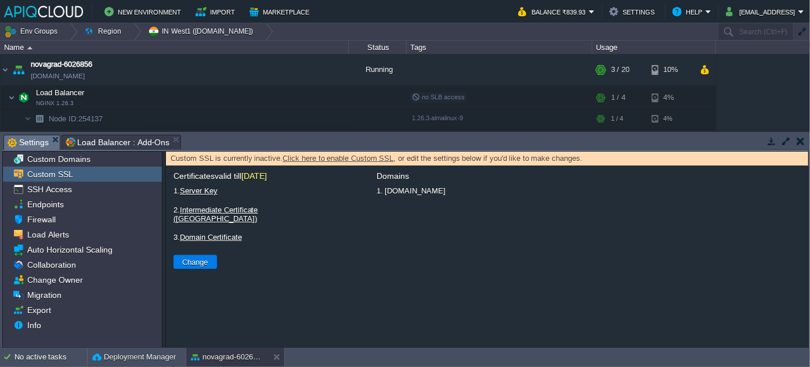
click at [412, 188] on li "1. [DOMAIN_NAME]" at bounding box center [589, 190] width 428 height 15
click at [57, 293] on span "Migration" at bounding box center [44, 295] width 38 height 10
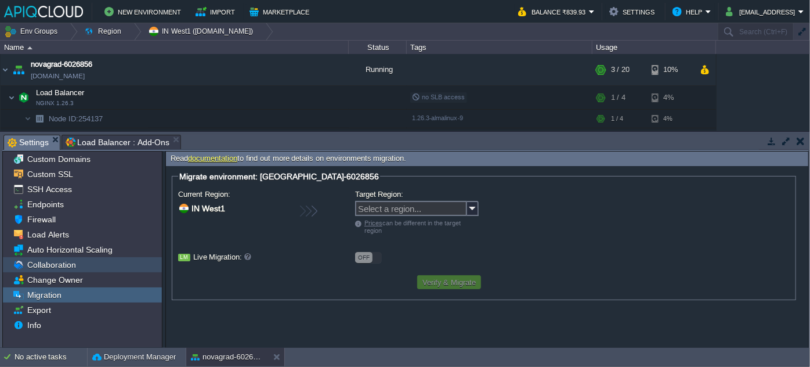
click at [68, 271] on div "Collaboration" at bounding box center [82, 264] width 159 height 15
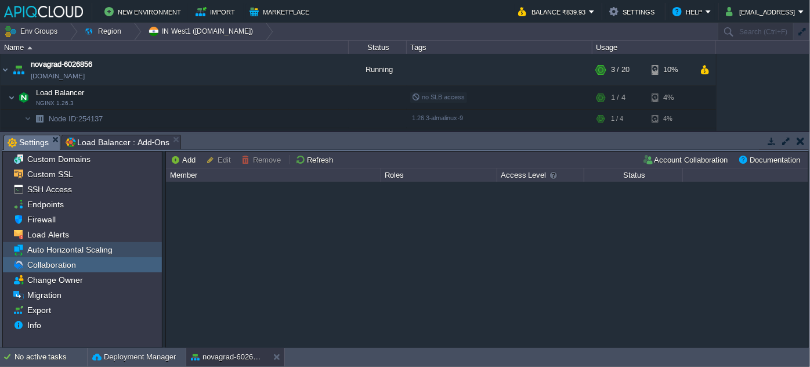
click at [72, 251] on span "Auto Horizontal Scaling" at bounding box center [69, 249] width 89 height 10
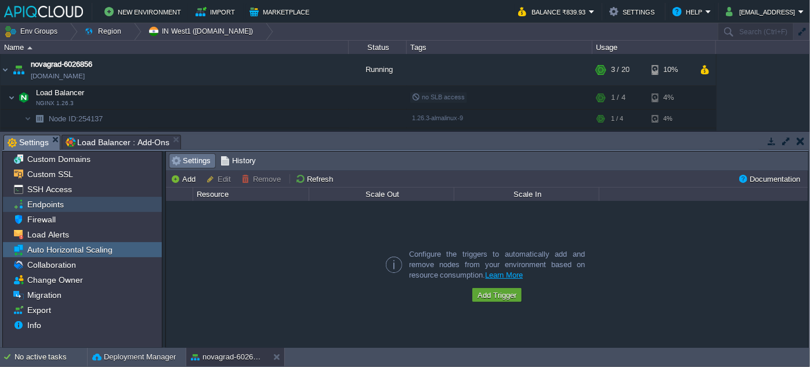
click at [71, 201] on div "Endpoints" at bounding box center [82, 204] width 159 height 15
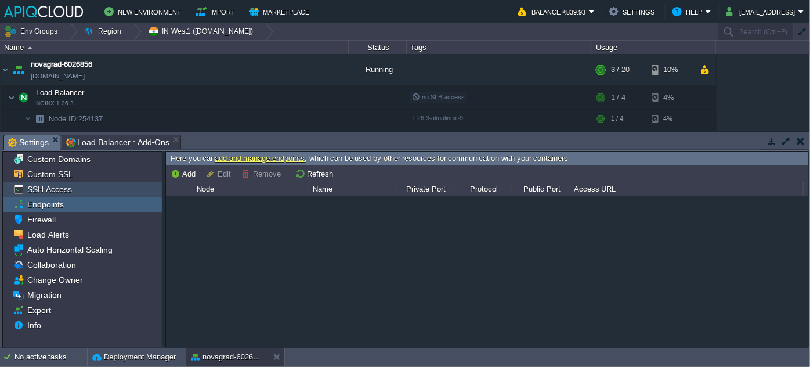
click at [71, 187] on div "SSH Access" at bounding box center [82, 189] width 159 height 15
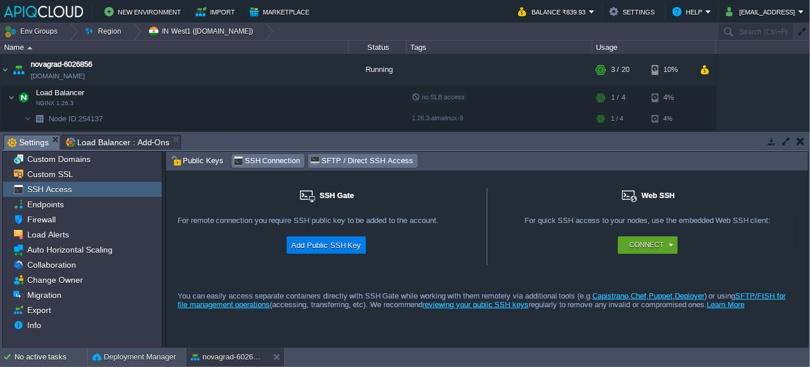
click at [341, 159] on span "SFTP / Direct SSH Access" at bounding box center [361, 160] width 103 height 13
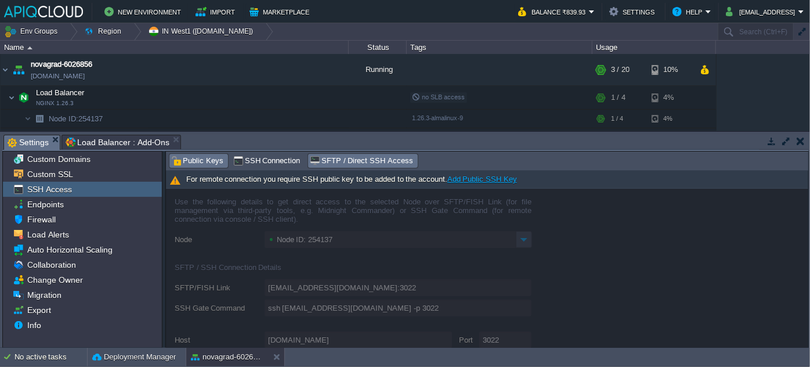
click at [205, 162] on span "Public Keys" at bounding box center [197, 160] width 52 height 13
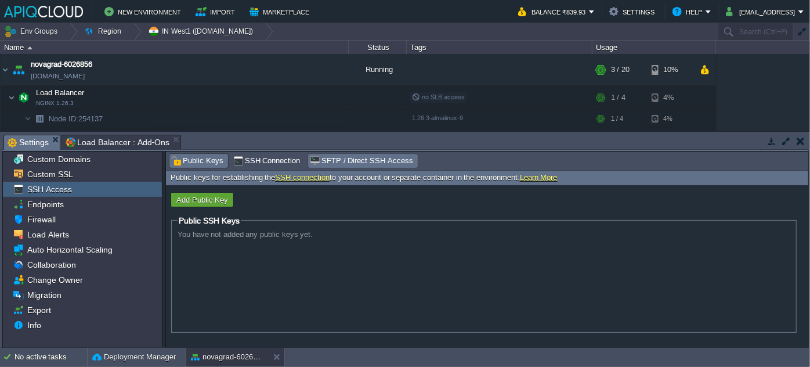
click at [315, 159] on span "SFTP / Direct SSH Access" at bounding box center [361, 160] width 103 height 13
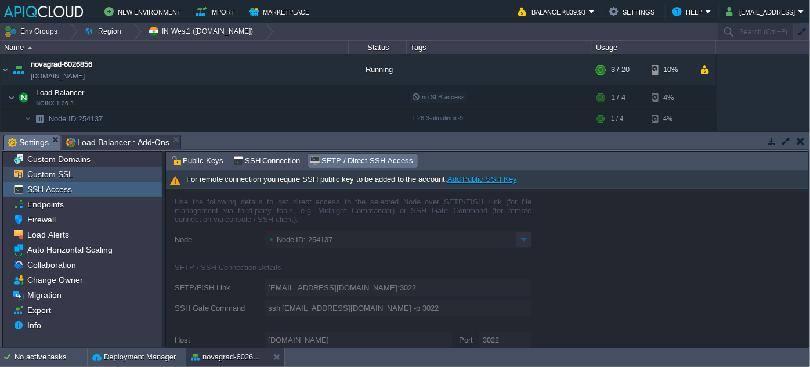
click at [86, 178] on div "Custom SSL" at bounding box center [82, 174] width 159 height 15
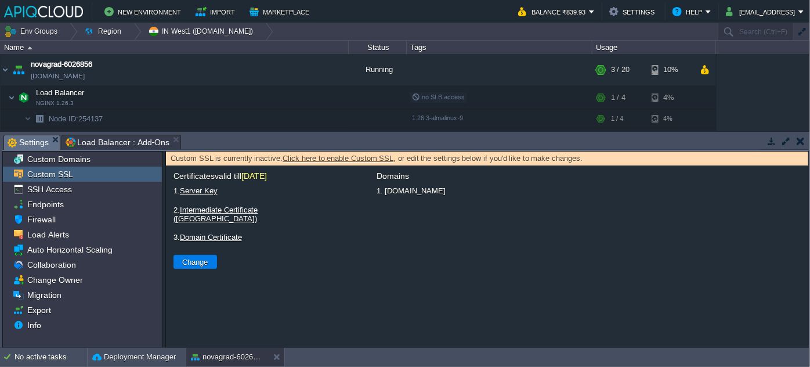
drag, startPoint x: 377, startPoint y: 189, endPoint x: 532, endPoint y: 186, distance: 154.4
click at [532, 186] on li "1. [DOMAIN_NAME]" at bounding box center [589, 190] width 428 height 15
click at [426, 190] on li "1. [DOMAIN_NAME]" at bounding box center [589, 190] width 428 height 15
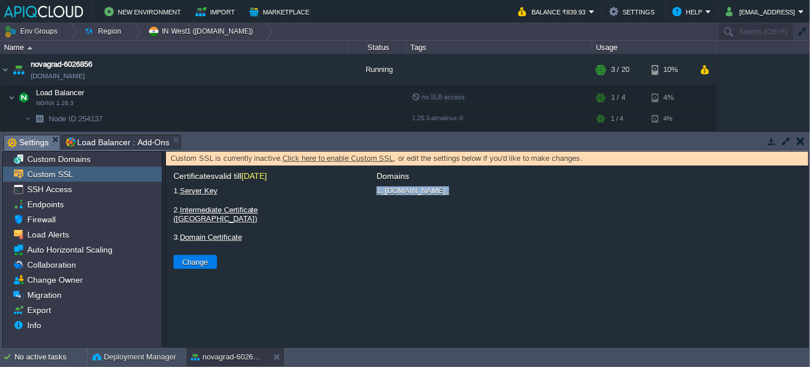
click at [426, 190] on li "1. [DOMAIN_NAME]" at bounding box center [589, 190] width 428 height 15
click at [409, 197] on li "1. [DOMAIN_NAME]" at bounding box center [589, 190] width 428 height 15
click at [252, 70] on button "button" at bounding box center [253, 69] width 10 height 10
click at [108, 135] on span "Load Balancer : Add-Ons" at bounding box center [118, 142] width 104 height 14
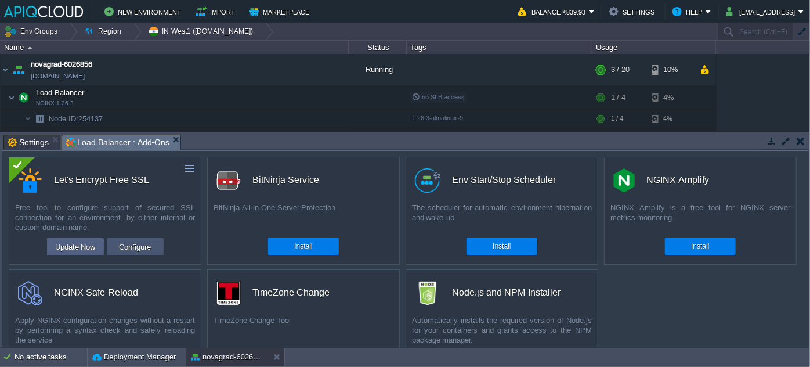
click at [123, 246] on button "Configure" at bounding box center [135, 247] width 39 height 14
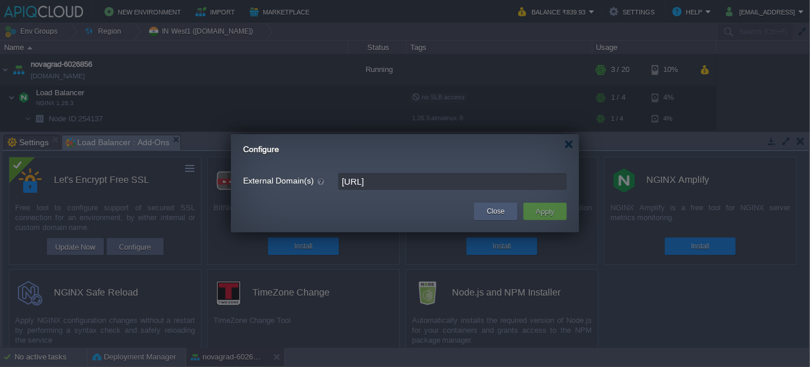
click at [500, 207] on button "Close" at bounding box center [496, 211] width 18 height 12
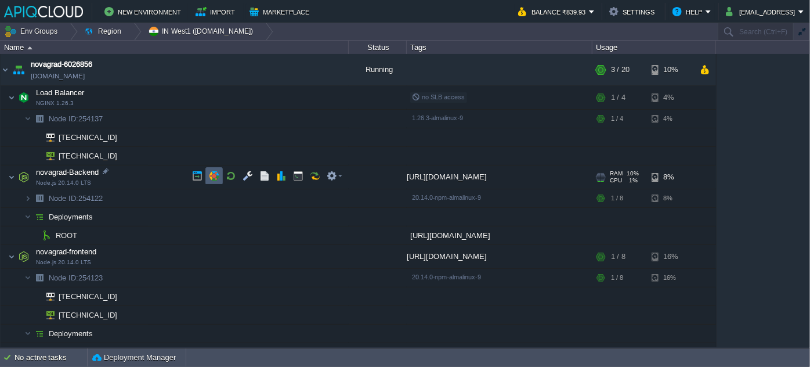
click at [217, 178] on button "button" at bounding box center [214, 176] width 10 height 10
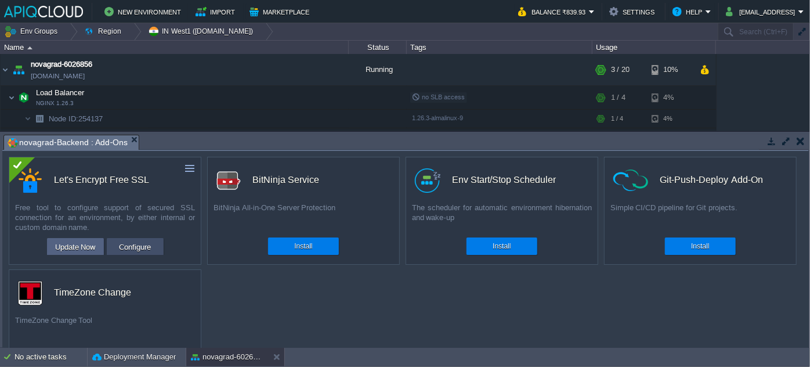
click at [110, 247] on td "Configure" at bounding box center [135, 246] width 57 height 17
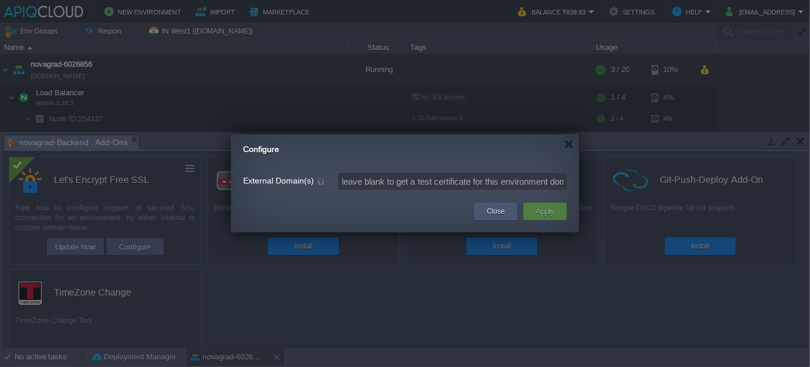
click at [483, 214] on div "Close" at bounding box center [496, 211] width 26 height 17
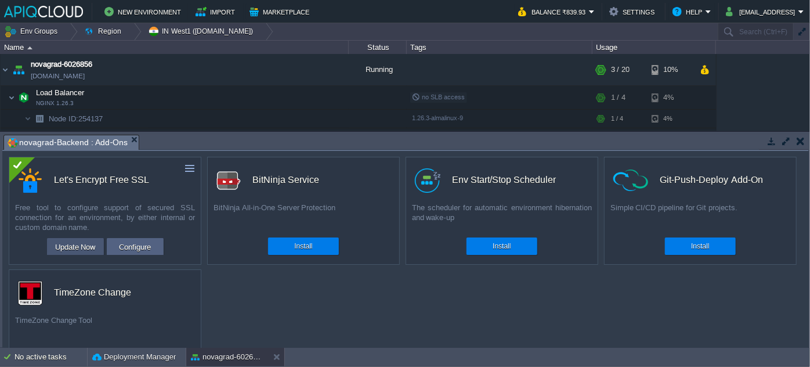
click at [68, 246] on button "Update Now" at bounding box center [76, 247] width 48 height 14
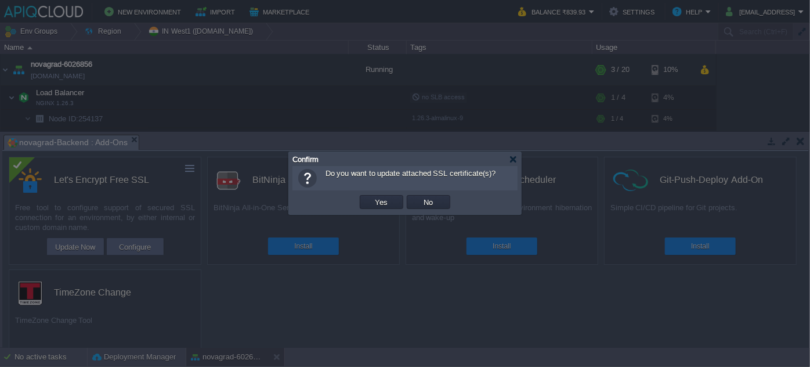
click at [432, 210] on td "No" at bounding box center [428, 201] width 47 height 17
click at [423, 199] on button "No" at bounding box center [429, 202] width 16 height 10
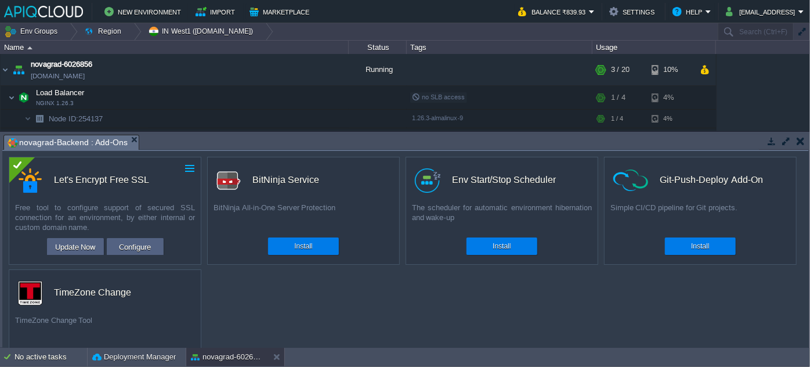
click at [192, 169] on button "button" at bounding box center [190, 168] width 10 height 10
click at [159, 185] on span "Uninstall" at bounding box center [149, 185] width 29 height 9
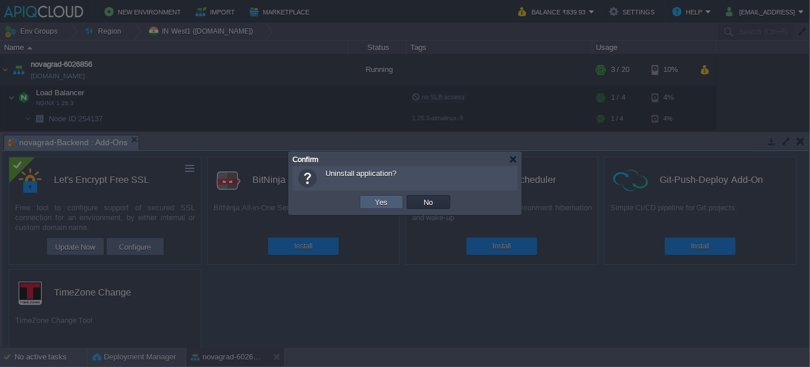
click at [392, 200] on td "Yes" at bounding box center [382, 202] width 44 height 14
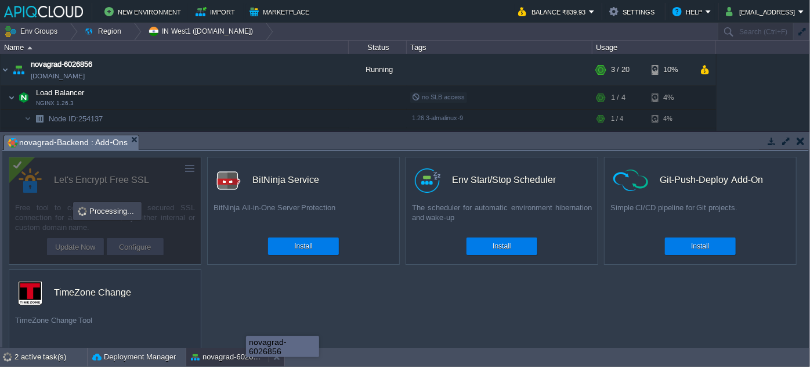
click at [246, 357] on button "novagrad-6026856" at bounding box center [227, 357] width 73 height 12
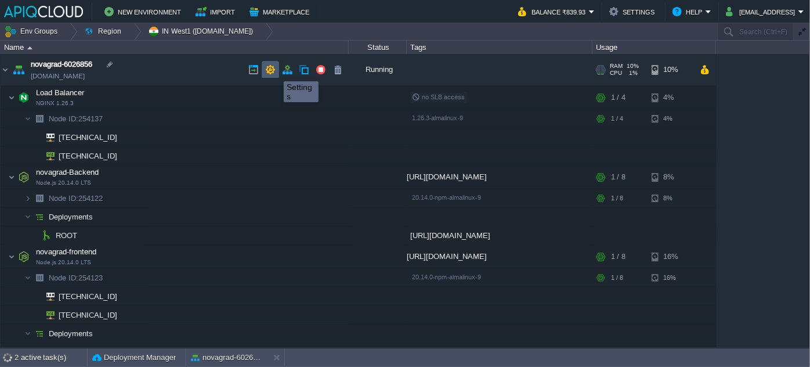
click at [275, 71] on button "button" at bounding box center [270, 69] width 10 height 10
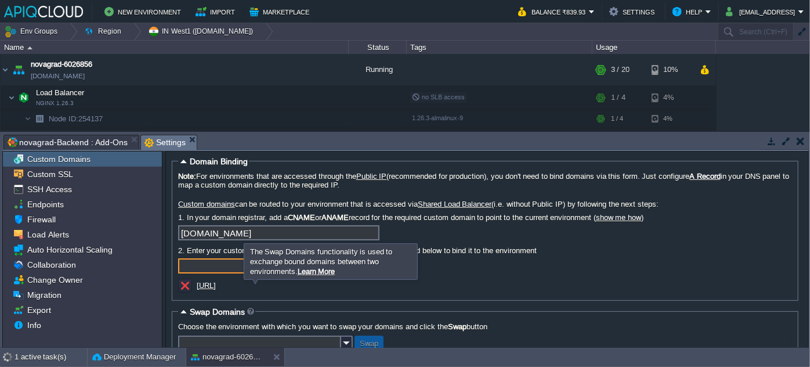
scroll to position [0, 0]
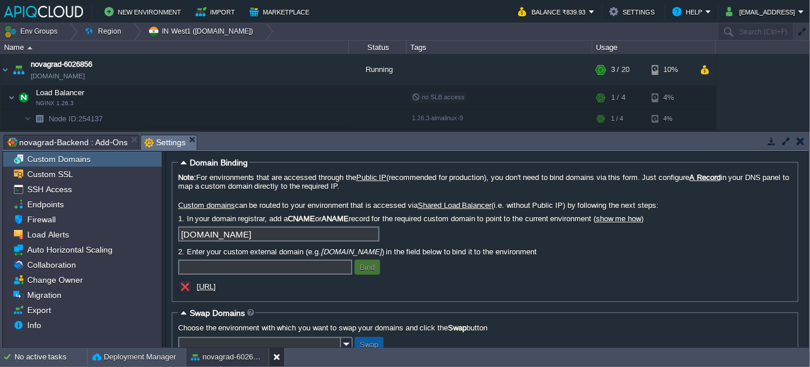
click at [277, 359] on button at bounding box center [279, 357] width 12 height 12
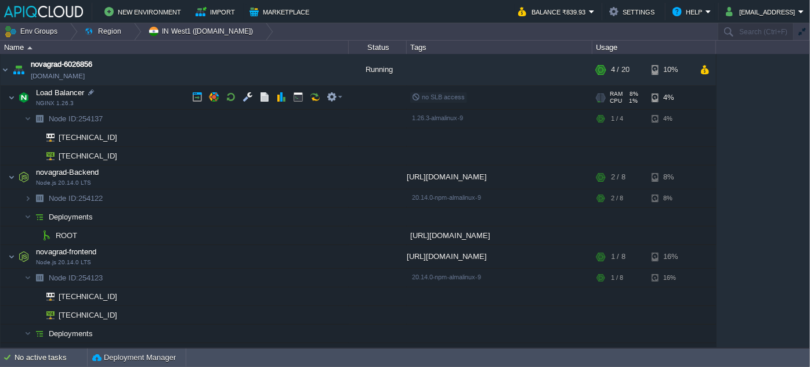
click at [15, 102] on img at bounding box center [11, 97] width 7 height 23
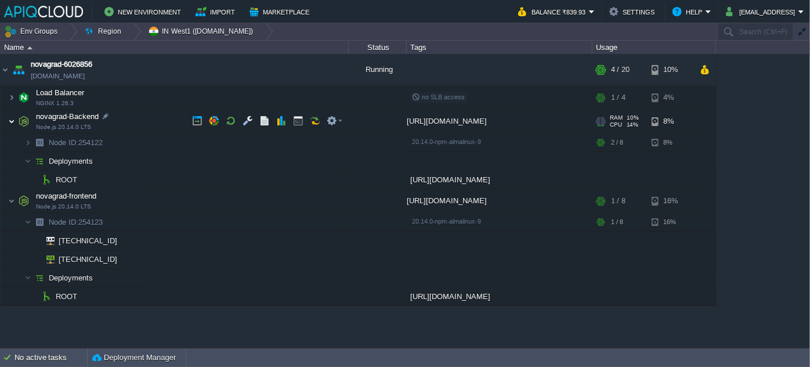
click at [11, 124] on img at bounding box center [11, 121] width 7 height 23
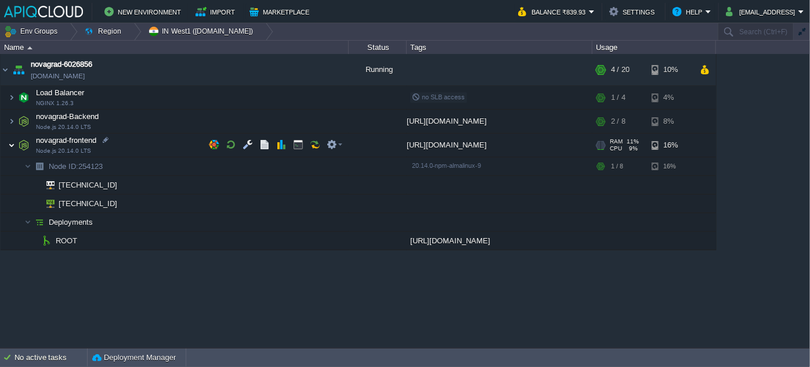
click at [10, 146] on img at bounding box center [11, 145] width 7 height 23
